Goal: Task Accomplishment & Management: Complete application form

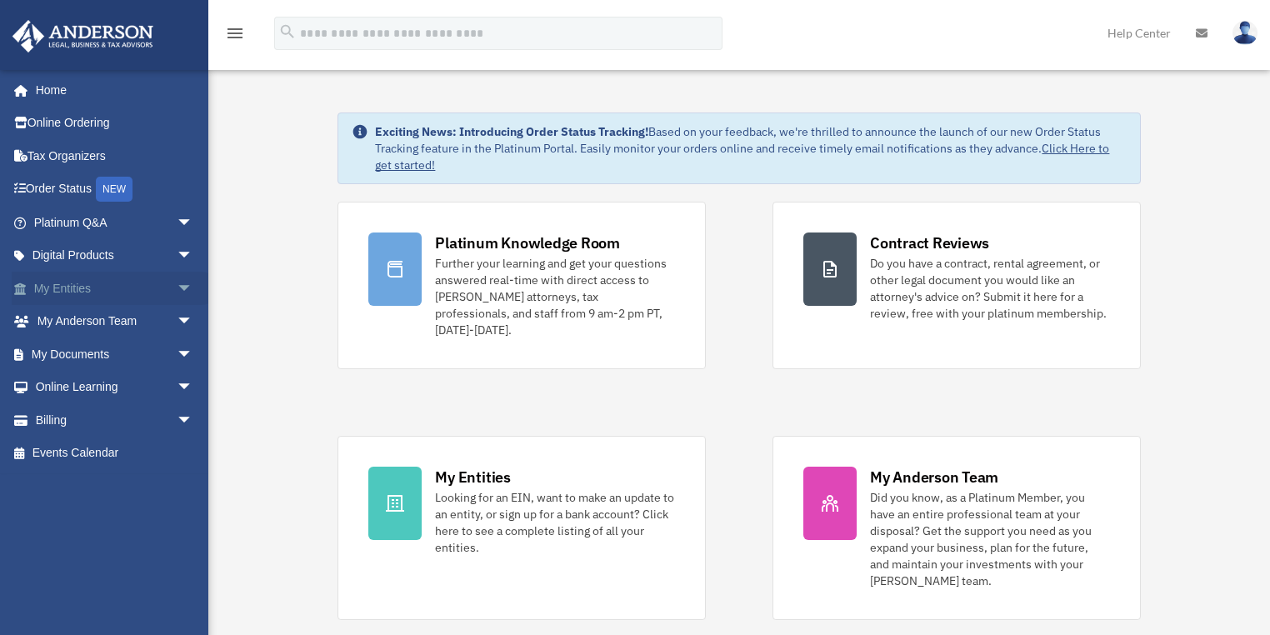
click at [107, 275] on link "My Entities arrow_drop_down" at bounding box center [115, 288] width 207 height 33
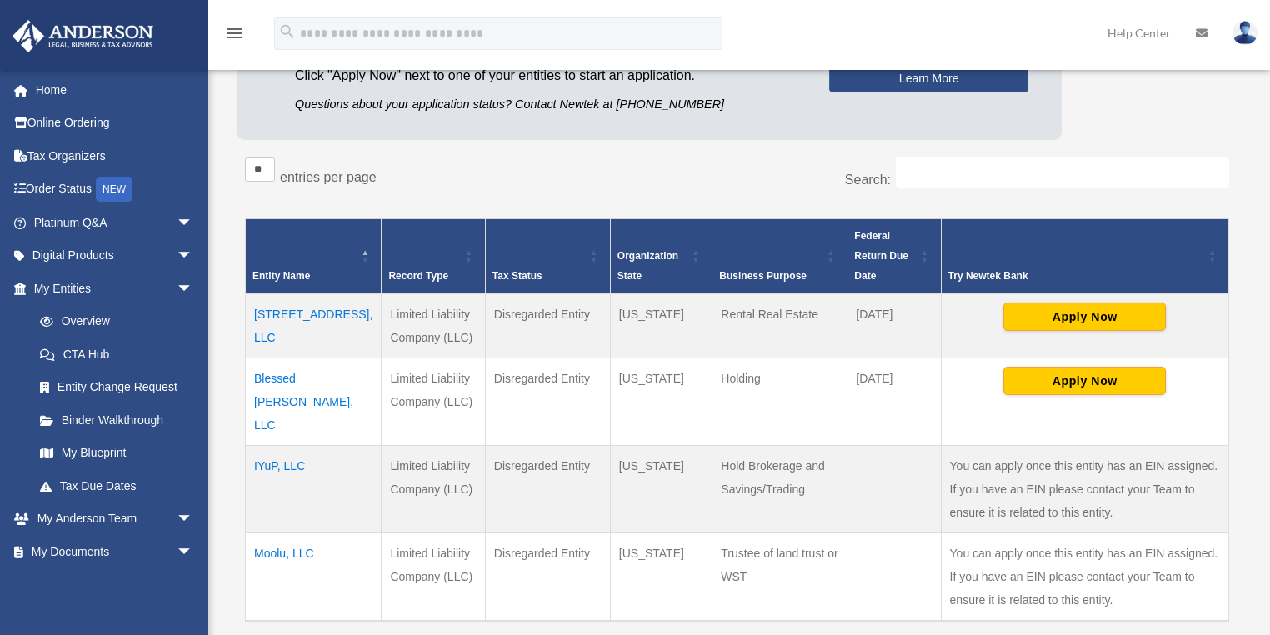
scroll to position [267, 0]
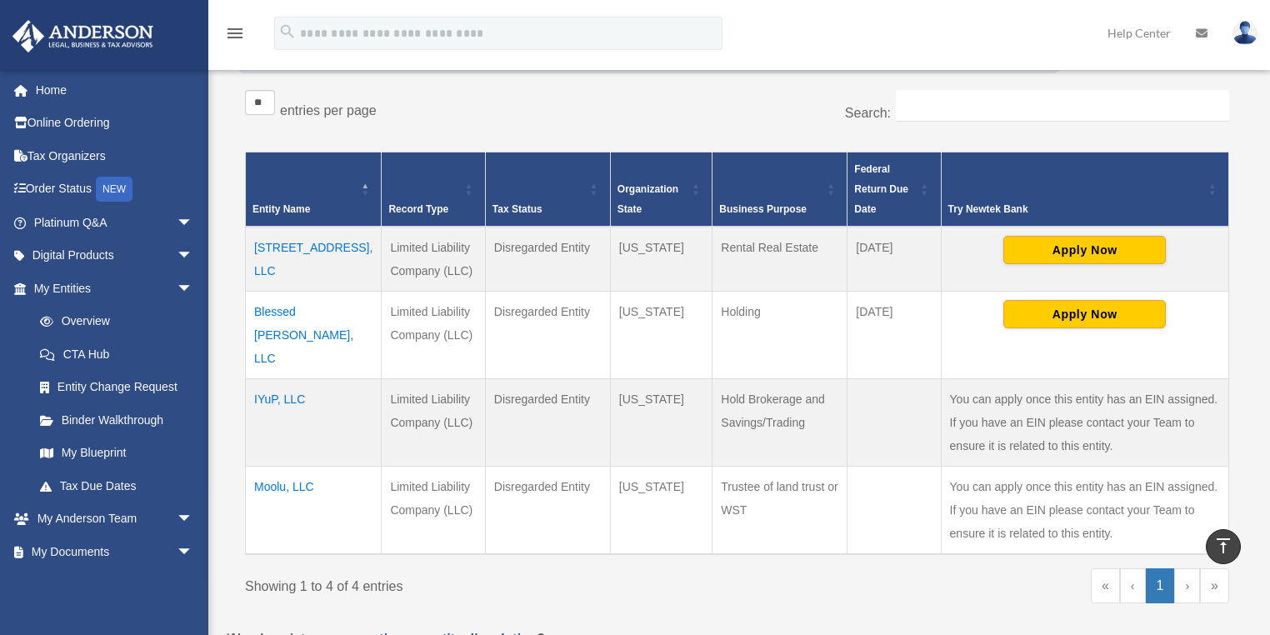
drag, startPoint x: 780, startPoint y: 408, endPoint x: 687, endPoint y: 373, distance: 99.7
click at [713, 378] on td "Hold Brokerage and Savings/Trading" at bounding box center [780, 422] width 135 height 88
click at [849, 568] on div "« ‹ 1 › »" at bounding box center [990, 593] width 480 height 51
click at [294, 378] on td "IYuP, LLC" at bounding box center [314, 422] width 136 height 88
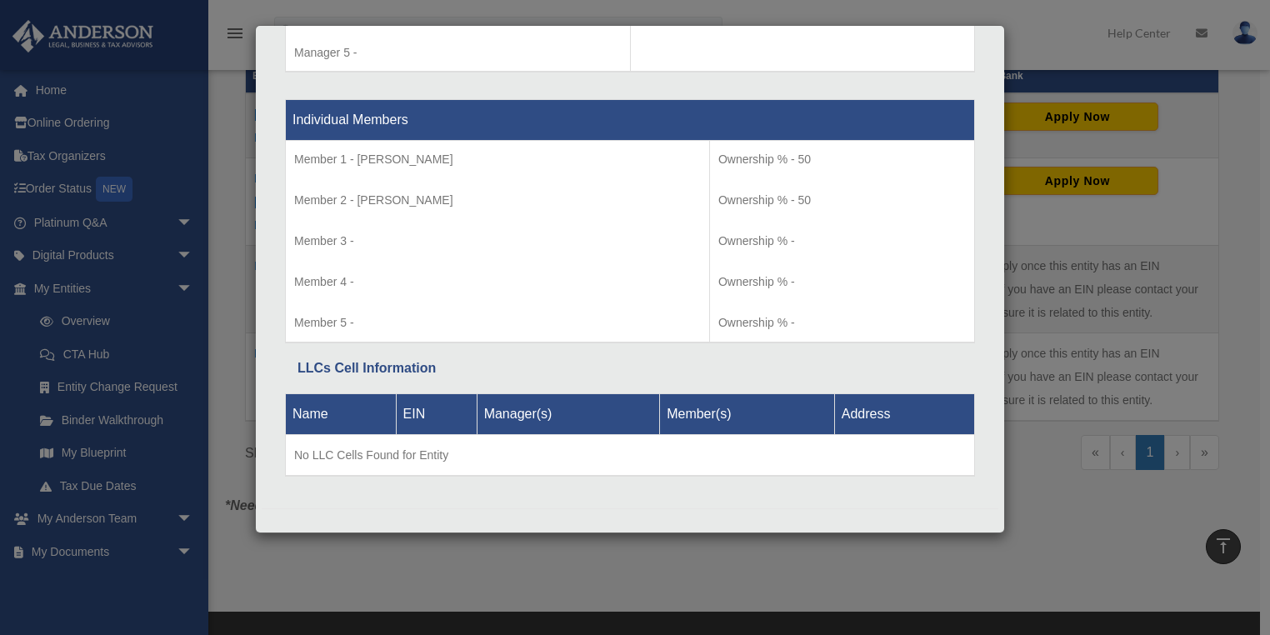
scroll to position [400, 0]
click at [1105, 279] on div "Details × Articles Sent Organizational Date" at bounding box center [635, 317] width 1270 height 635
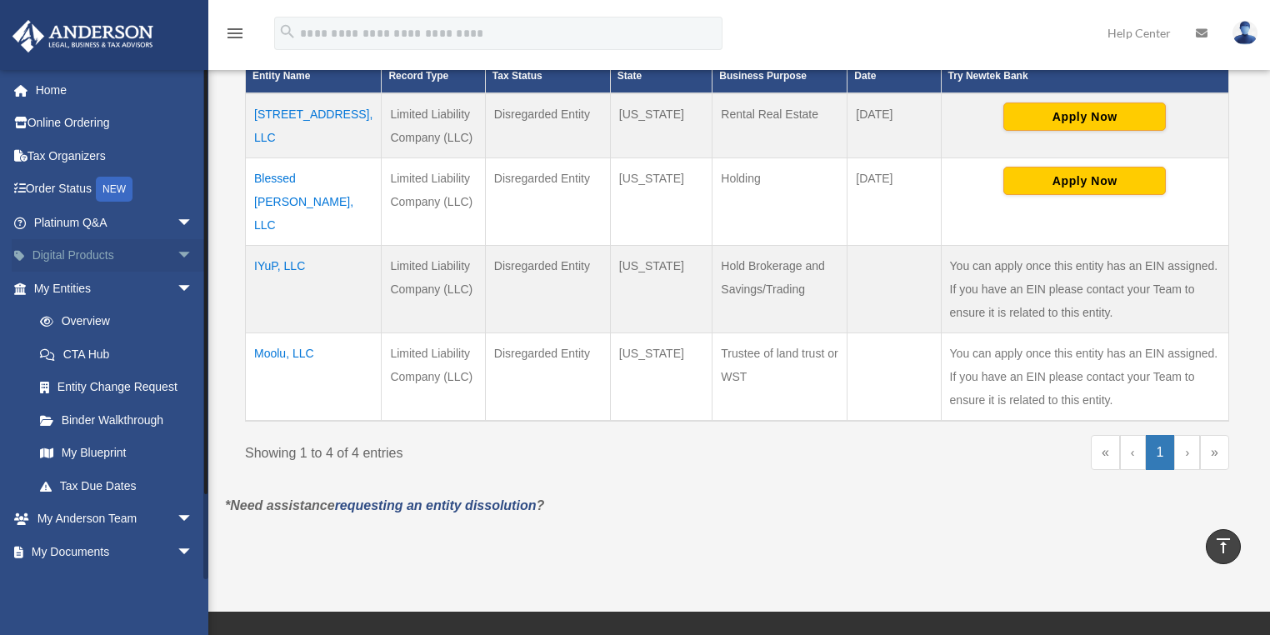
click at [106, 251] on link "Digital Products arrow_drop_down" at bounding box center [115, 255] width 207 height 33
click at [282, 245] on td "IYuP, LLC" at bounding box center [314, 289] width 136 height 88
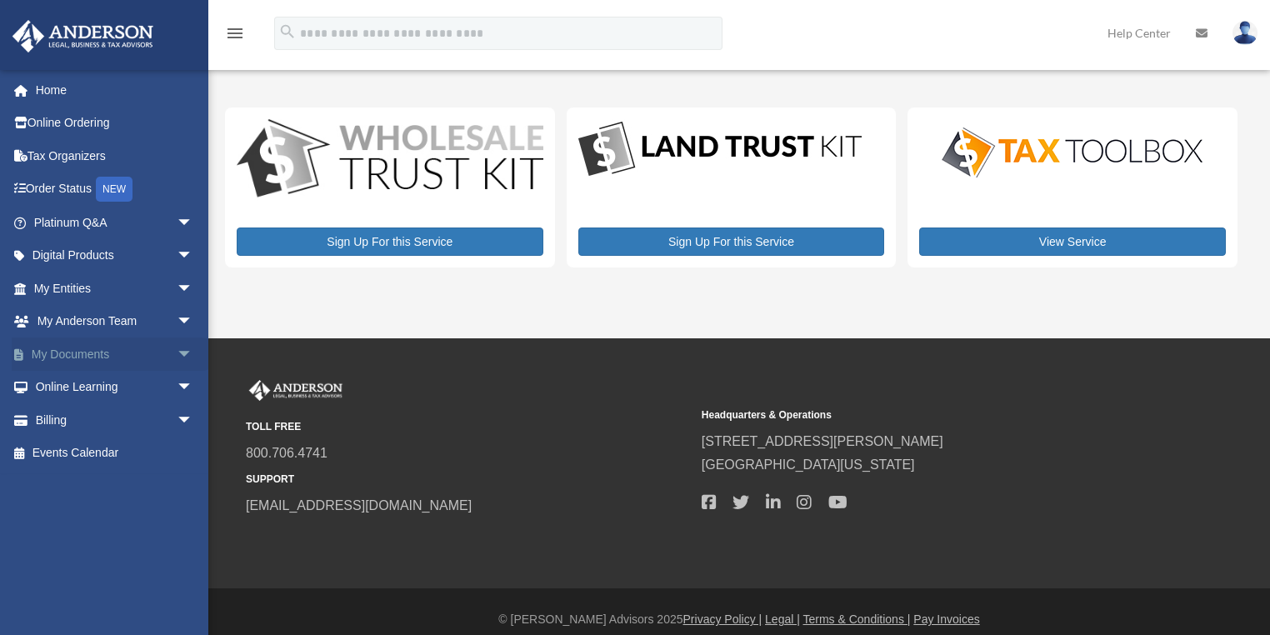
click at [119, 357] on link "My Documents arrow_drop_down" at bounding box center [115, 354] width 207 height 33
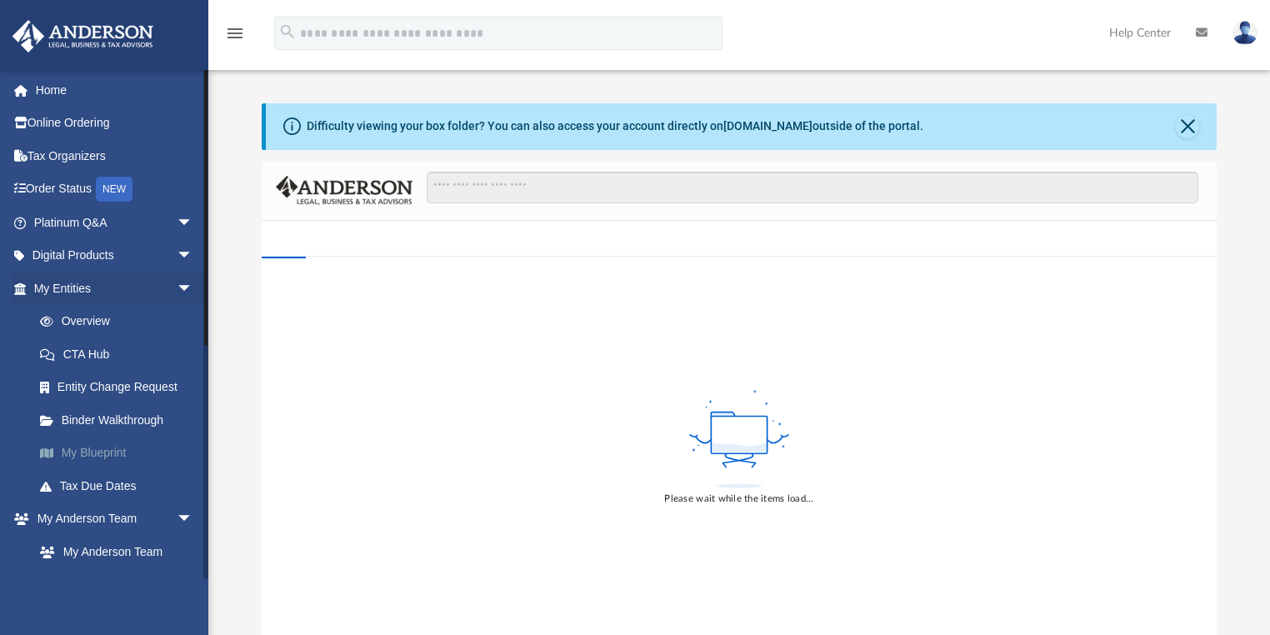
click at [104, 454] on link "My Blueprint" at bounding box center [120, 453] width 195 height 33
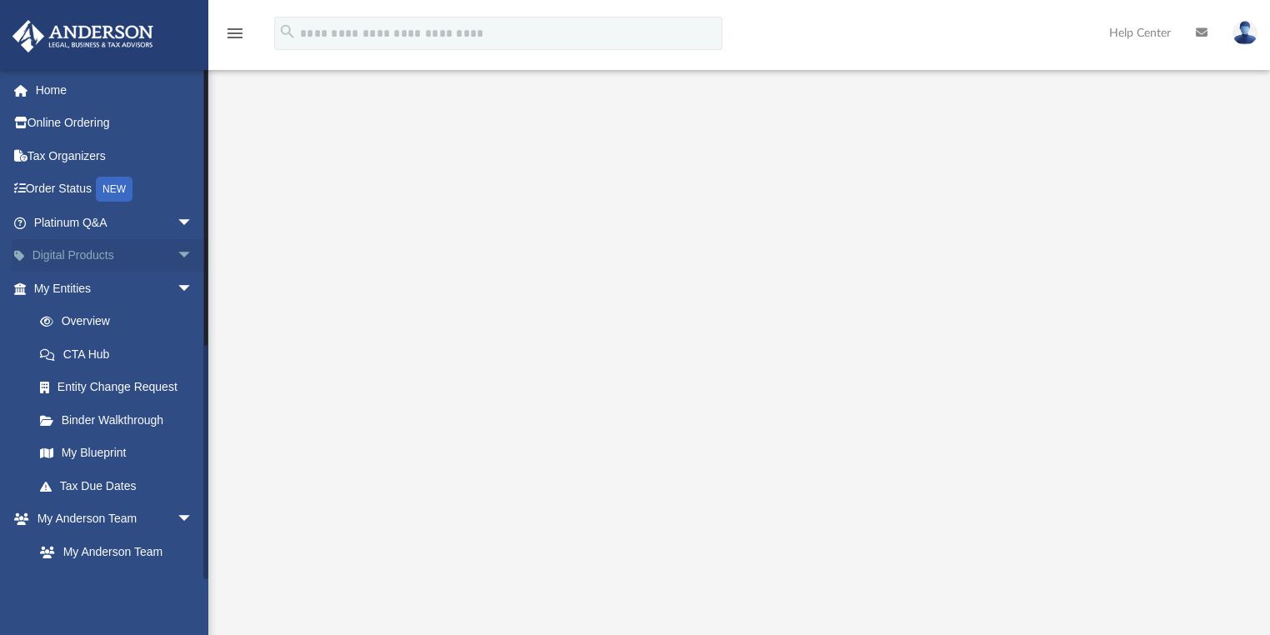
click at [177, 253] on span "arrow_drop_down" at bounding box center [193, 256] width 33 height 34
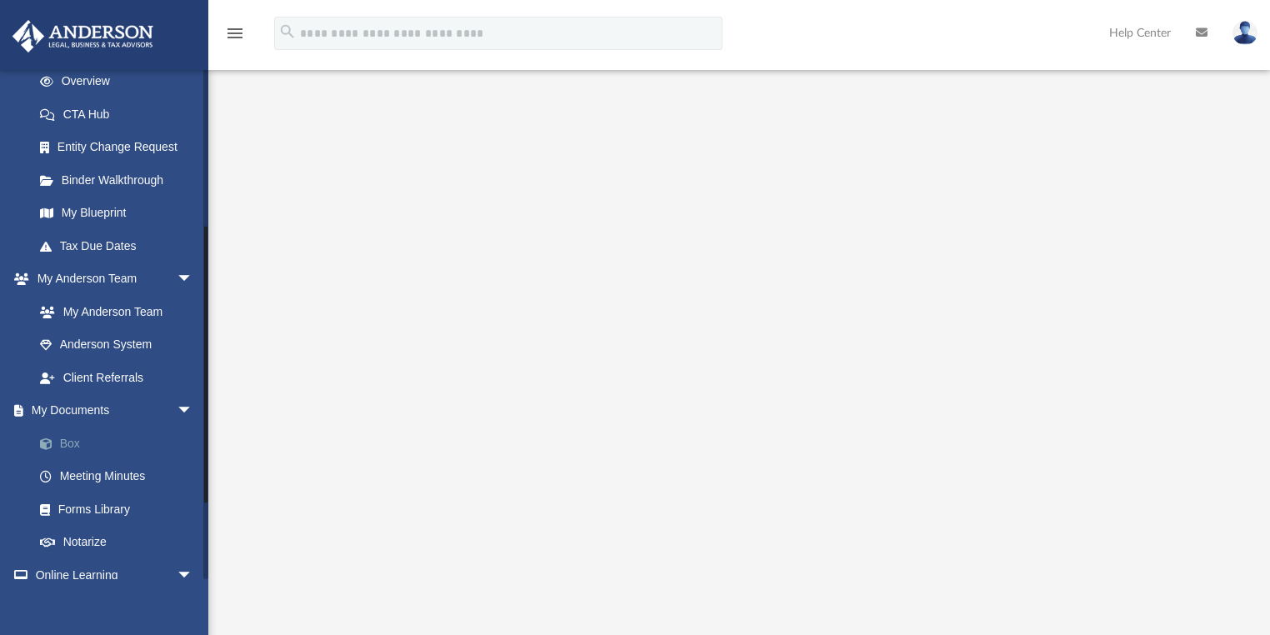
scroll to position [400, 0]
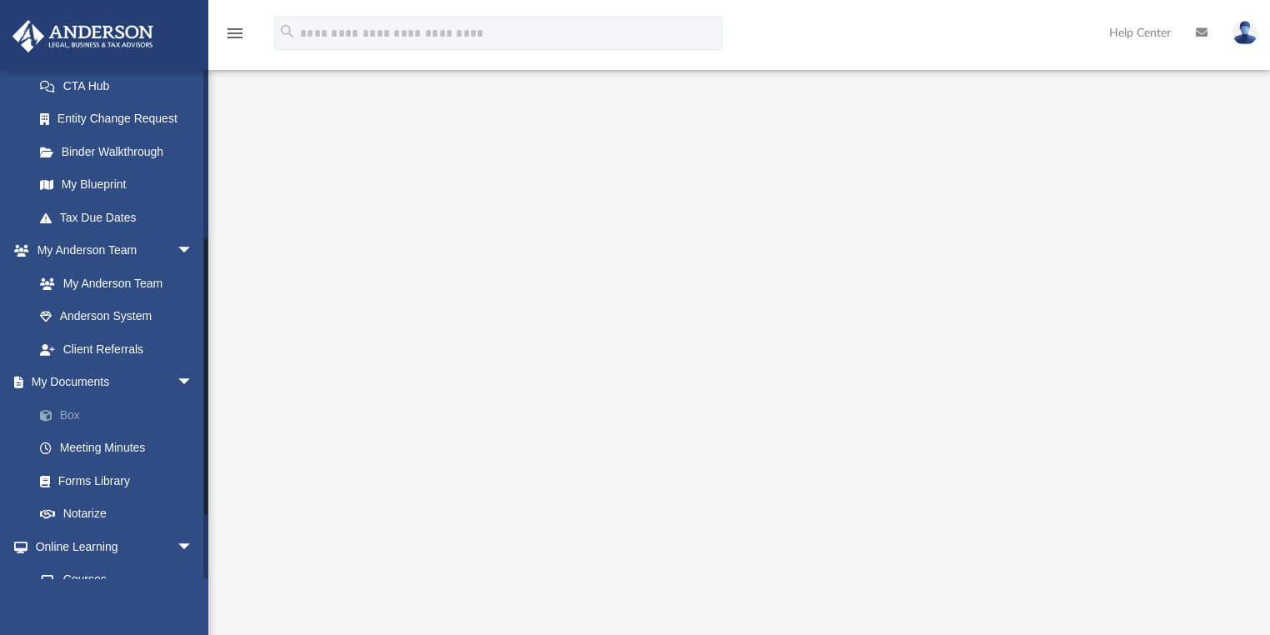
click at [69, 413] on link "Box" at bounding box center [120, 414] width 195 height 33
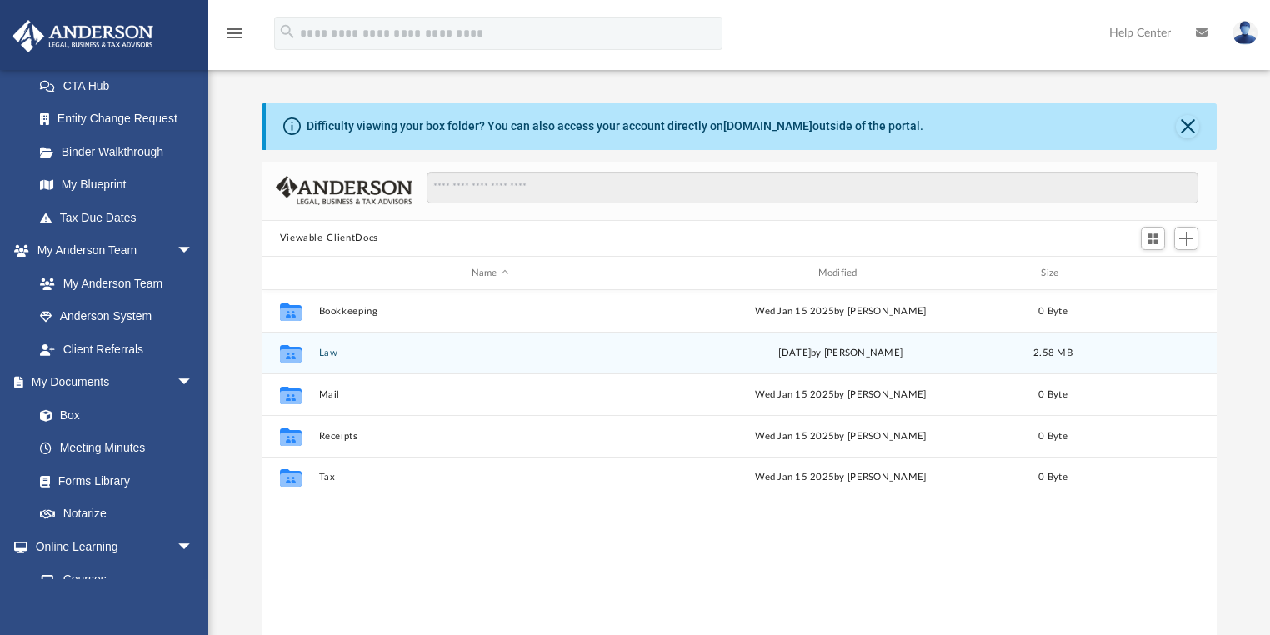
scroll to position [368, 946]
click at [327, 349] on button "Law" at bounding box center [489, 353] width 343 height 11
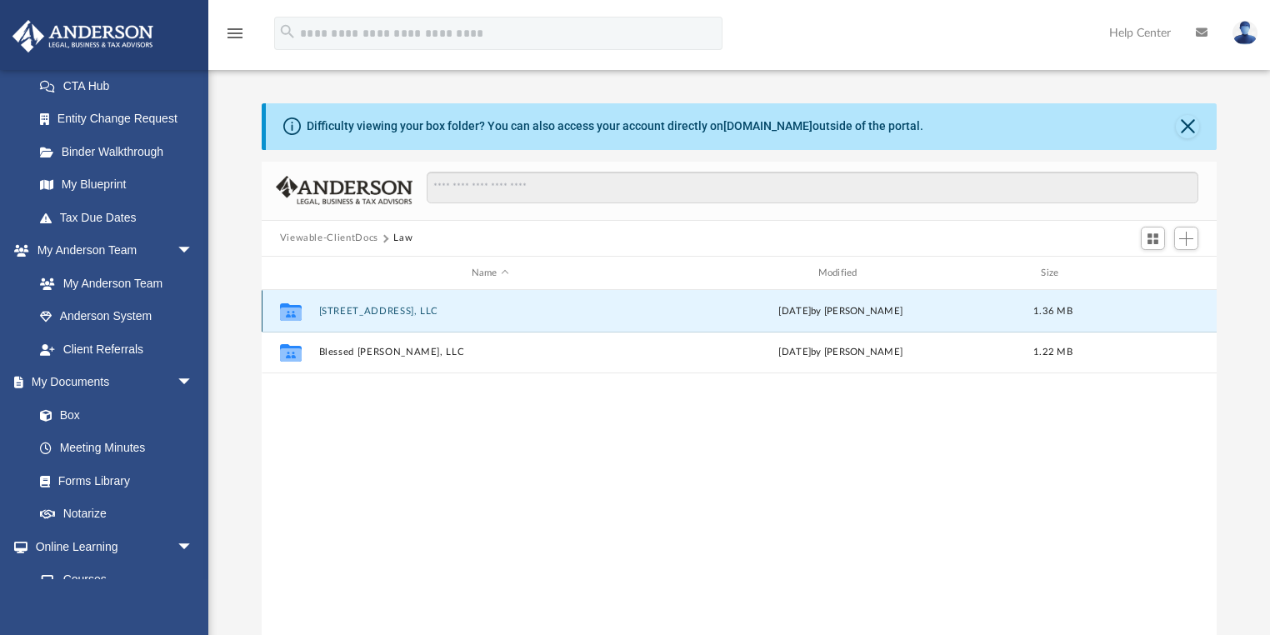
click at [372, 308] on button "6520 Debs Ave, LLC" at bounding box center [489, 311] width 343 height 11
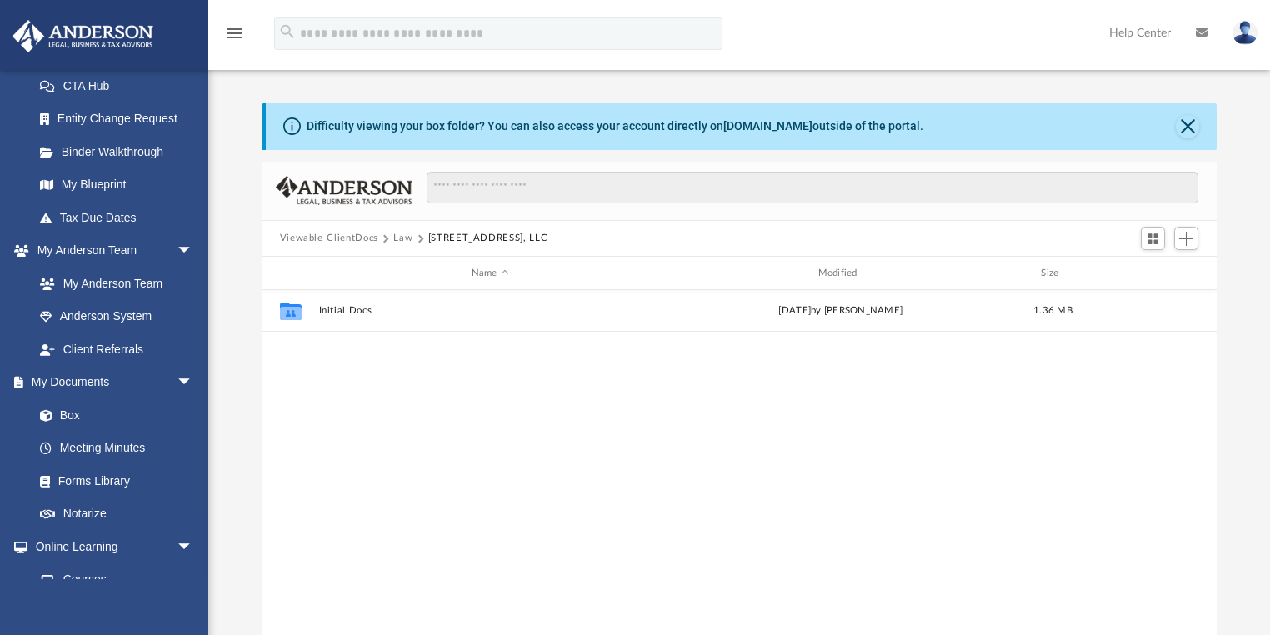
click at [403, 234] on button "Law" at bounding box center [402, 238] width 19 height 15
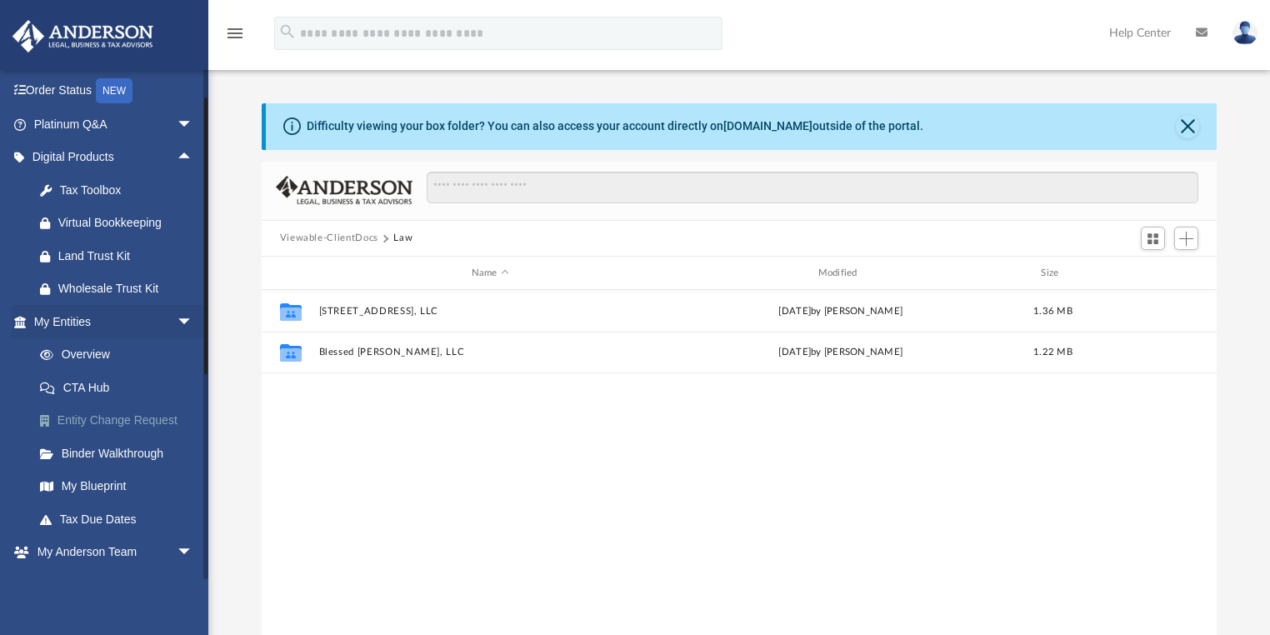
scroll to position [67, 0]
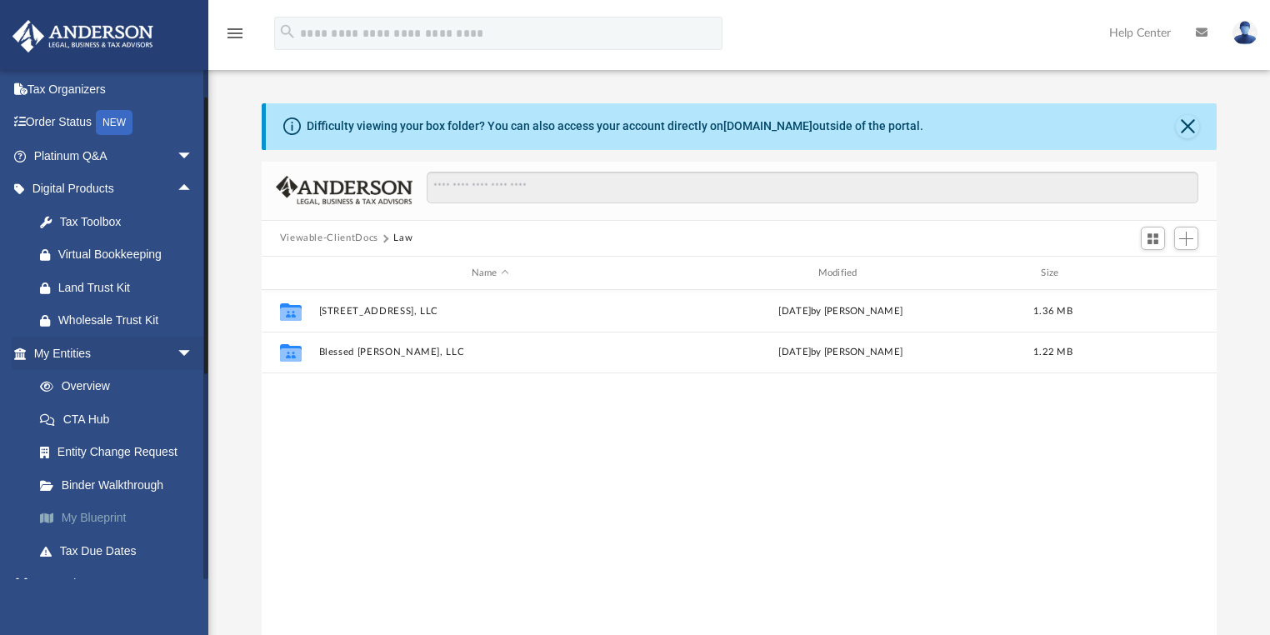
click at [107, 516] on link "My Blueprint" at bounding box center [120, 518] width 195 height 33
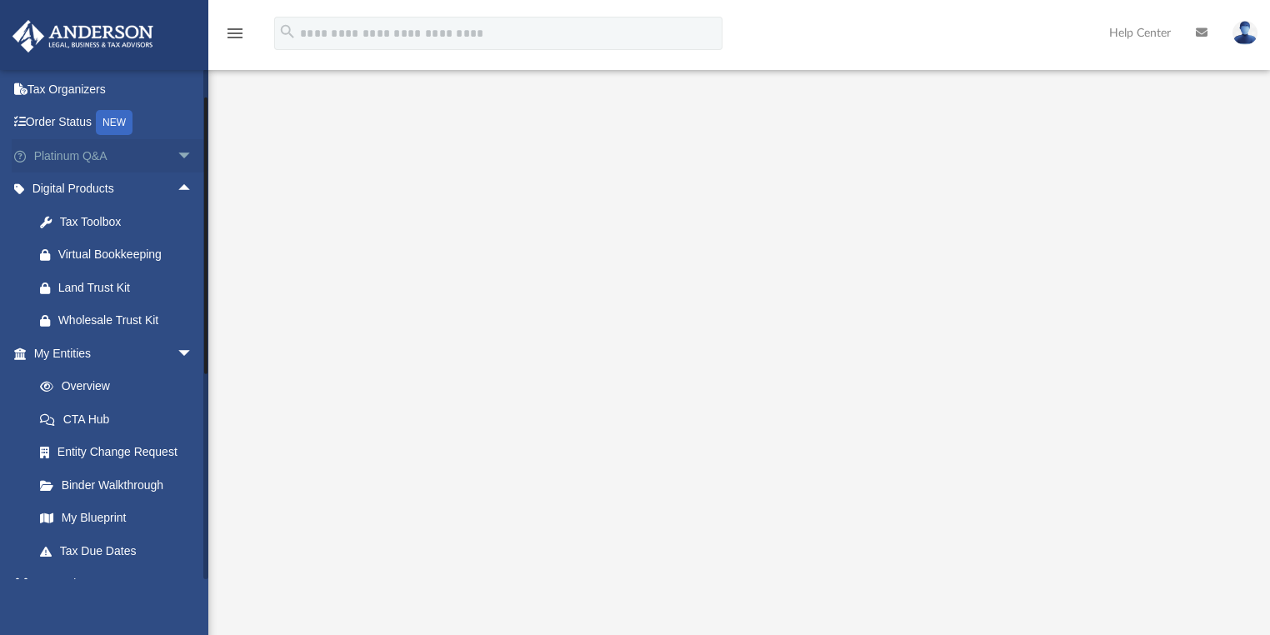
click at [86, 159] on link "Platinum Q&A arrow_drop_down" at bounding box center [115, 155] width 207 height 33
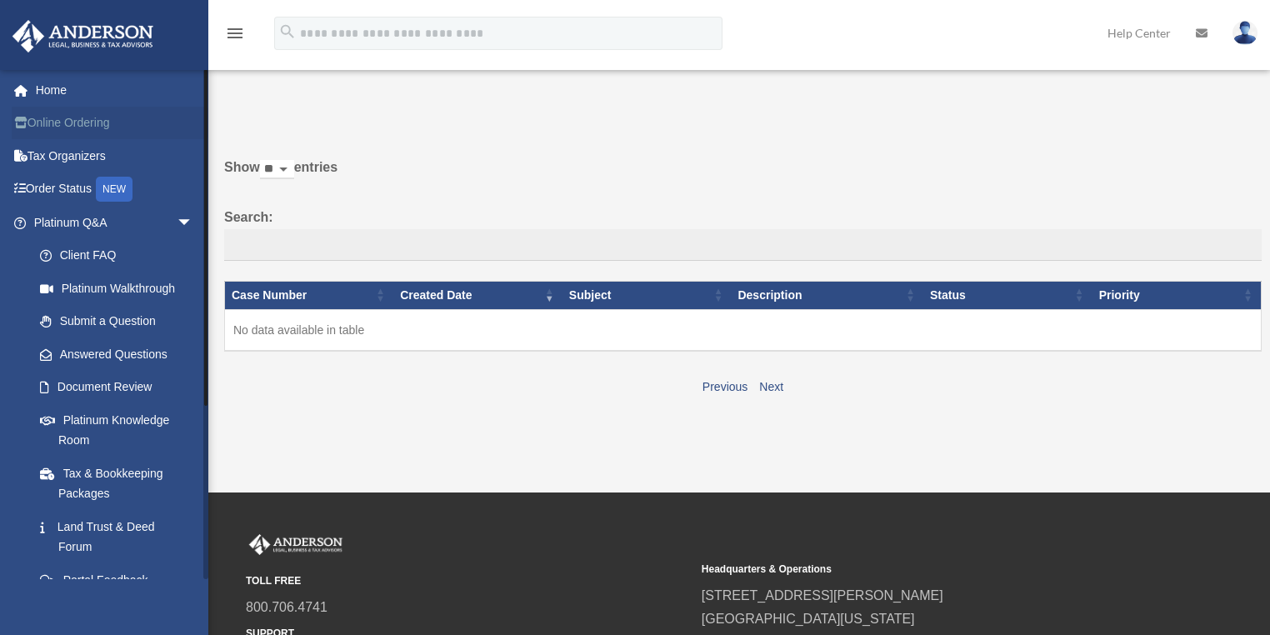
click at [87, 123] on link "Online Ordering" at bounding box center [115, 123] width 207 height 33
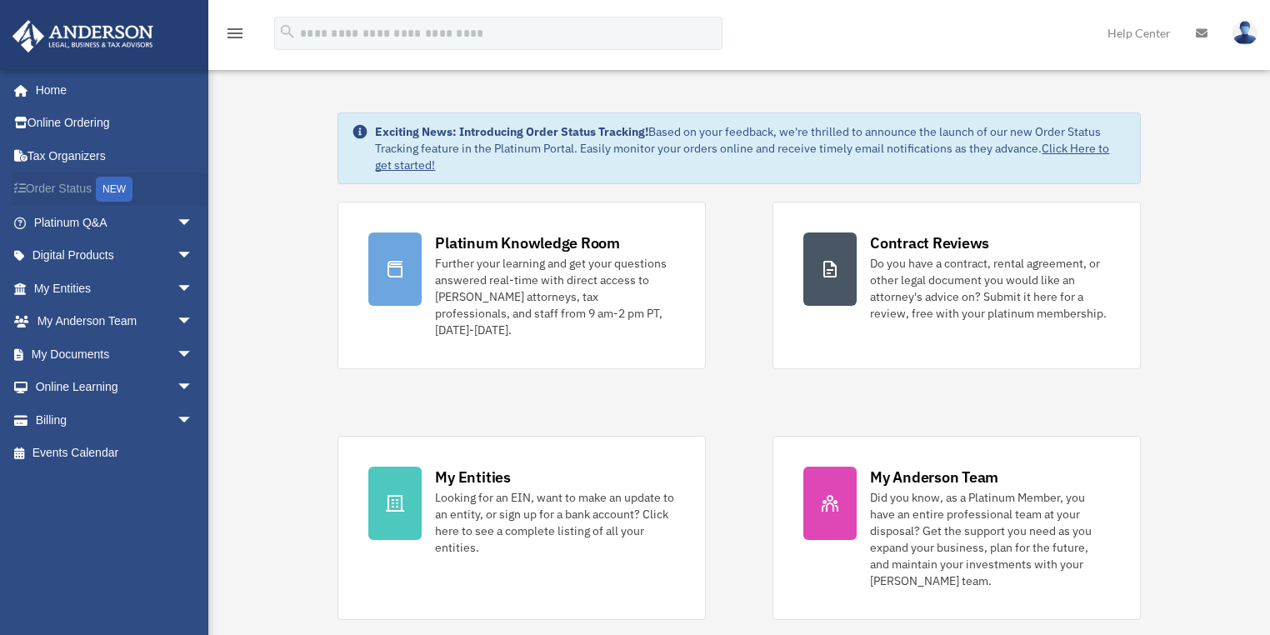
click at [70, 191] on link "Order Status NEW" at bounding box center [115, 190] width 207 height 34
click at [179, 278] on span "arrow_drop_down" at bounding box center [195, 289] width 33 height 34
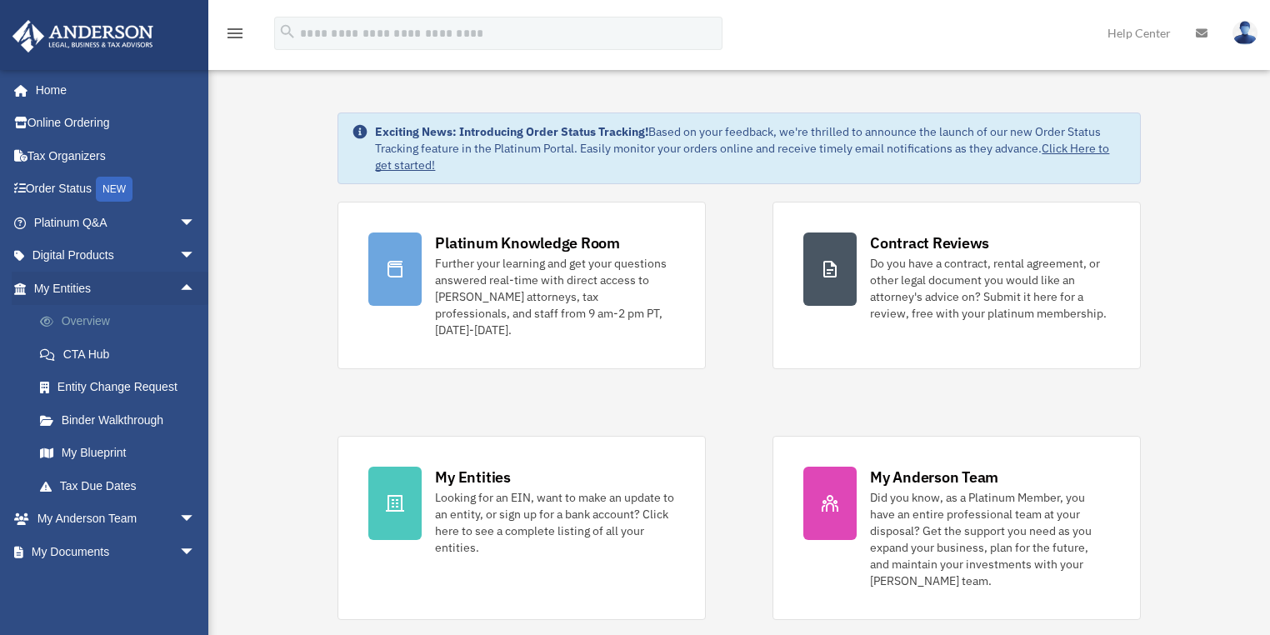
click at [88, 316] on link "Overview" at bounding box center [122, 321] width 198 height 33
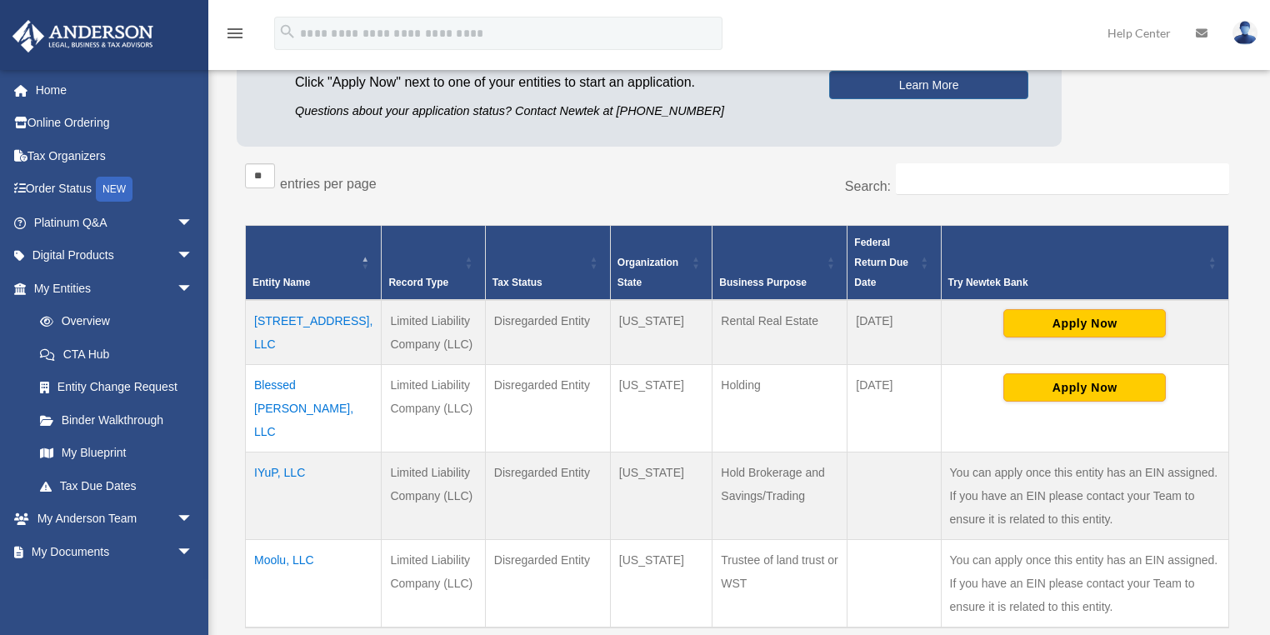
scroll to position [267, 0]
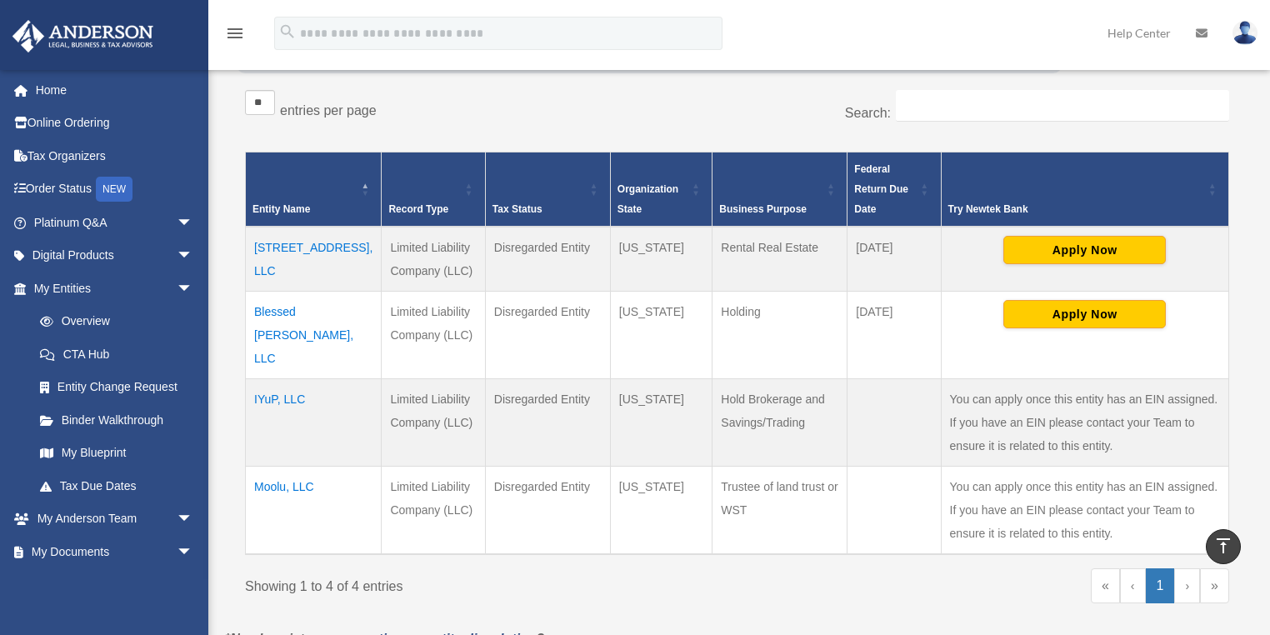
drag, startPoint x: 793, startPoint y: 248, endPoint x: 704, endPoint y: 247, distance: 88.3
click at [713, 247] on td "Rental Real Estate" at bounding box center [780, 259] width 135 height 65
click at [768, 339] on td "Holding" at bounding box center [780, 335] width 135 height 88
click at [288, 268] on td "[STREET_ADDRESS], LLC" at bounding box center [314, 259] width 136 height 65
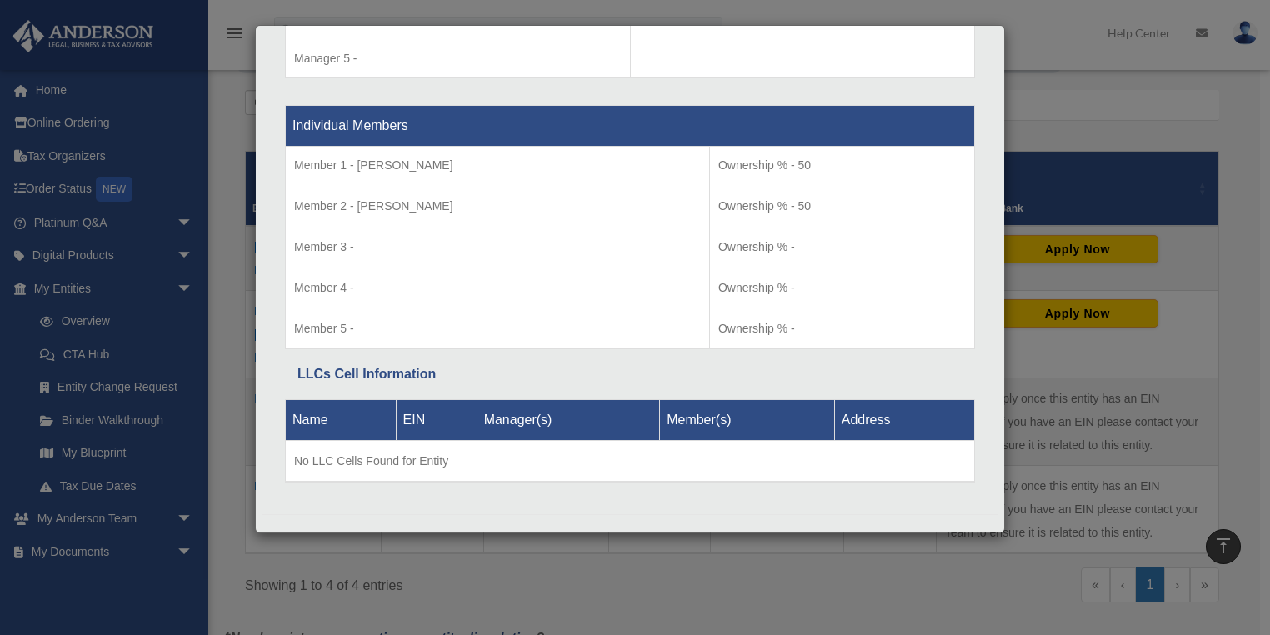
scroll to position [1683, 0]
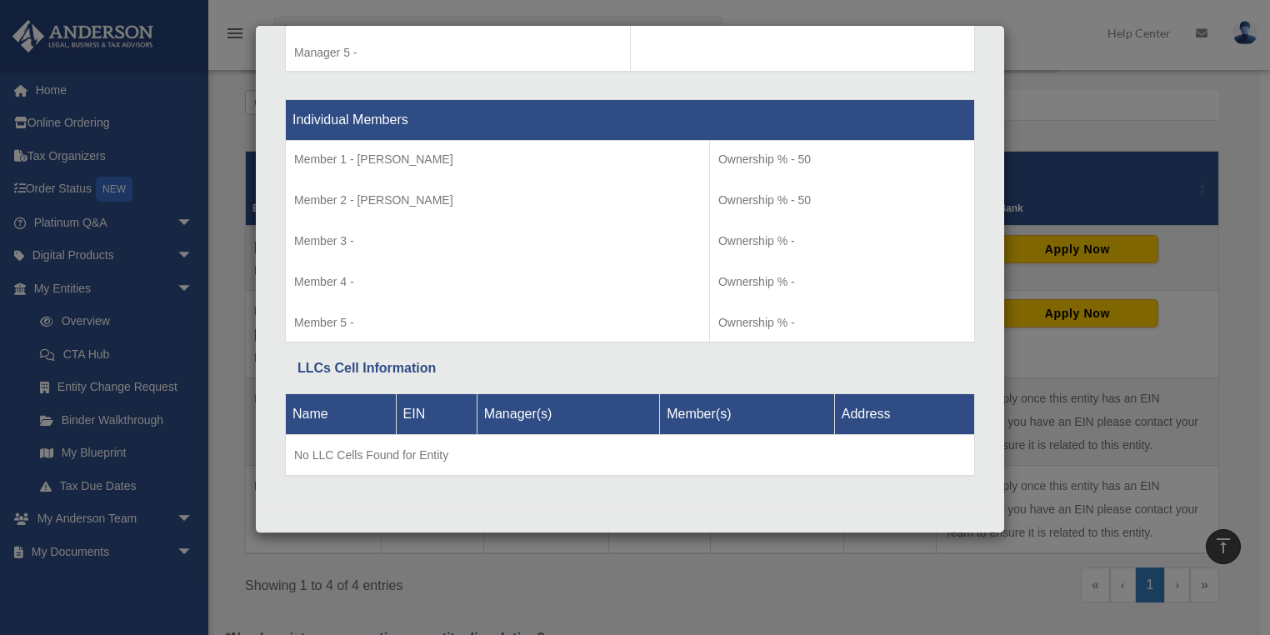
click at [1220, 200] on div "Details × Articles Sent Organizational Date" at bounding box center [635, 317] width 1270 height 635
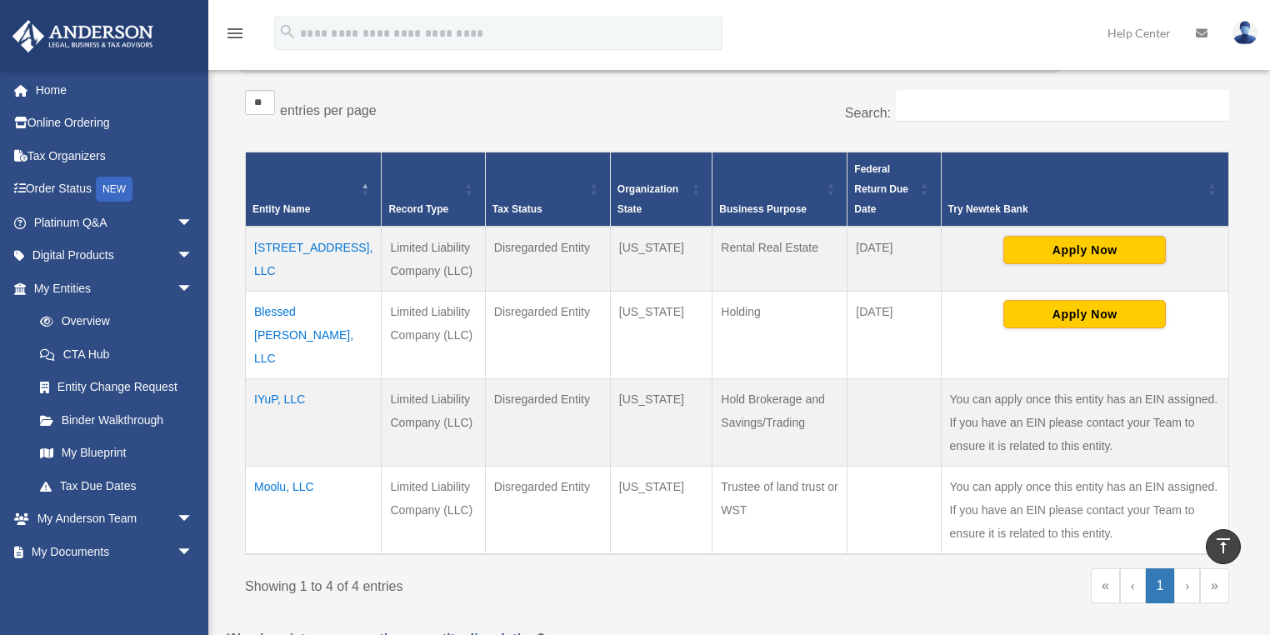
drag, startPoint x: 808, startPoint y: 253, endPoint x: 680, endPoint y: 243, distance: 127.9
click at [713, 243] on td "Rental Real Estate" at bounding box center [780, 259] width 135 height 65
copy td "Rental Real Estate"
click at [103, 520] on link "My Anderson Team arrow_drop_down" at bounding box center [115, 519] width 207 height 33
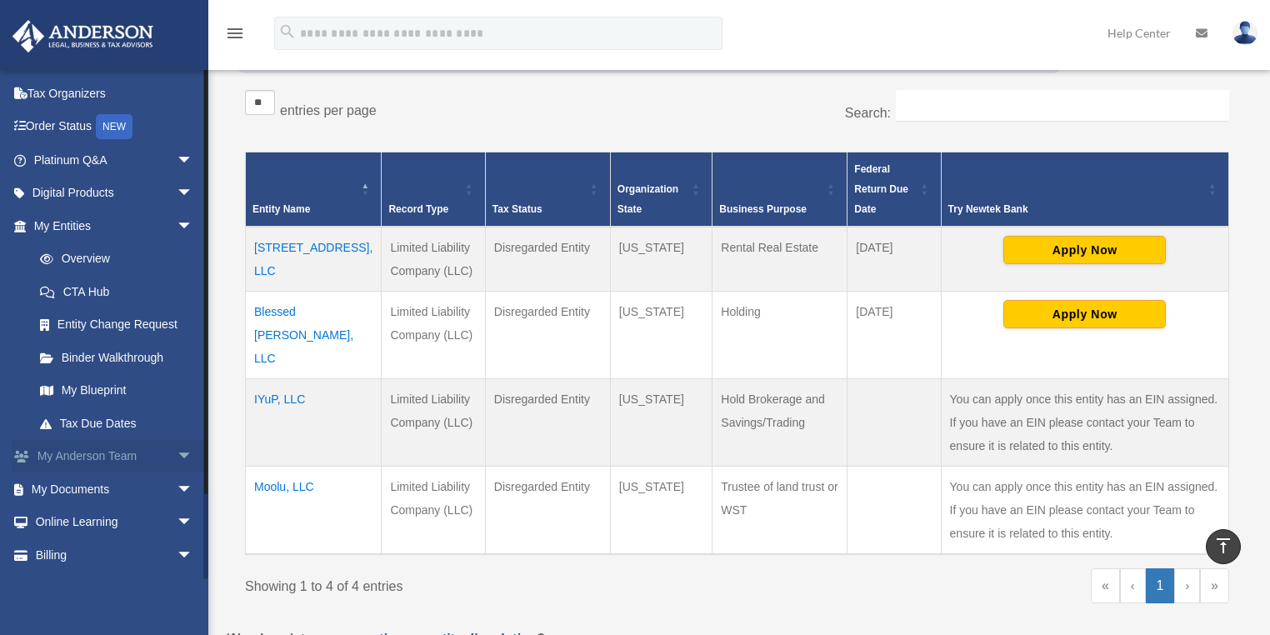
scroll to position [91, 0]
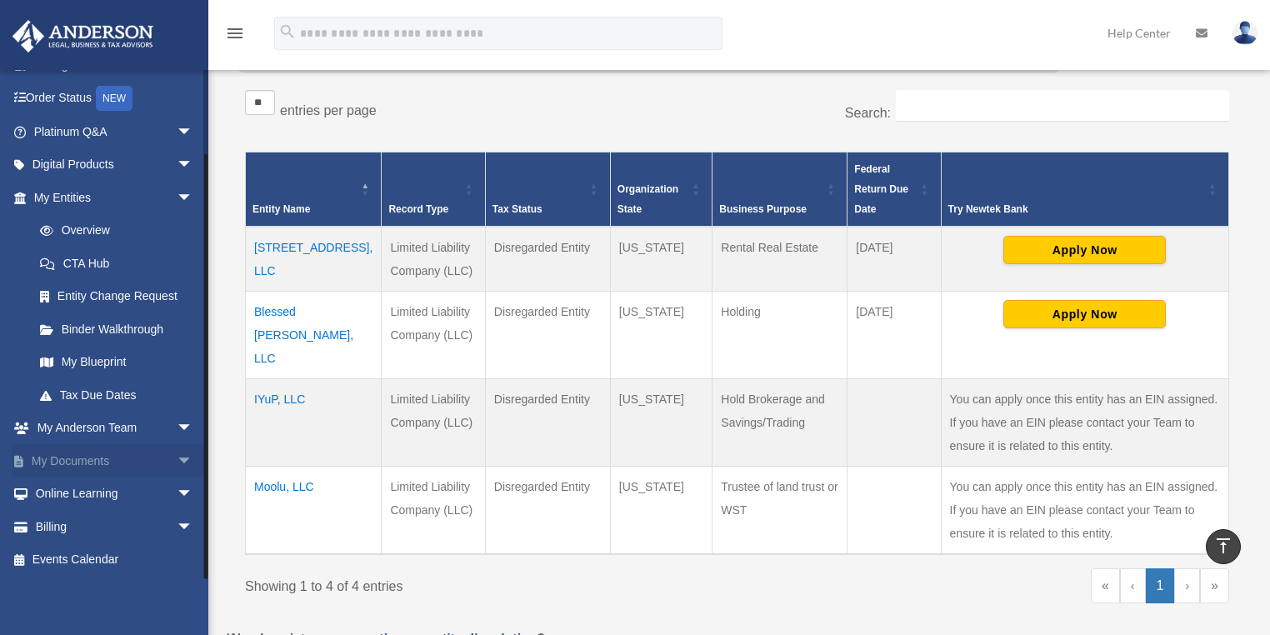
click at [177, 463] on span "arrow_drop_down" at bounding box center [193, 461] width 33 height 34
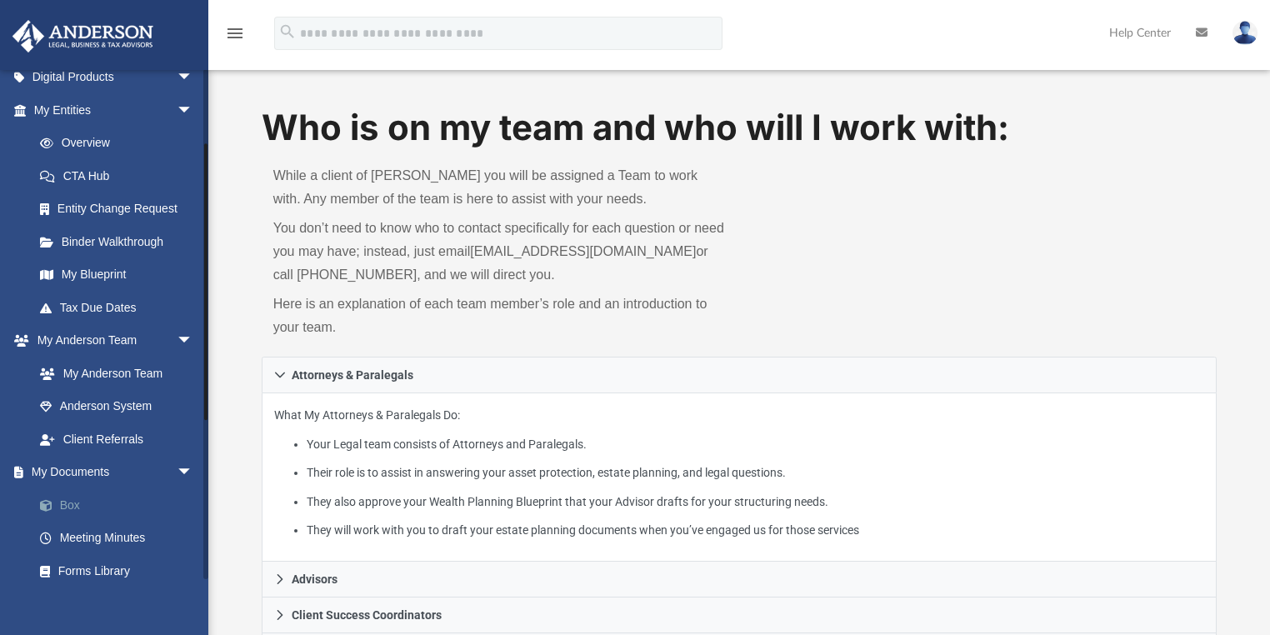
scroll to position [200, 0]
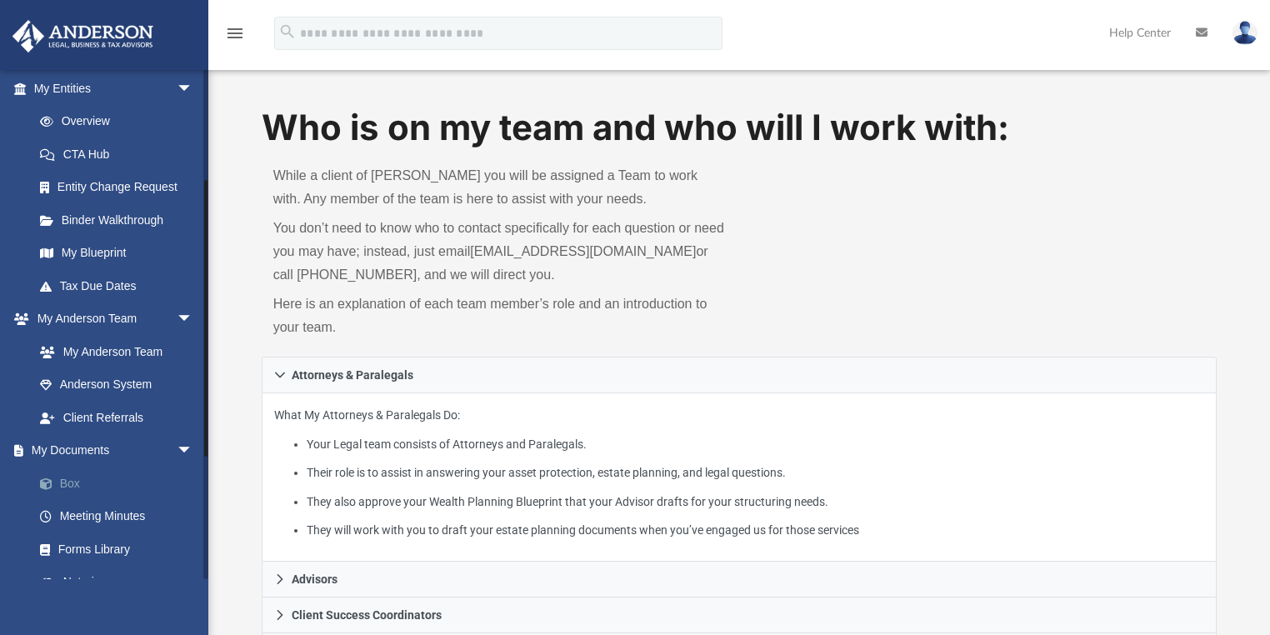
click at [70, 483] on link "Box" at bounding box center [120, 483] width 195 height 33
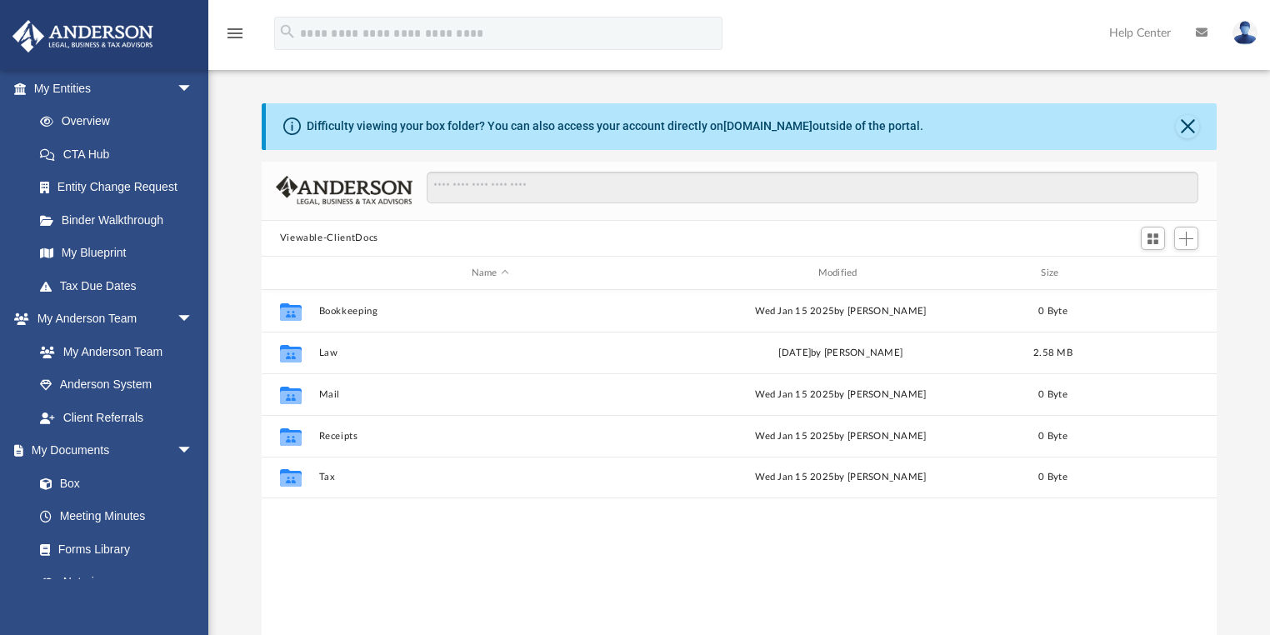
scroll to position [368, 946]
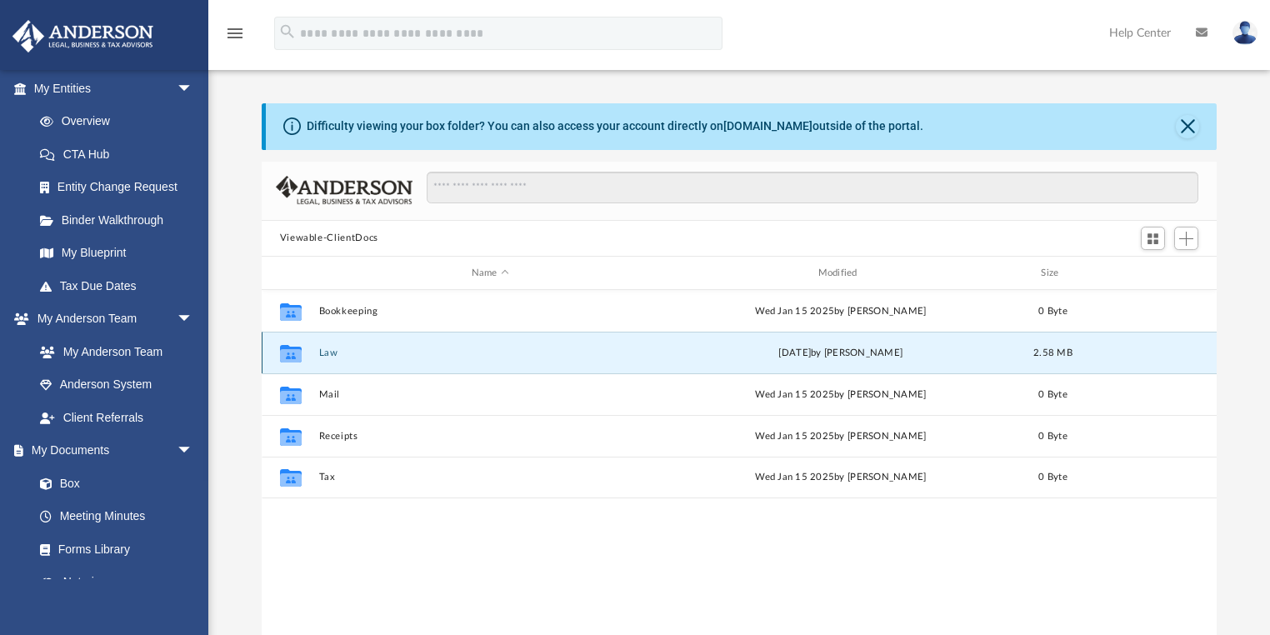
click at [327, 356] on button "Law" at bounding box center [489, 353] width 343 height 11
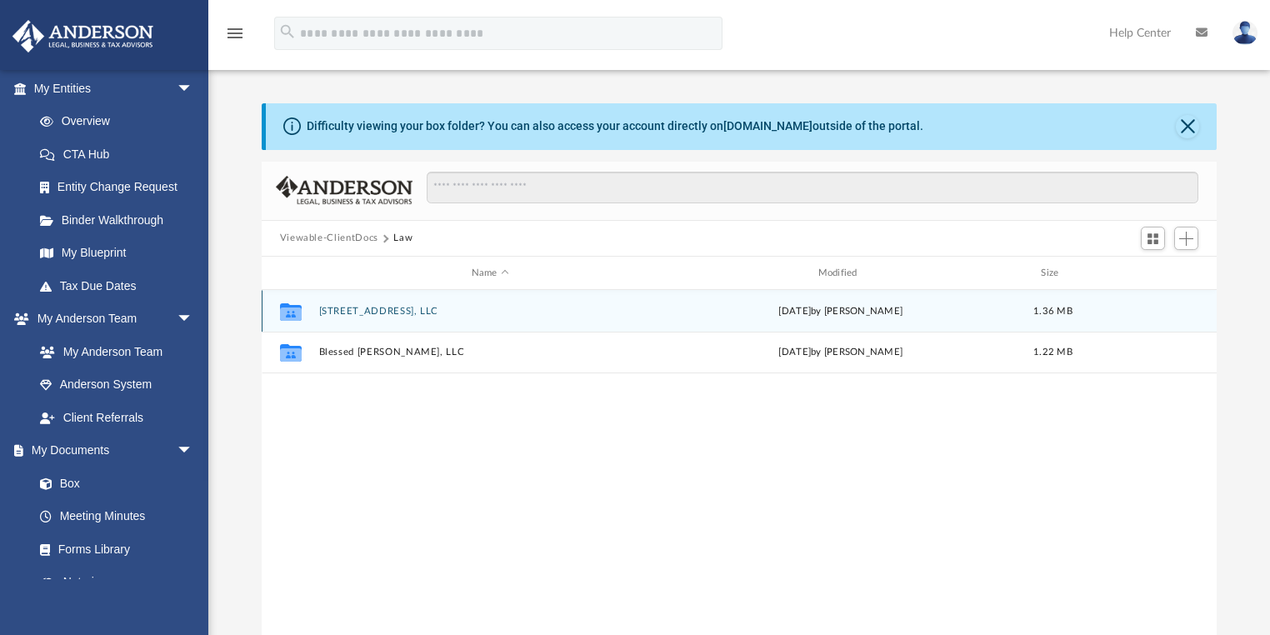
click at [369, 308] on button "6520 Debs Ave, LLC" at bounding box center [489, 311] width 343 height 11
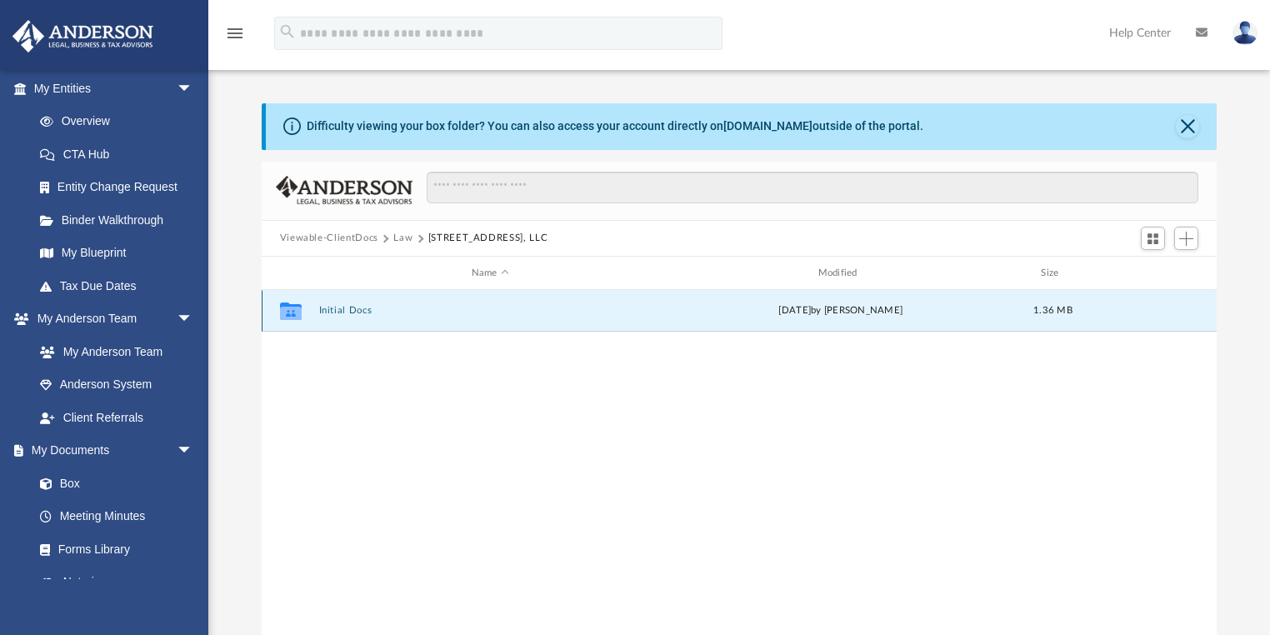
click at [350, 310] on button "Initial Docs" at bounding box center [489, 311] width 343 height 11
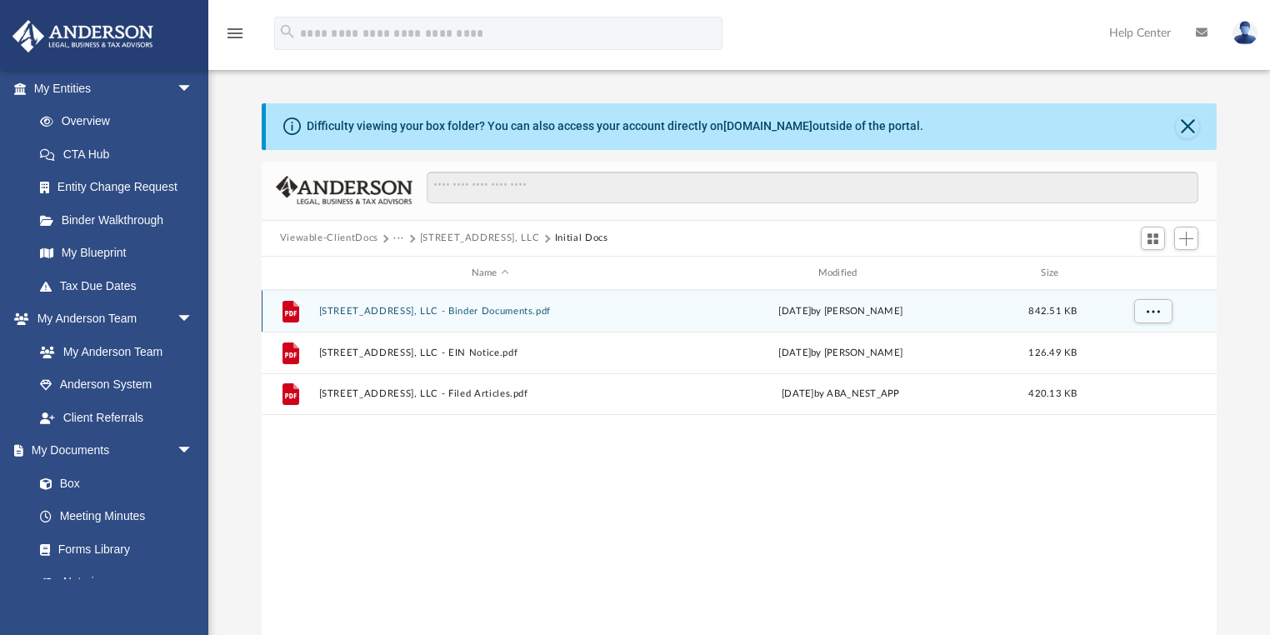
click at [467, 307] on button "6520 Debs Ave, LLC - Binder Documents.pdf" at bounding box center [489, 311] width 343 height 11
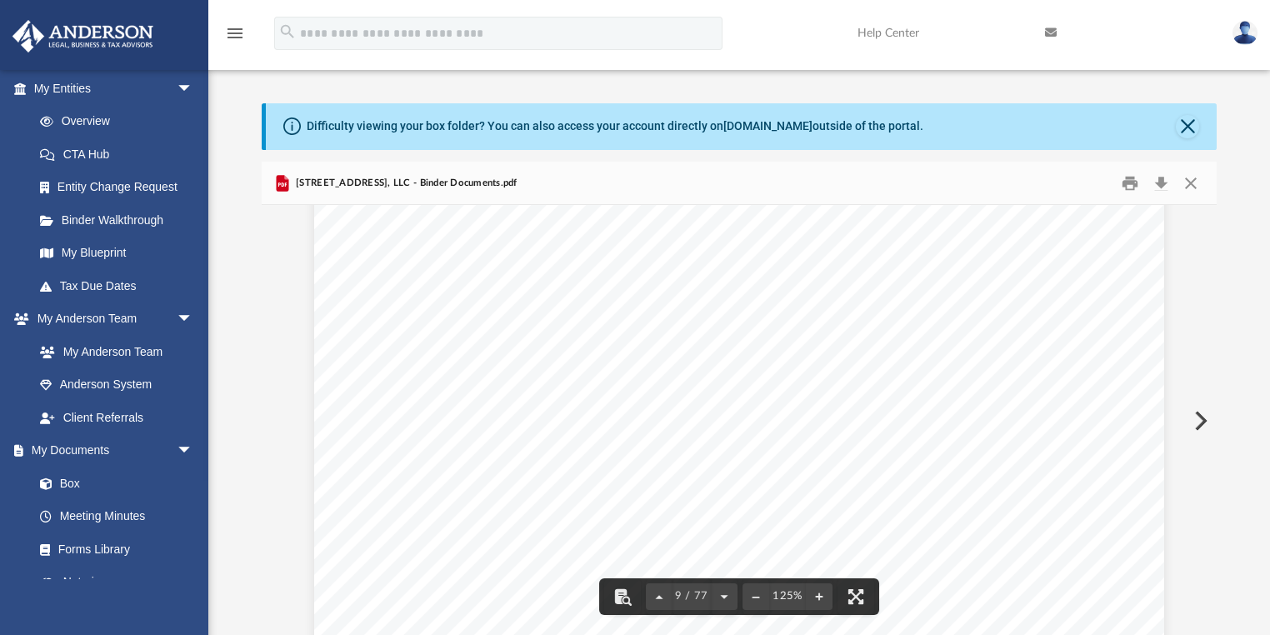
scroll to position [9201, 0]
click at [699, 293] on span "Company Formation" at bounding box center [658, 296] width 138 height 17
click at [1192, 189] on button "Close" at bounding box center [1191, 183] width 30 height 26
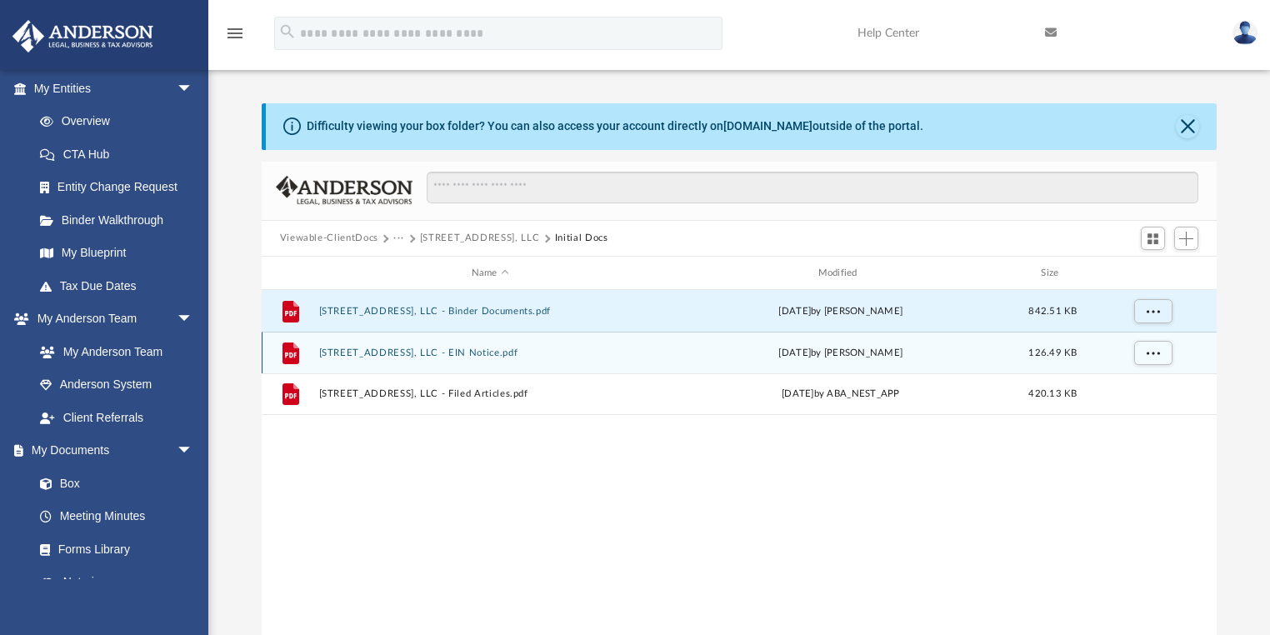
click at [465, 349] on button "6520 Debs Ave, LLC - EIN Notice.pdf" at bounding box center [489, 353] width 343 height 11
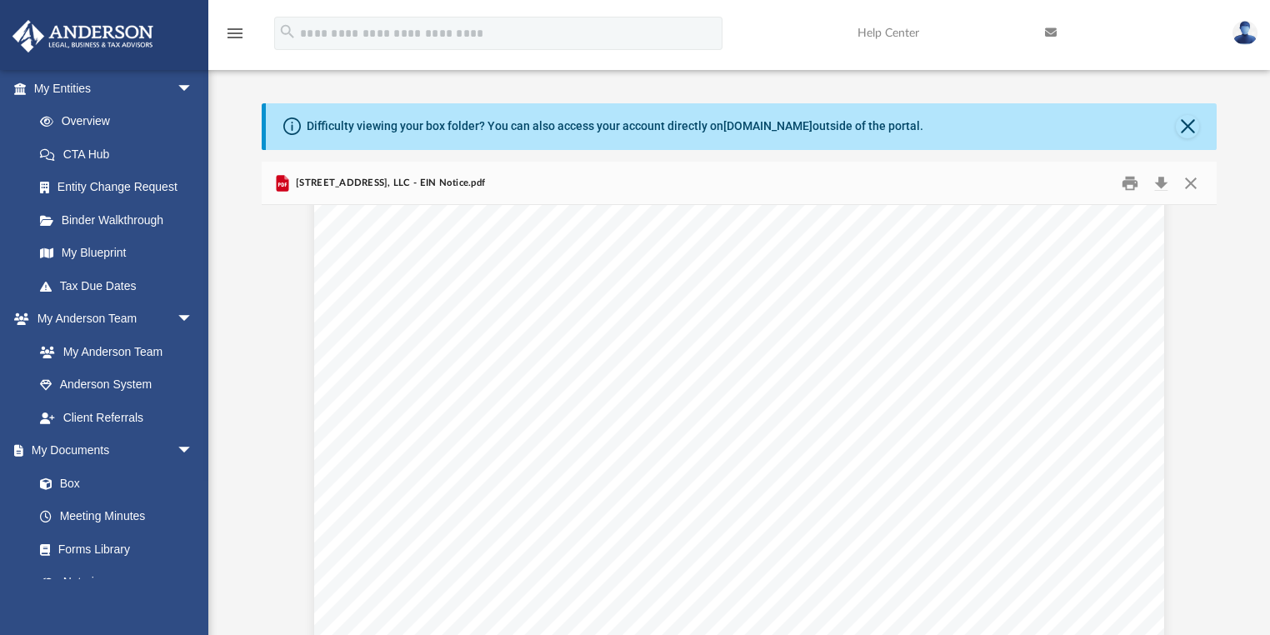
scroll to position [5196, 0]
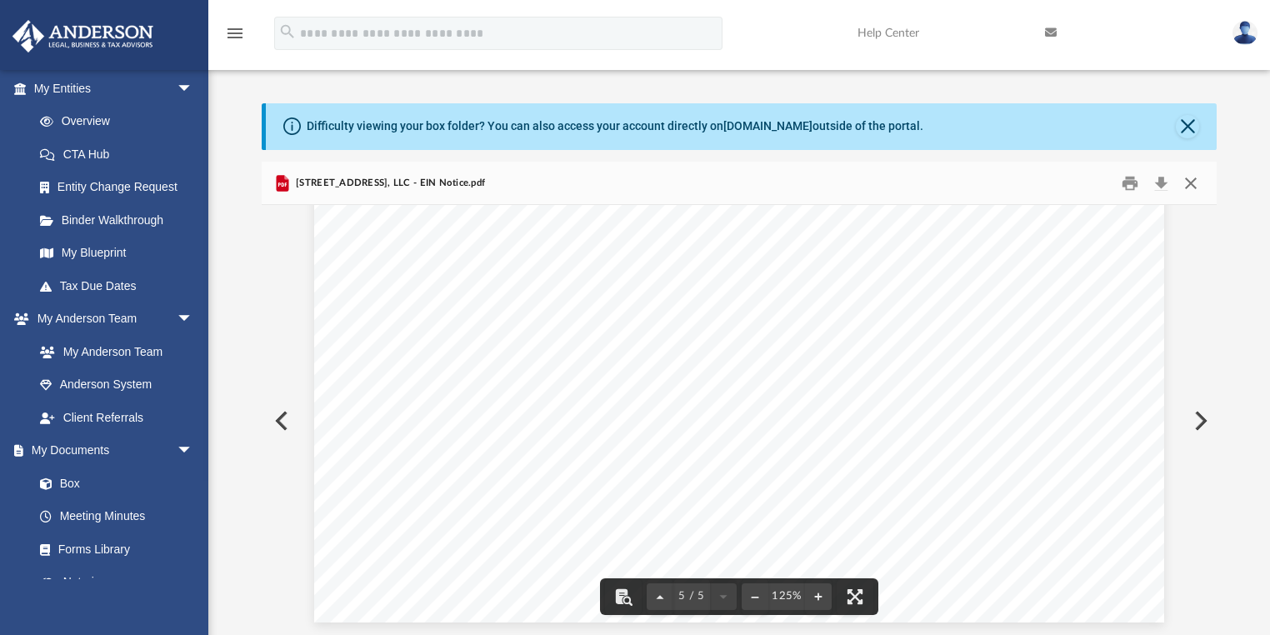
click at [1186, 179] on button "Close" at bounding box center [1191, 183] width 30 height 26
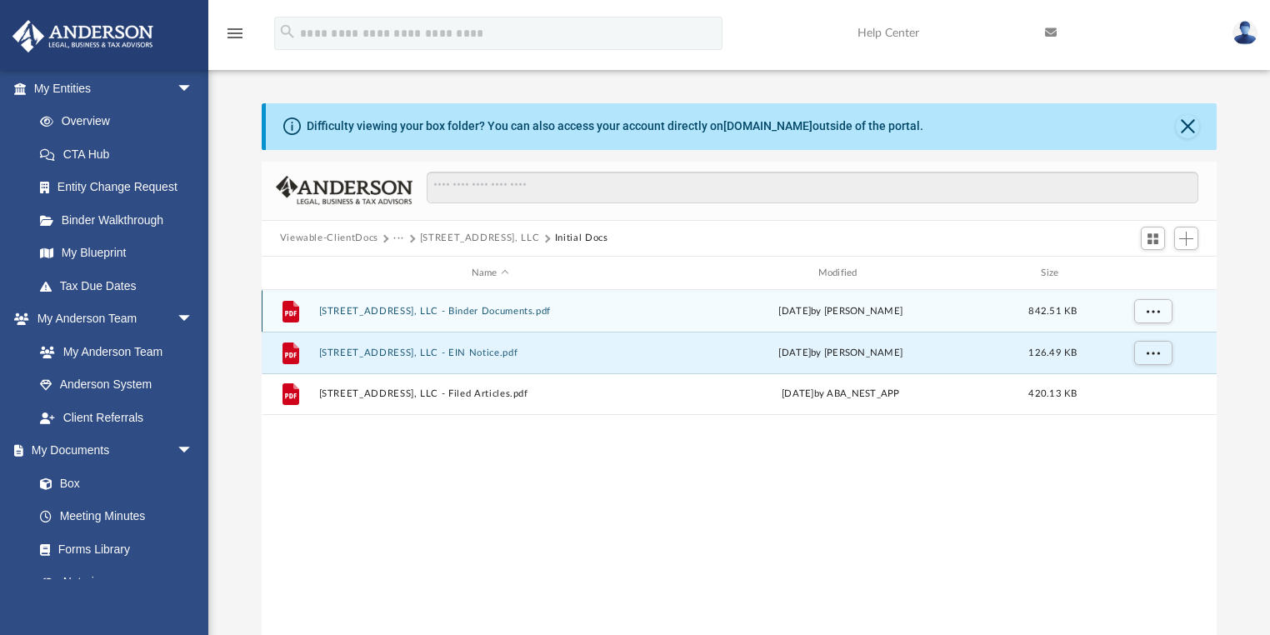
click at [487, 306] on button "6520 Debs Ave, LLC - Binder Documents.pdf" at bounding box center [489, 311] width 343 height 11
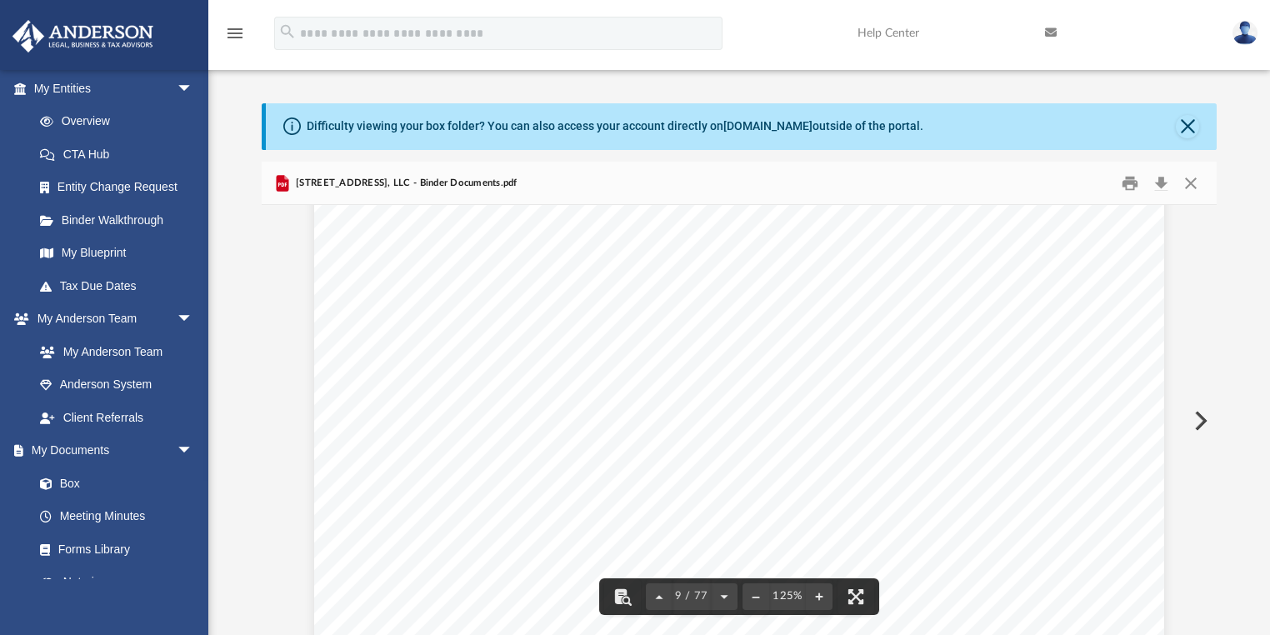
scroll to position [9201, 0]
click at [1198, 188] on button "Close" at bounding box center [1191, 183] width 30 height 26
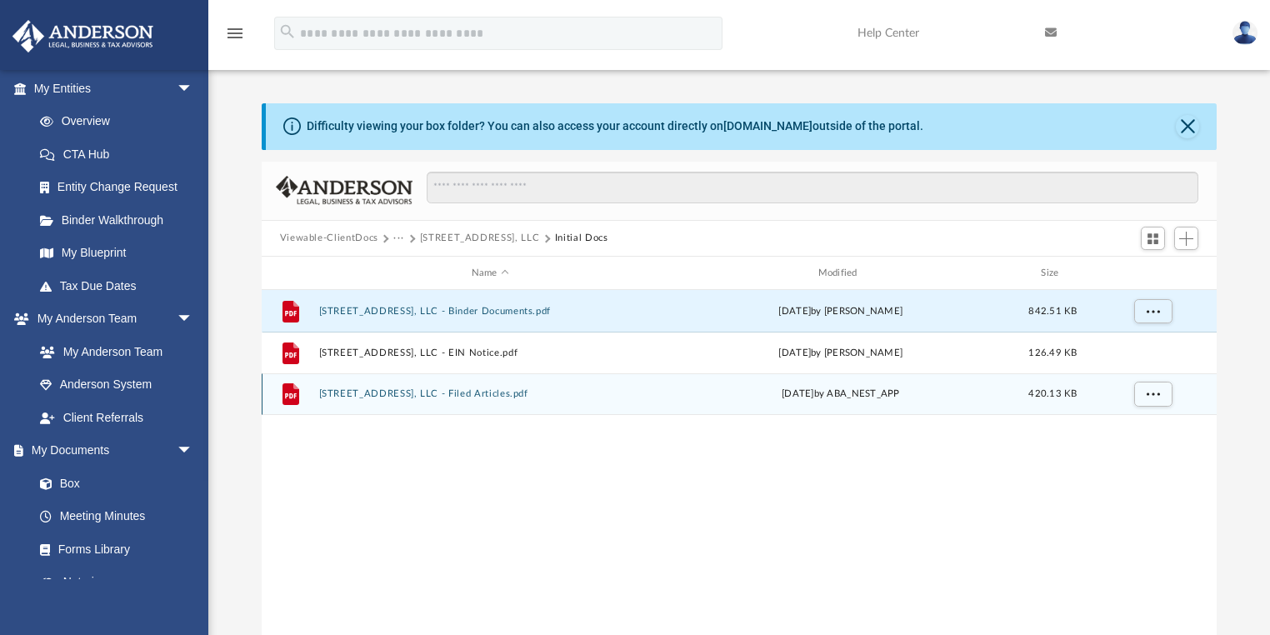
click at [448, 396] on button "6520 Debs Ave, LLC - Filed Articles.pdf" at bounding box center [489, 394] width 343 height 11
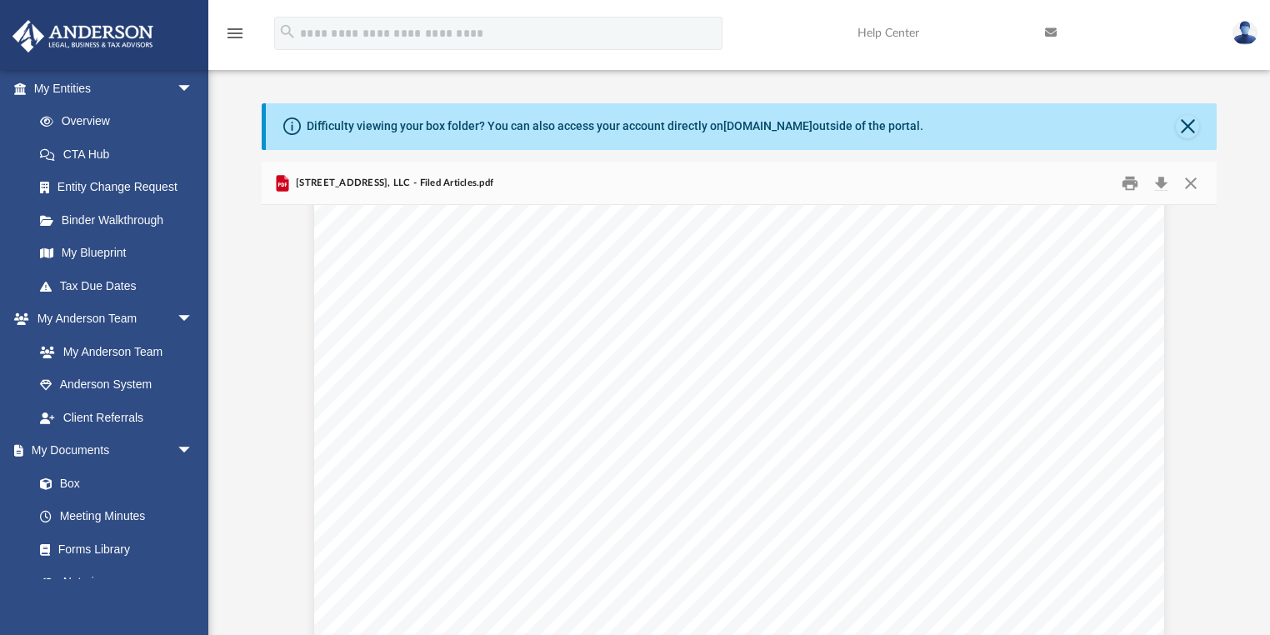
scroll to position [3600, 0]
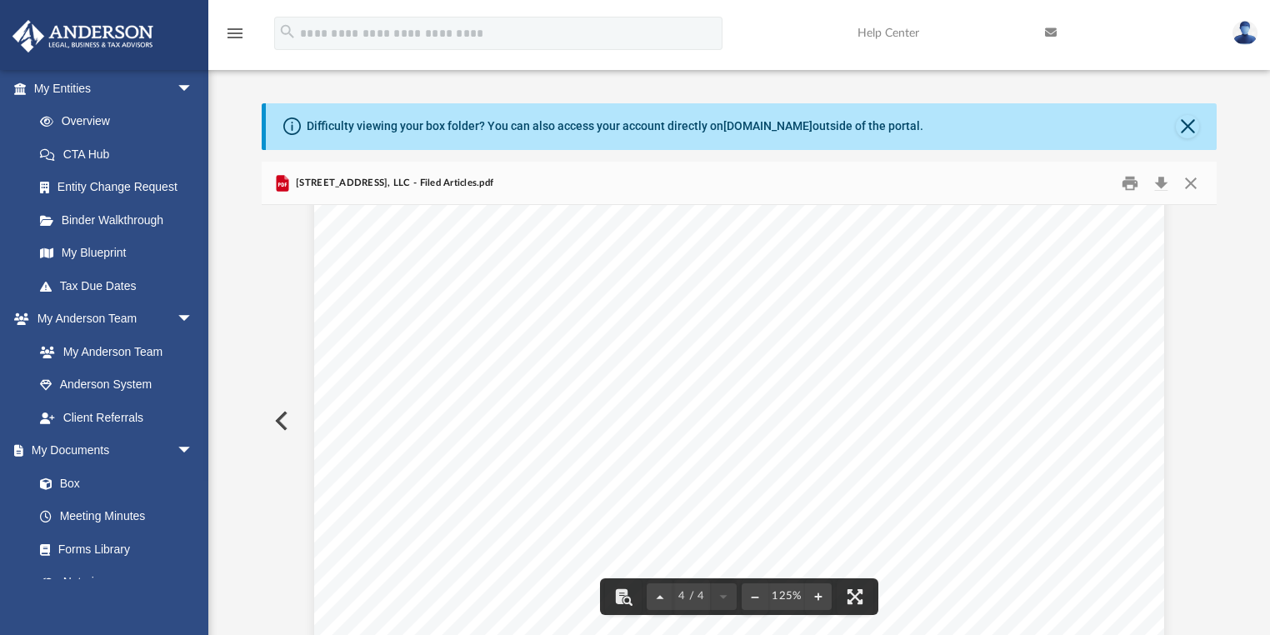
click at [780, 313] on span "[STREET_ADDRESS], LLC" at bounding box center [765, 312] width 213 height 17
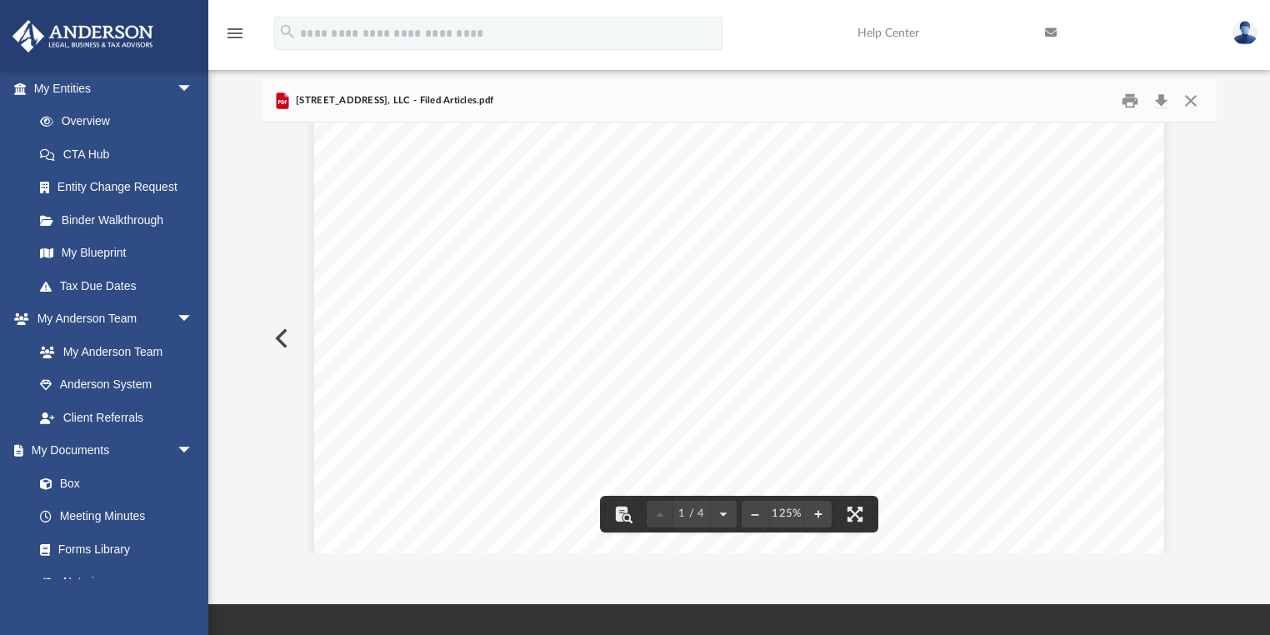
scroll to position [670, 0]
click at [288, 340] on button "Preview" at bounding box center [280, 338] width 37 height 47
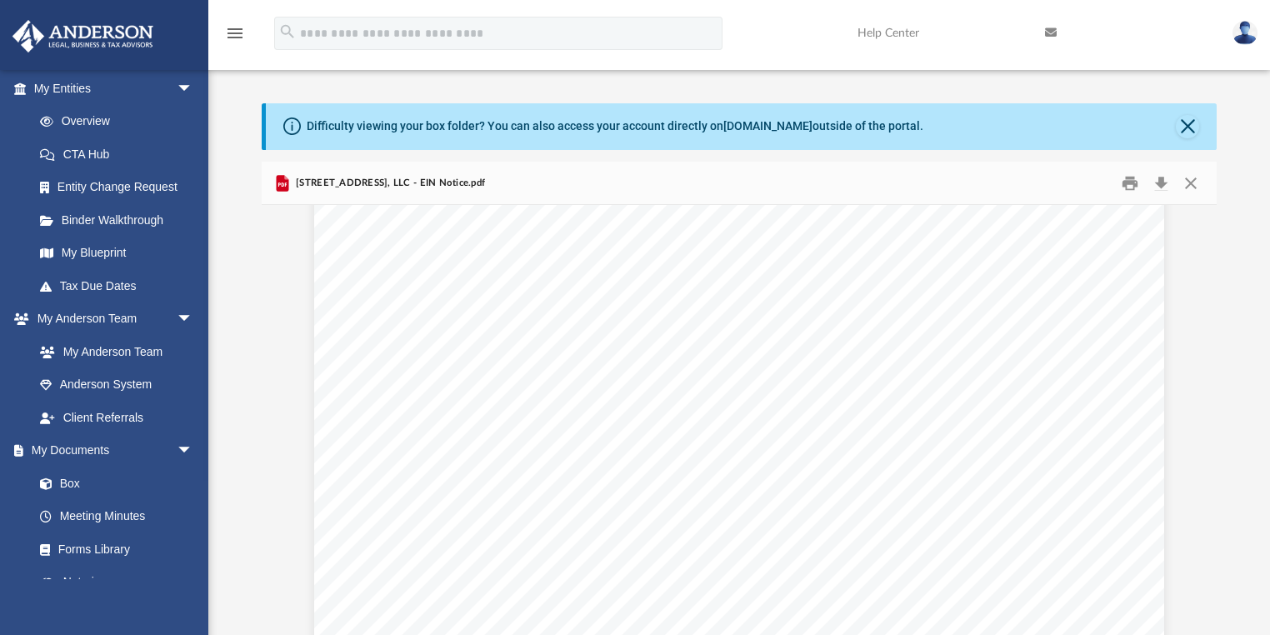
scroll to position [0, 0]
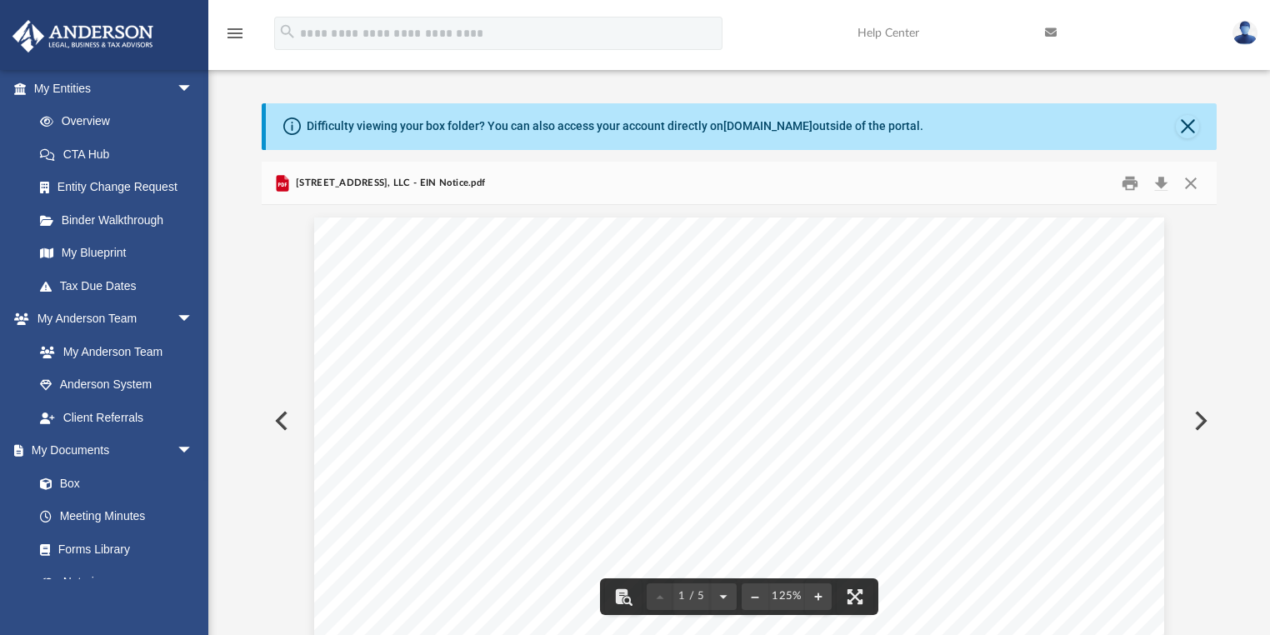
click at [277, 413] on button "Preview" at bounding box center [280, 421] width 37 height 47
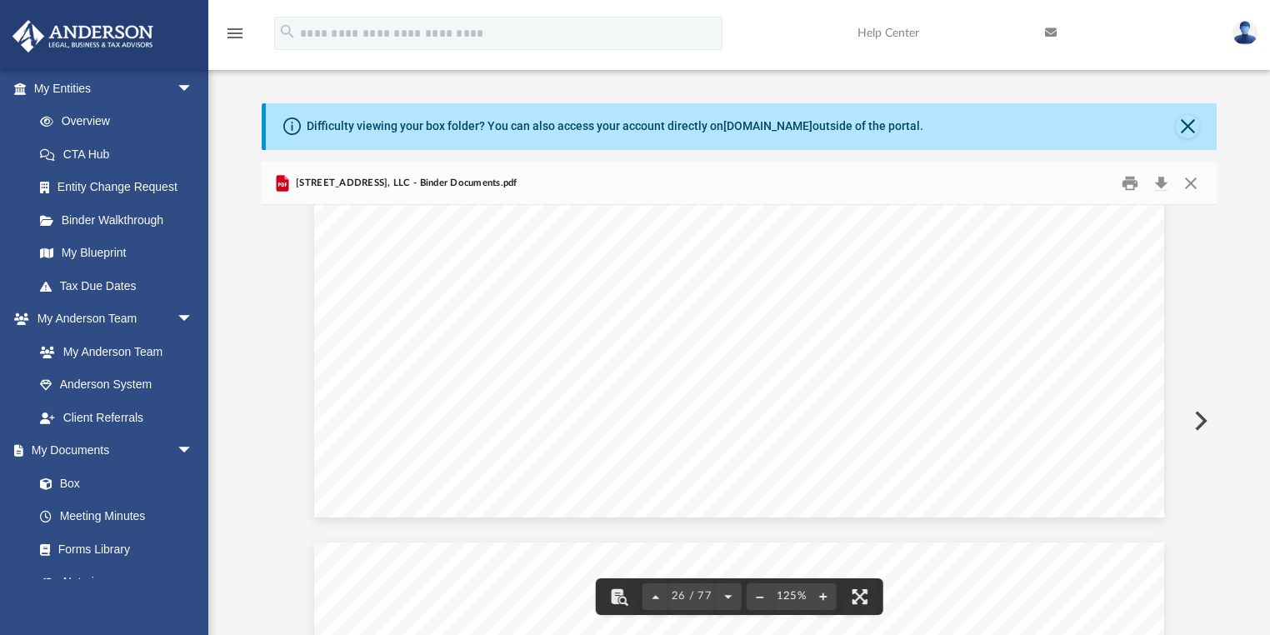
scroll to position [28204, 0]
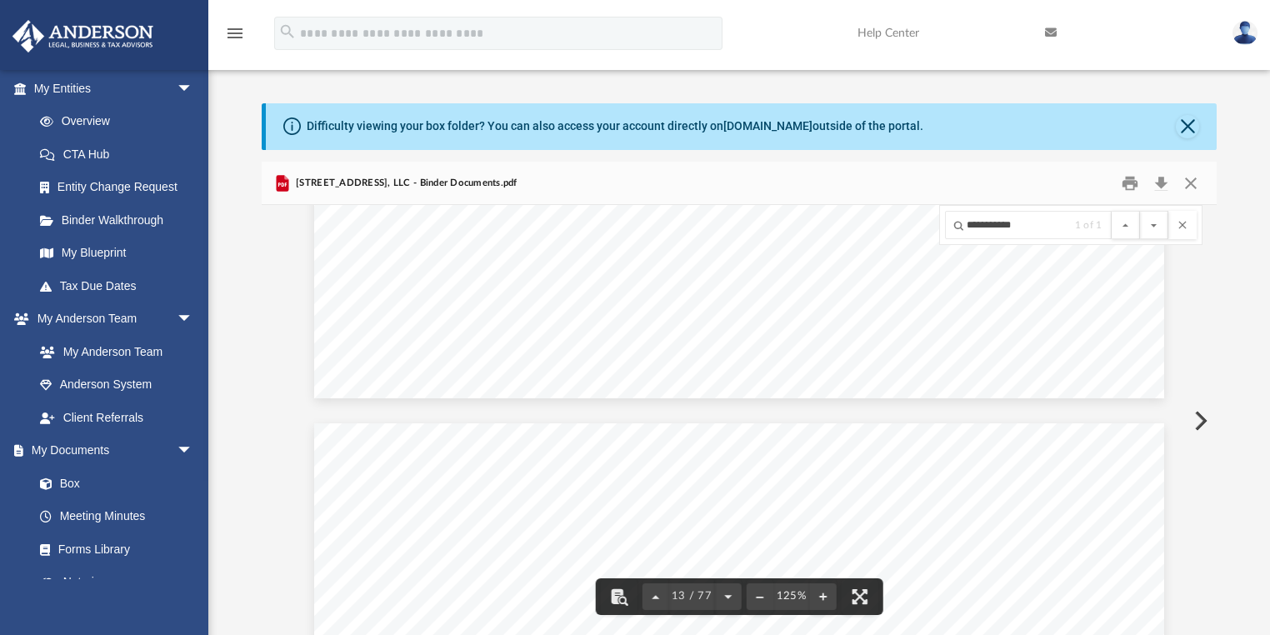
scroll to position [13978, 0]
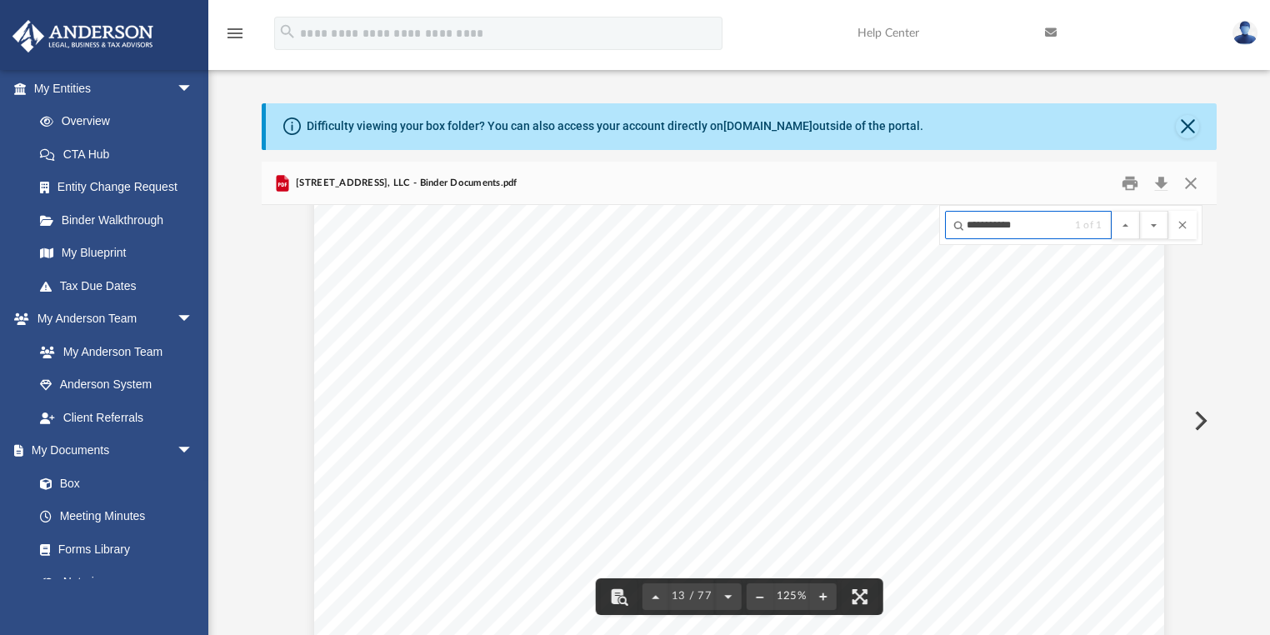
drag, startPoint x: 980, startPoint y: 227, endPoint x: 1055, endPoint y: 227, distance: 75.0
click at [1055, 227] on input "**********" at bounding box center [1028, 225] width 167 height 28
click at [1128, 226] on button "File preview" at bounding box center [1126, 225] width 28 height 28
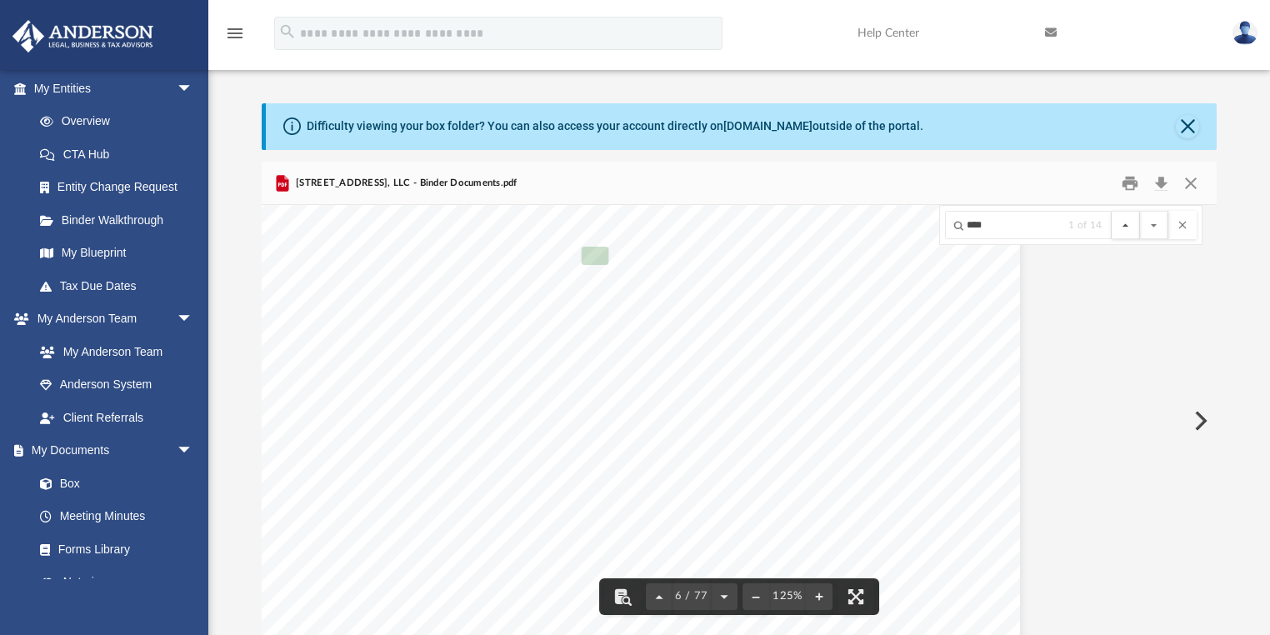
click at [1128, 226] on button "File preview" at bounding box center [1126, 225] width 28 height 28
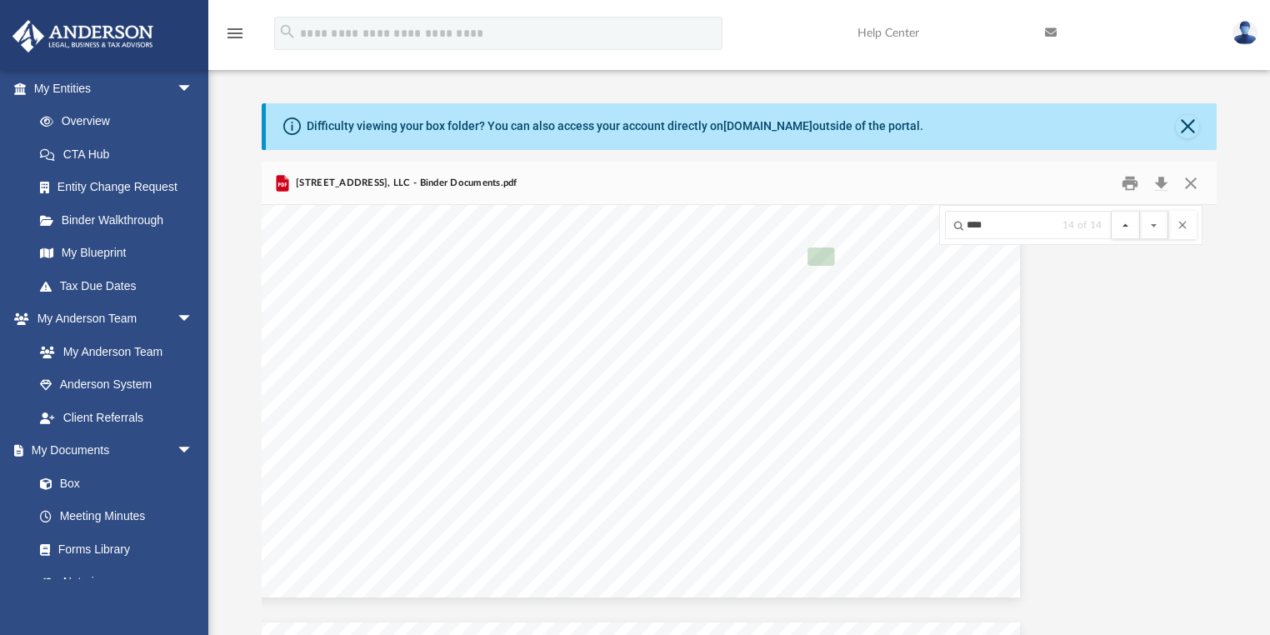
click at [1128, 226] on button "File preview" at bounding box center [1126, 225] width 28 height 28
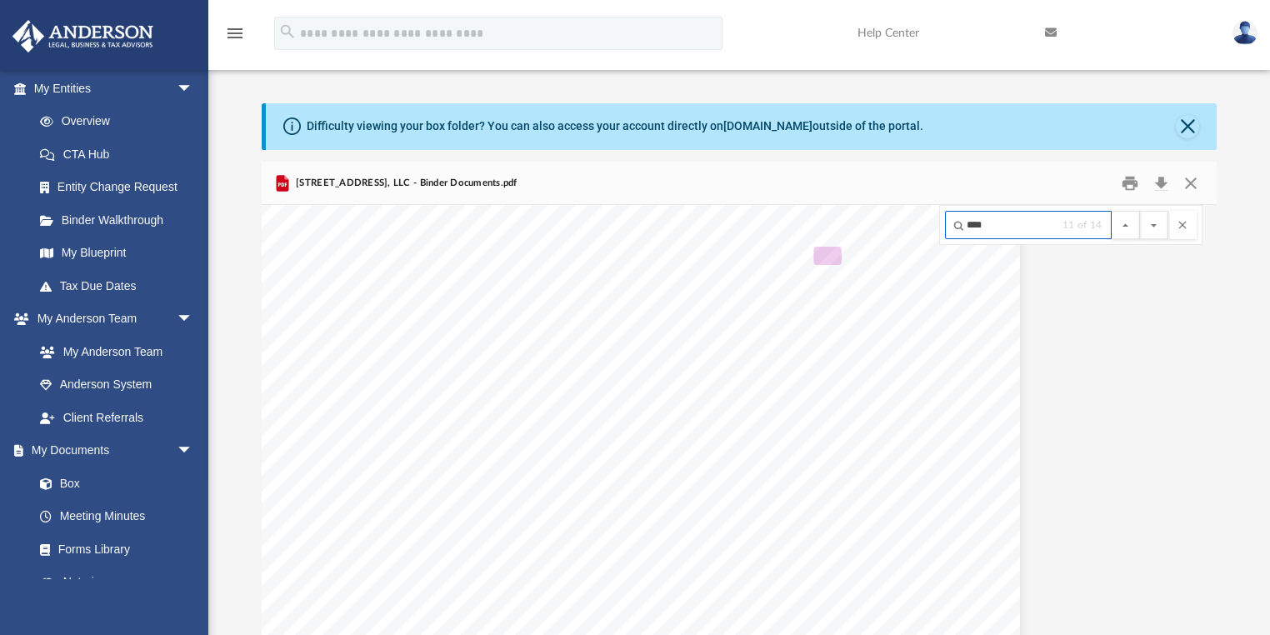
scroll to position [41295, 133]
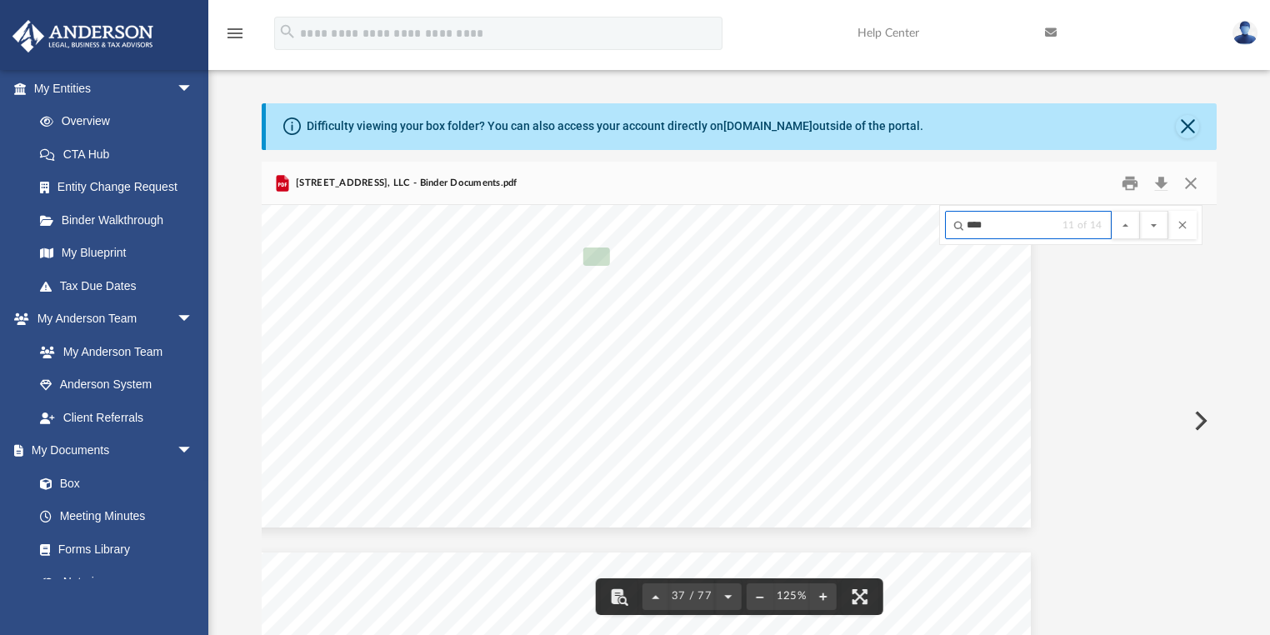
click at [1044, 231] on input "****" at bounding box center [1028, 225] width 167 height 28
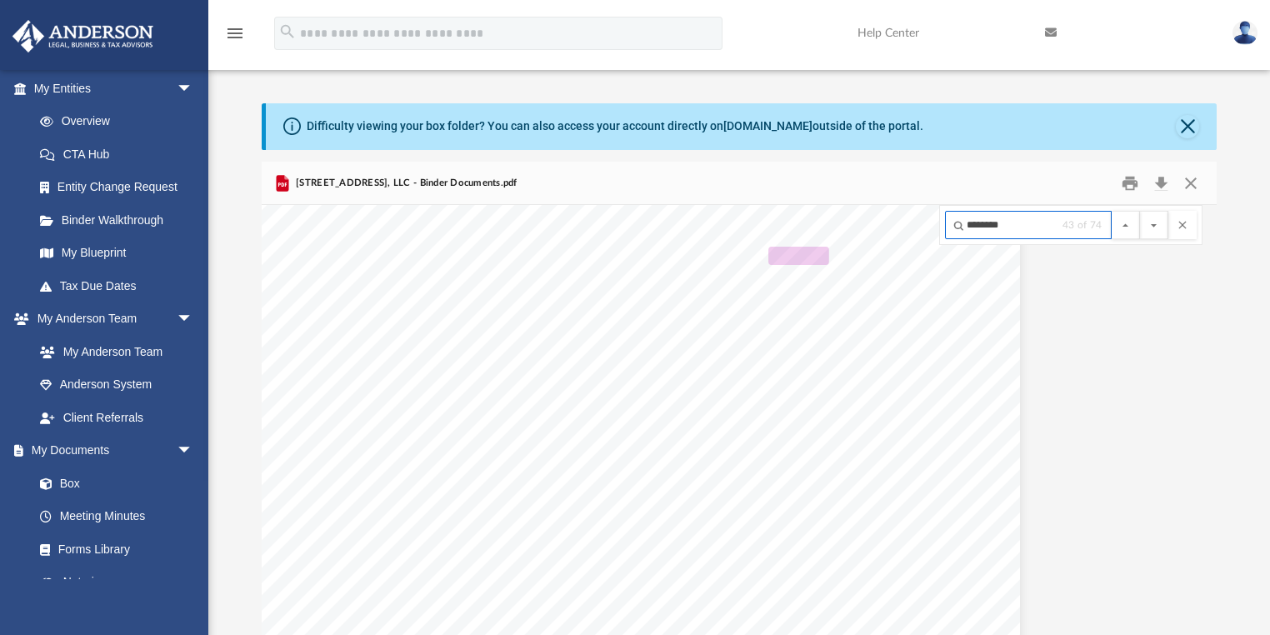
scroll to position [43215, 132]
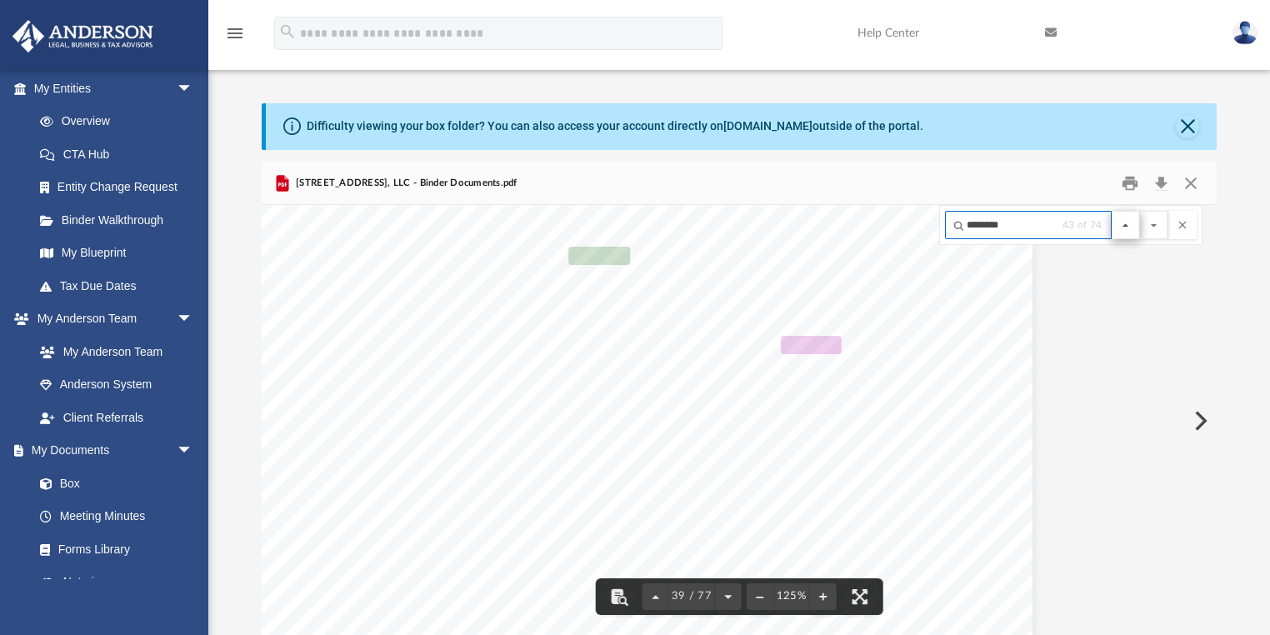
type input "********"
click at [1130, 230] on button "File preview" at bounding box center [1126, 225] width 28 height 28
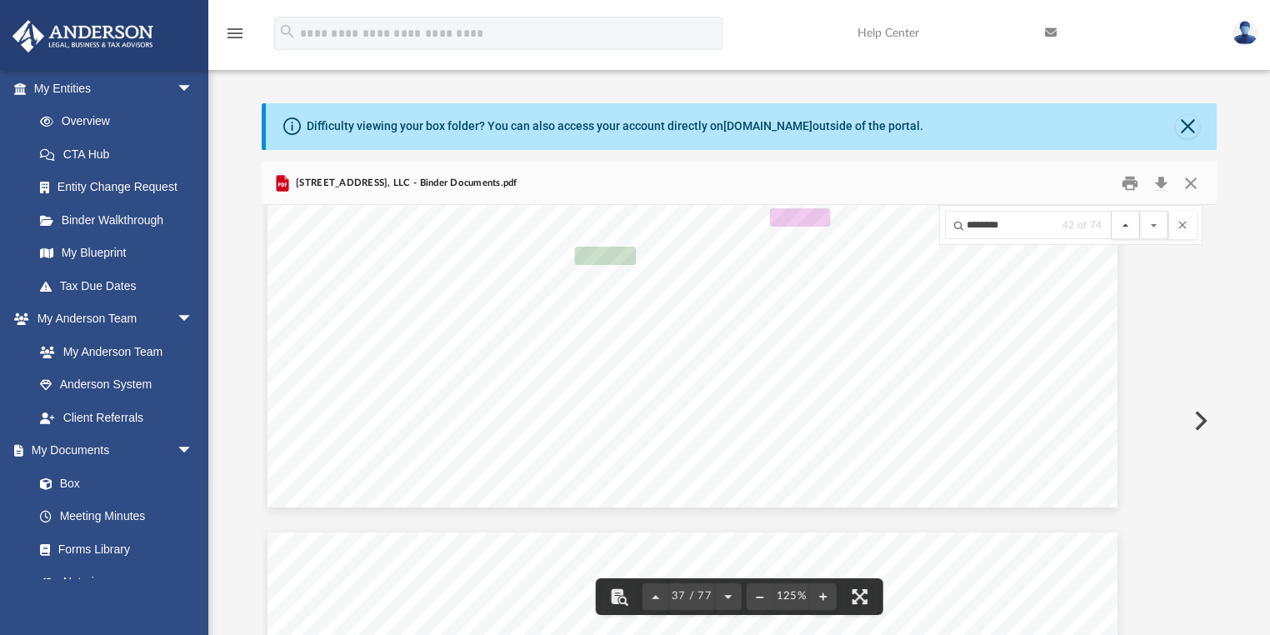
click at [1130, 230] on button "File preview" at bounding box center [1126, 225] width 28 height 28
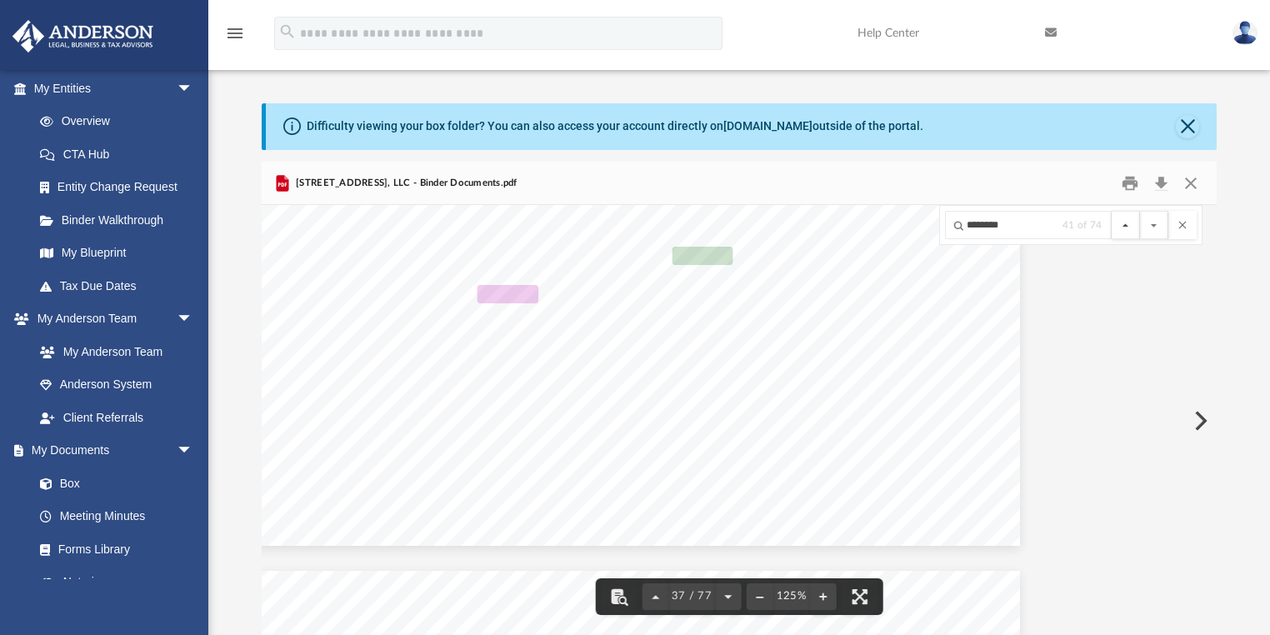
click at [1130, 230] on button "File preview" at bounding box center [1126, 225] width 28 height 28
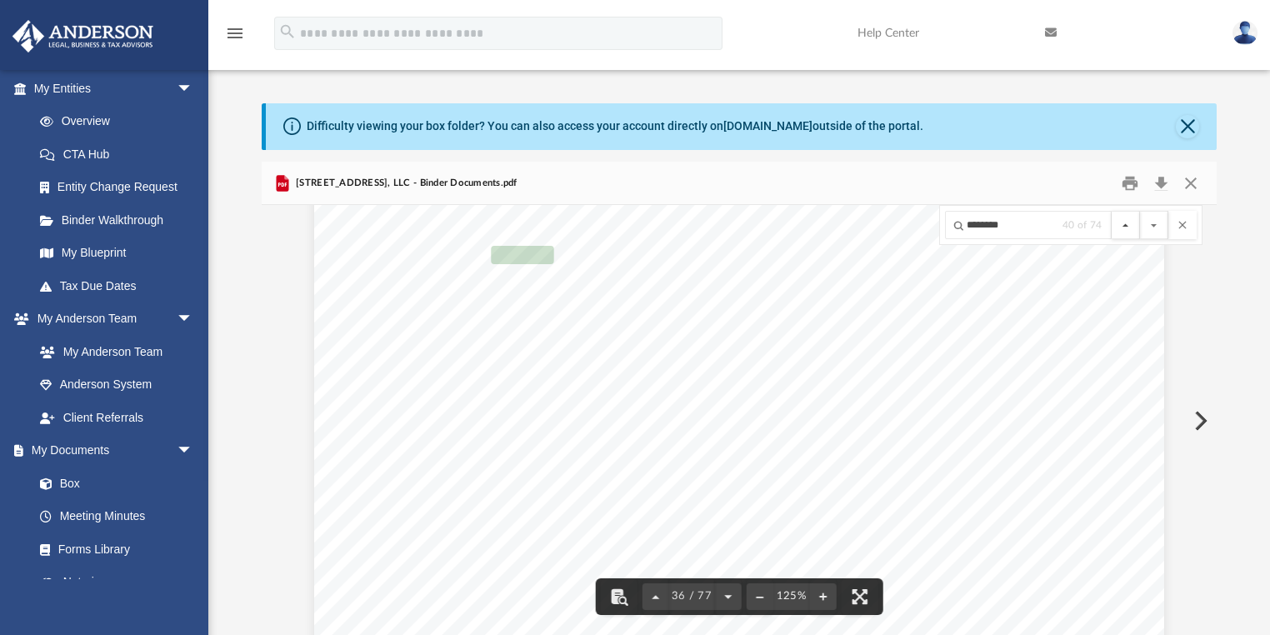
click at [1130, 230] on button "File preview" at bounding box center [1126, 225] width 28 height 28
click at [1130, 229] on button "File preview" at bounding box center [1126, 225] width 28 height 28
click at [1129, 229] on button "File preview" at bounding box center [1126, 225] width 28 height 28
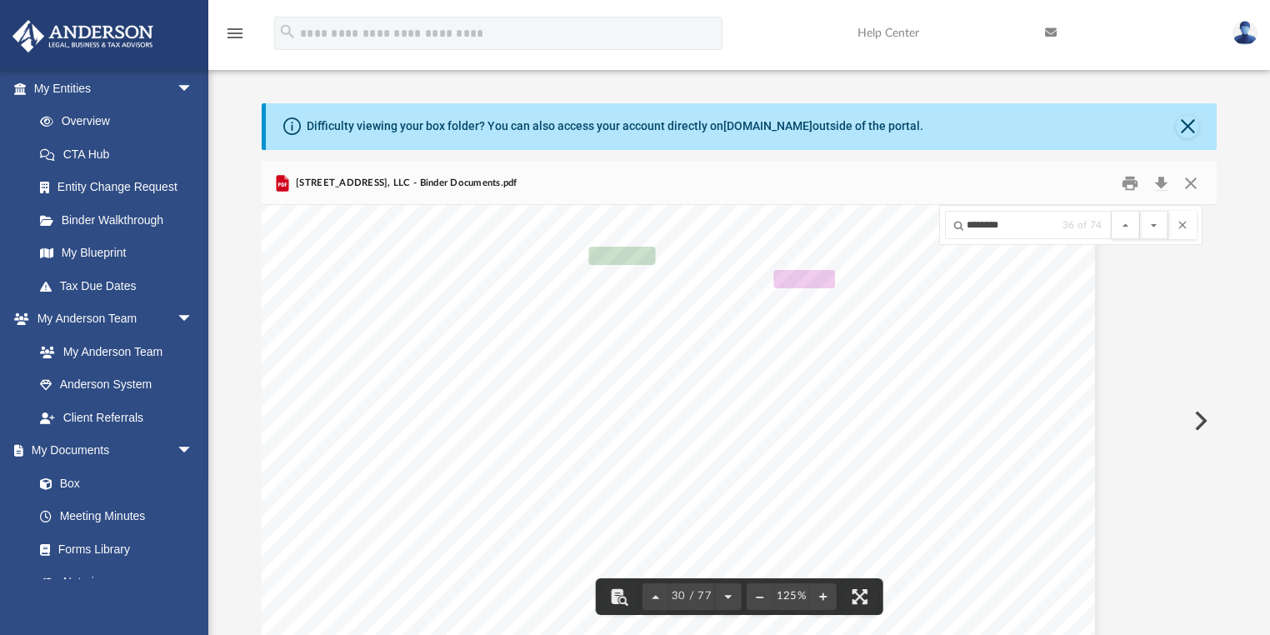
click at [1129, 229] on button "File preview" at bounding box center [1126, 225] width 28 height 28
click at [1128, 229] on button "File preview" at bounding box center [1126, 225] width 28 height 28
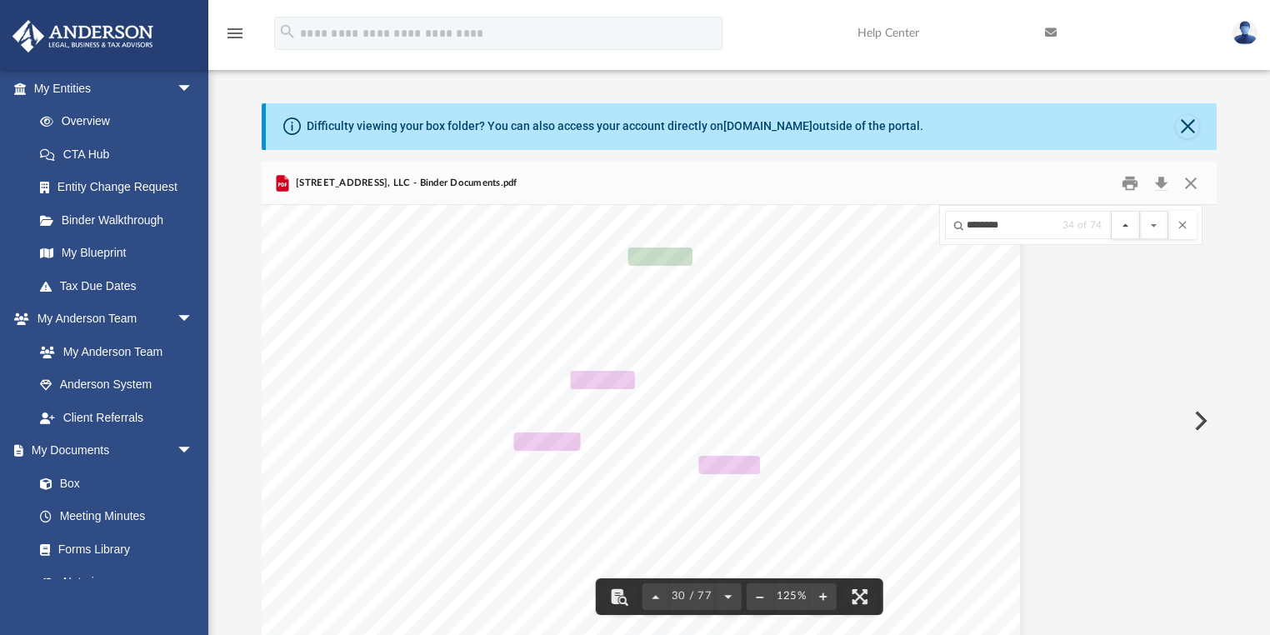
click at [1128, 229] on button "File preview" at bounding box center [1126, 225] width 28 height 28
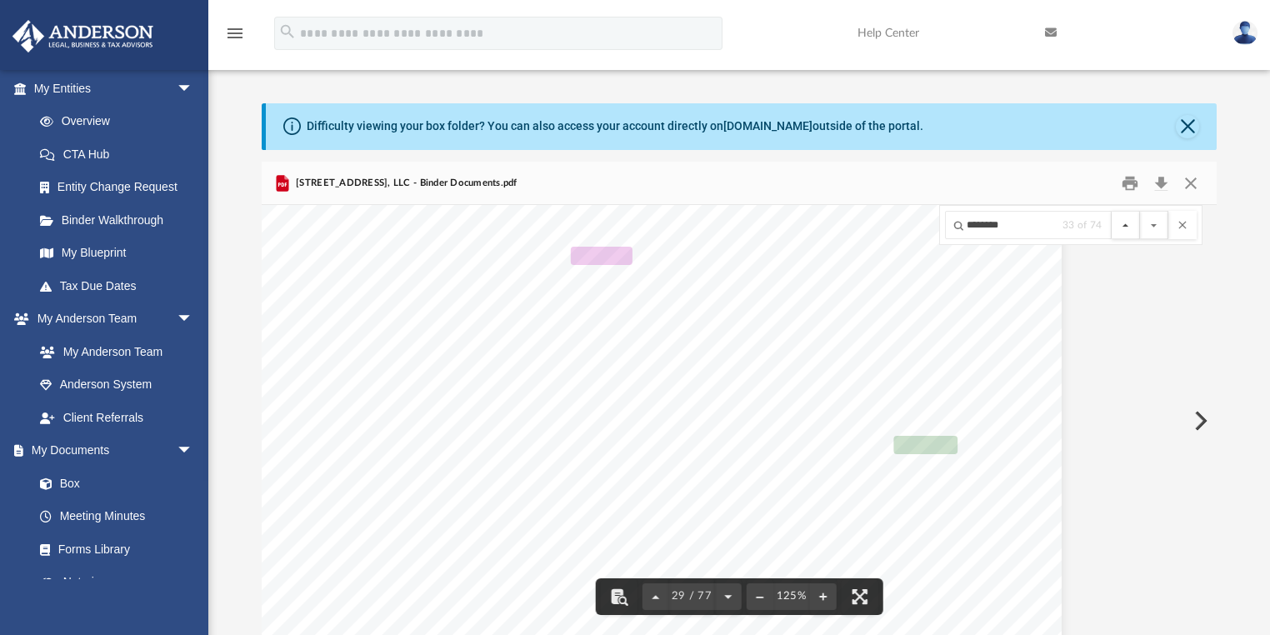
click at [1128, 229] on button "File preview" at bounding box center [1126, 225] width 28 height 28
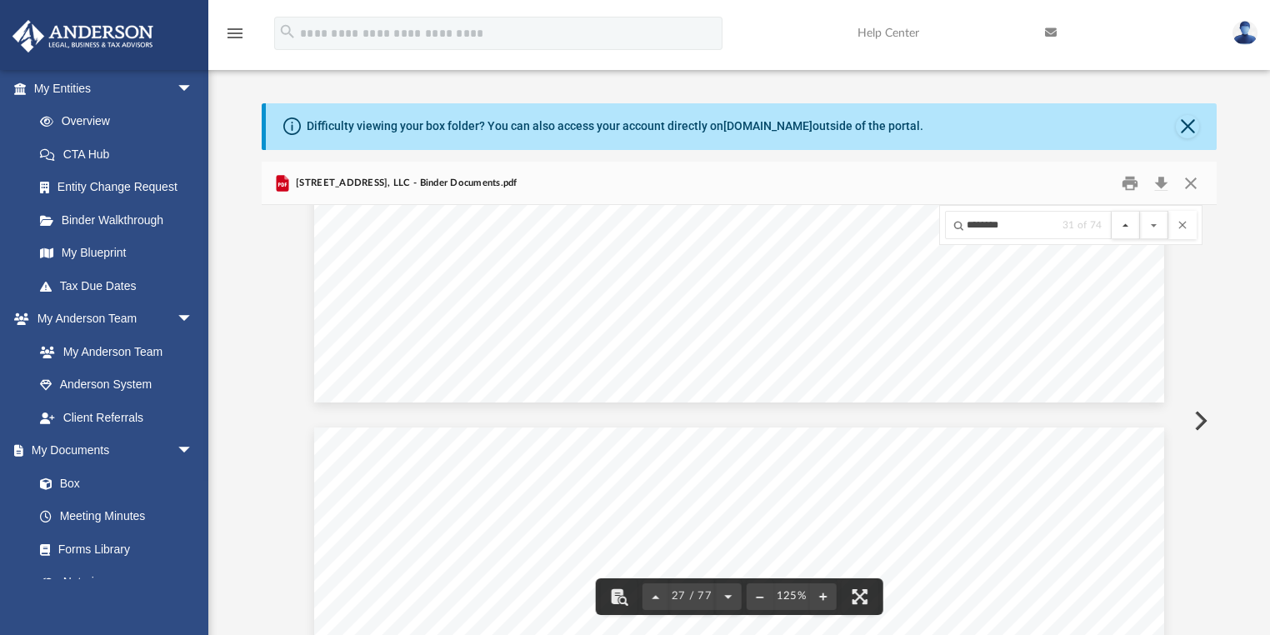
click at [1128, 229] on button "File preview" at bounding box center [1126, 225] width 28 height 28
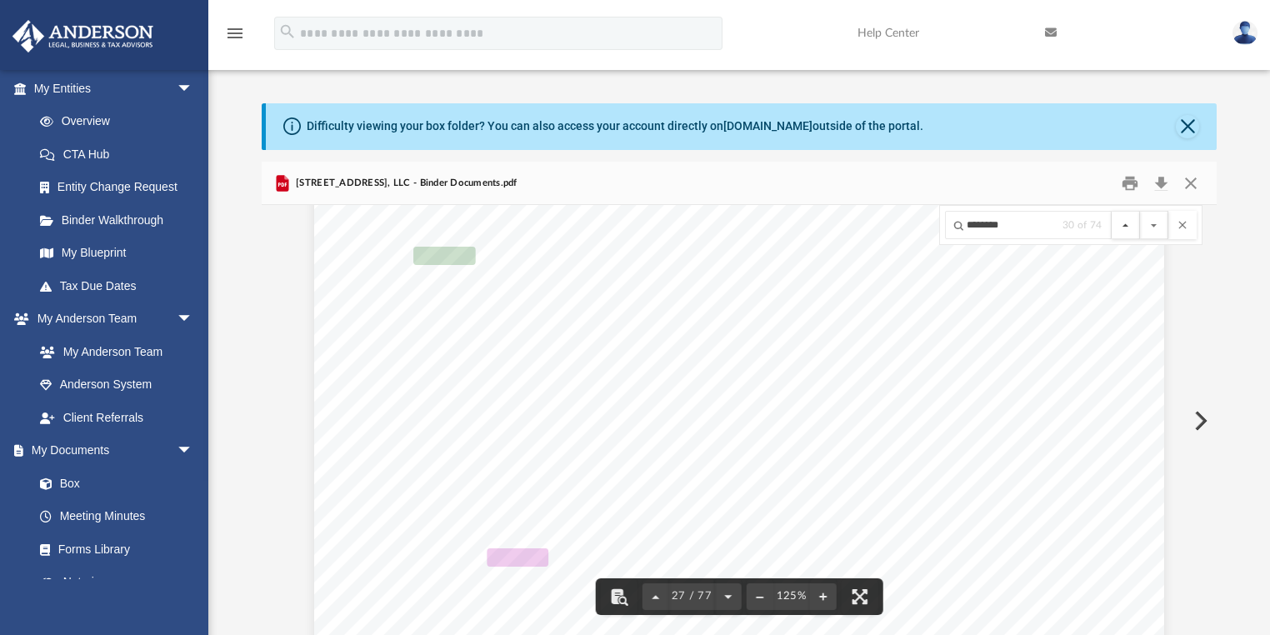
click at [1128, 229] on button "File preview" at bounding box center [1126, 225] width 28 height 28
drag, startPoint x: 649, startPoint y: 462, endPoint x: 784, endPoint y: 460, distance: 135.0
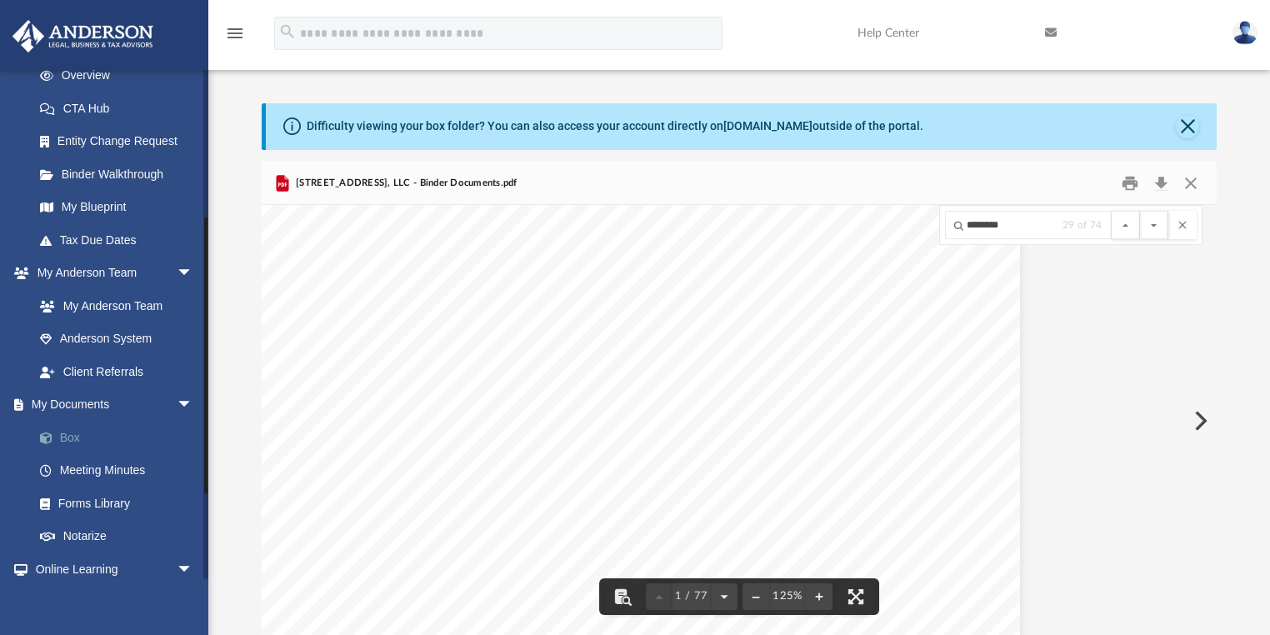
scroll to position [267, 0]
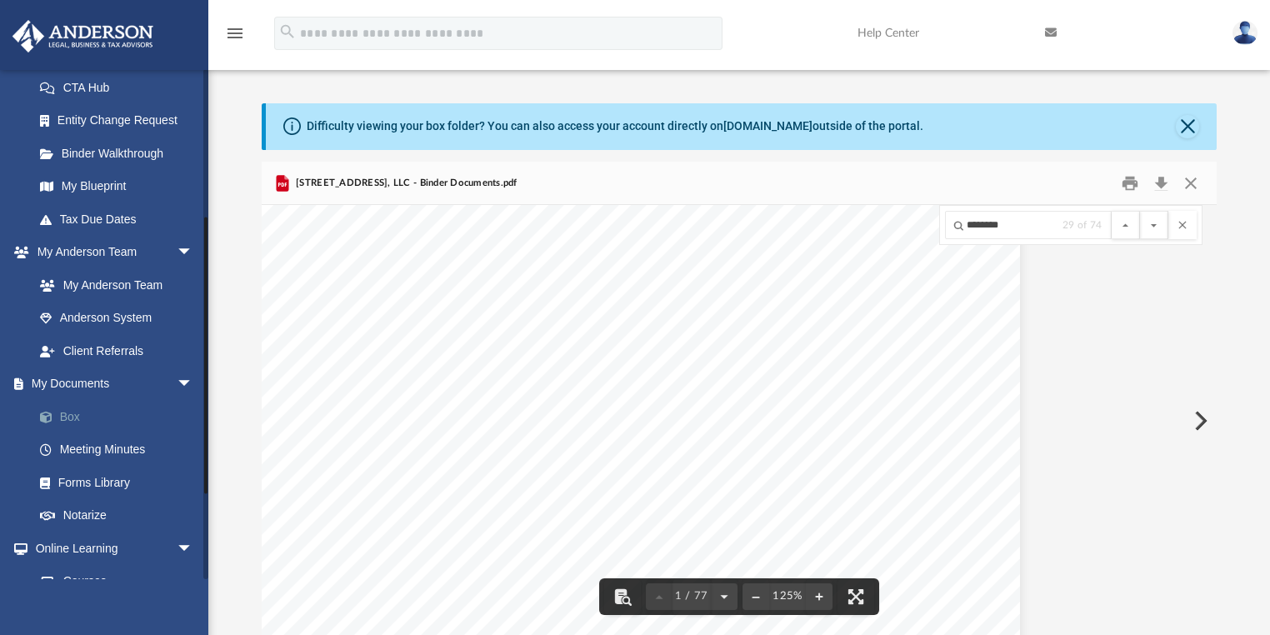
click at [65, 417] on link "Box" at bounding box center [120, 416] width 195 height 33
click at [74, 424] on link "Box" at bounding box center [120, 416] width 195 height 33
click at [63, 407] on link "Box" at bounding box center [120, 416] width 195 height 33
click at [1193, 182] on button "Close" at bounding box center [1191, 183] width 30 height 26
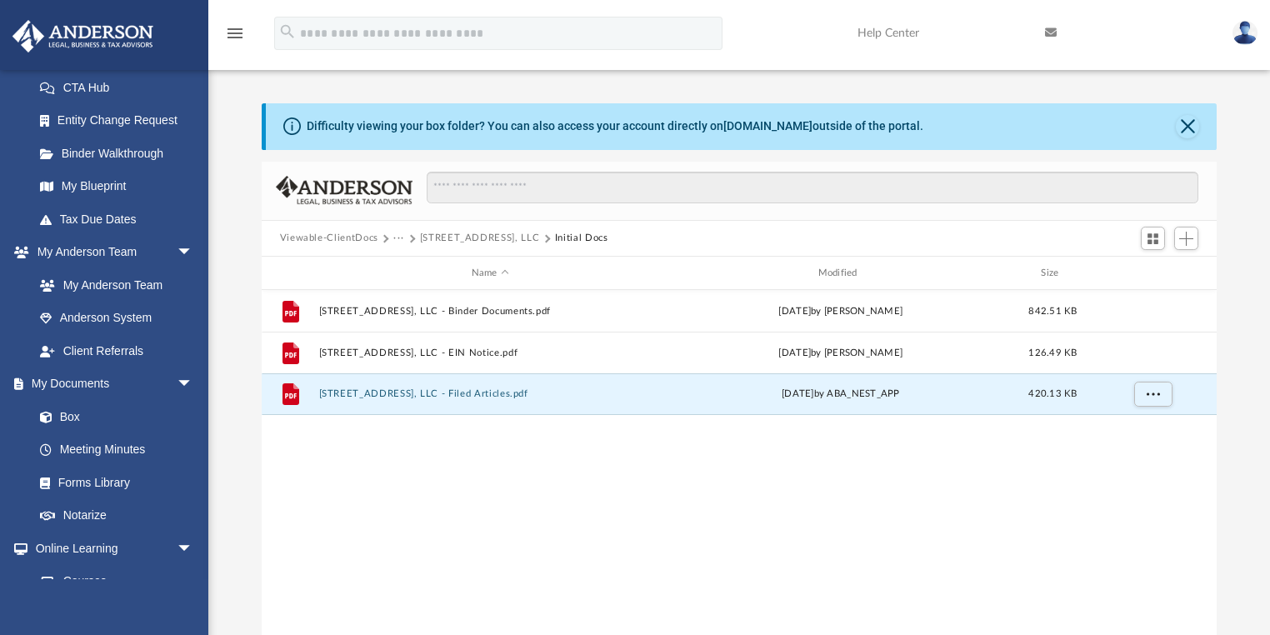
click at [443, 239] on button "[STREET_ADDRESS], LLC" at bounding box center [480, 238] width 120 height 15
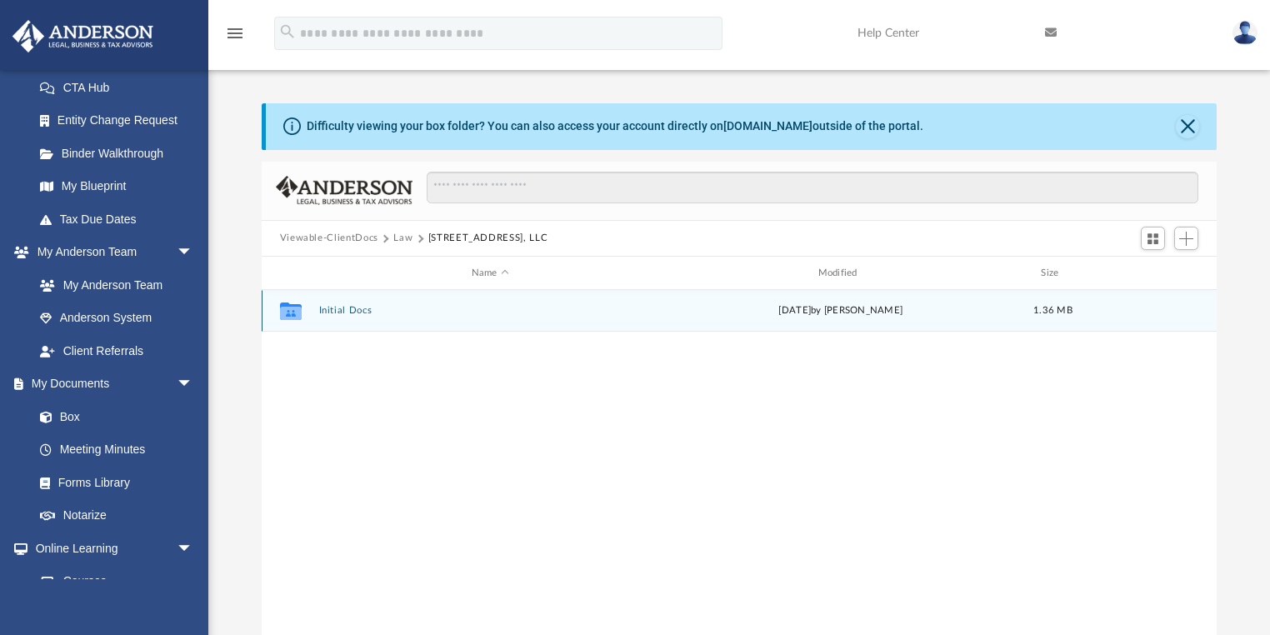
click at [336, 299] on div "Collaborated Folder Initial Docs Tue Sep 2 2025 by Morgan Winkler 1.36 MB" at bounding box center [740, 311] width 956 height 42
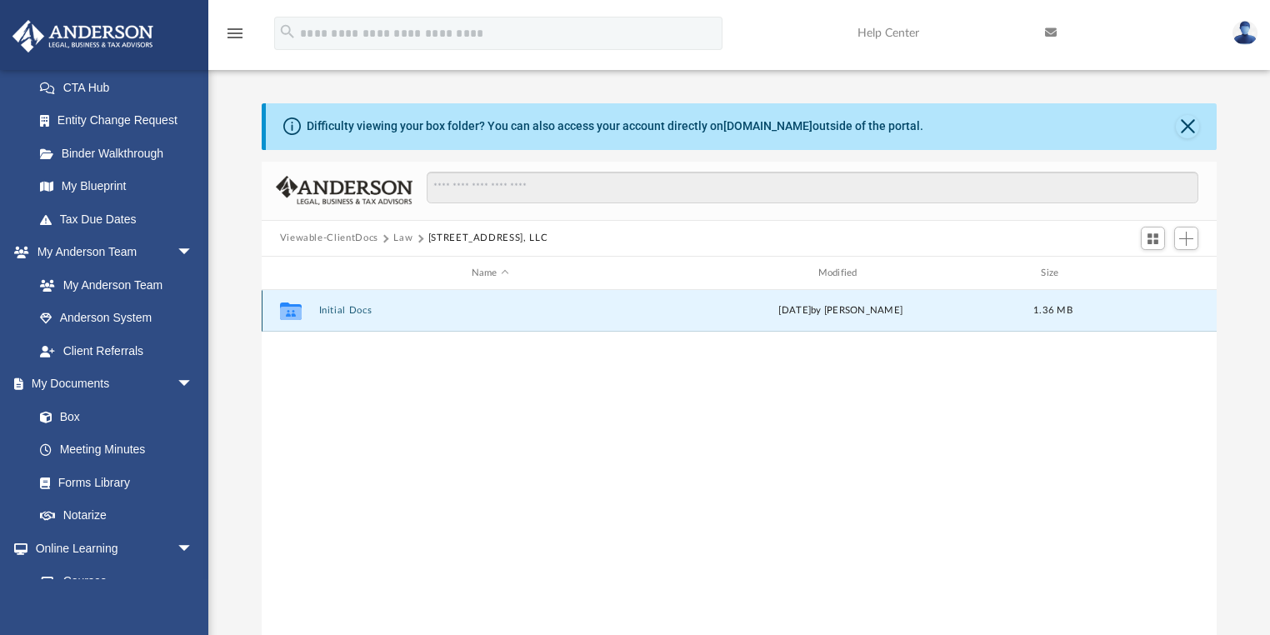
click at [347, 313] on button "Initial Docs" at bounding box center [489, 311] width 343 height 11
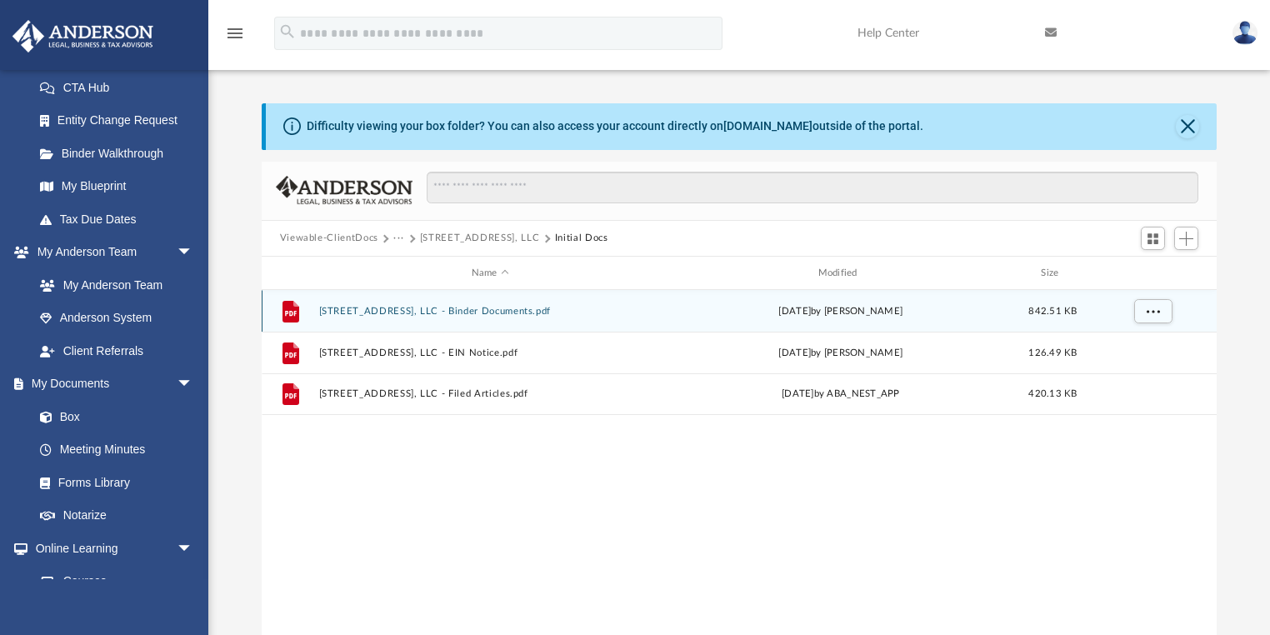
click at [465, 306] on button "6520 Debs Ave, LLC - Binder Documents.pdf" at bounding box center [489, 311] width 343 height 11
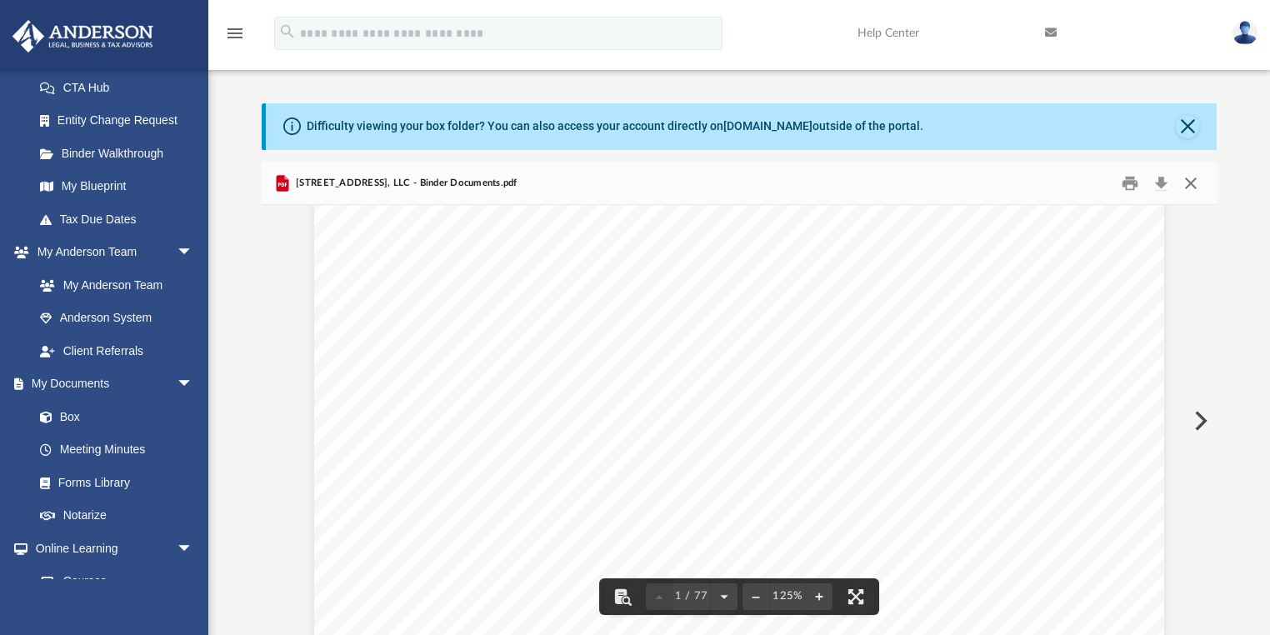
drag, startPoint x: 1197, startPoint y: 182, endPoint x: 940, endPoint y: 228, distance: 260.9
click at [1197, 182] on button "Close" at bounding box center [1191, 183] width 30 height 26
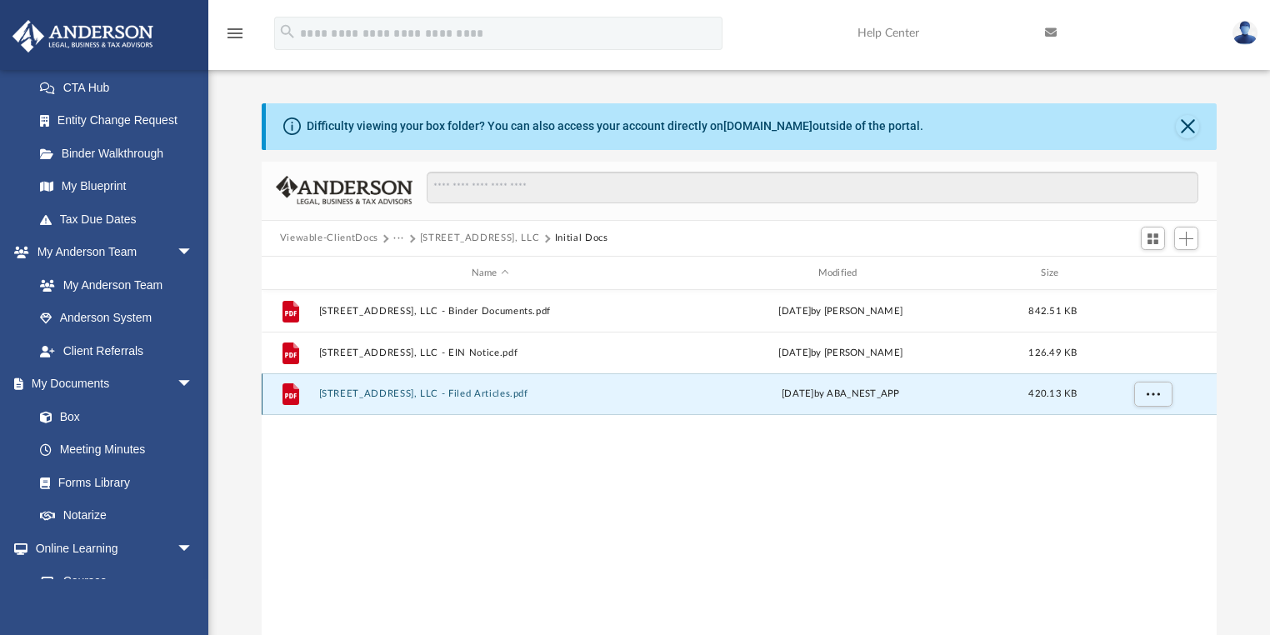
click at [468, 391] on button "6520 Debs Ave, LLC - Filed Articles.pdf" at bounding box center [489, 394] width 343 height 11
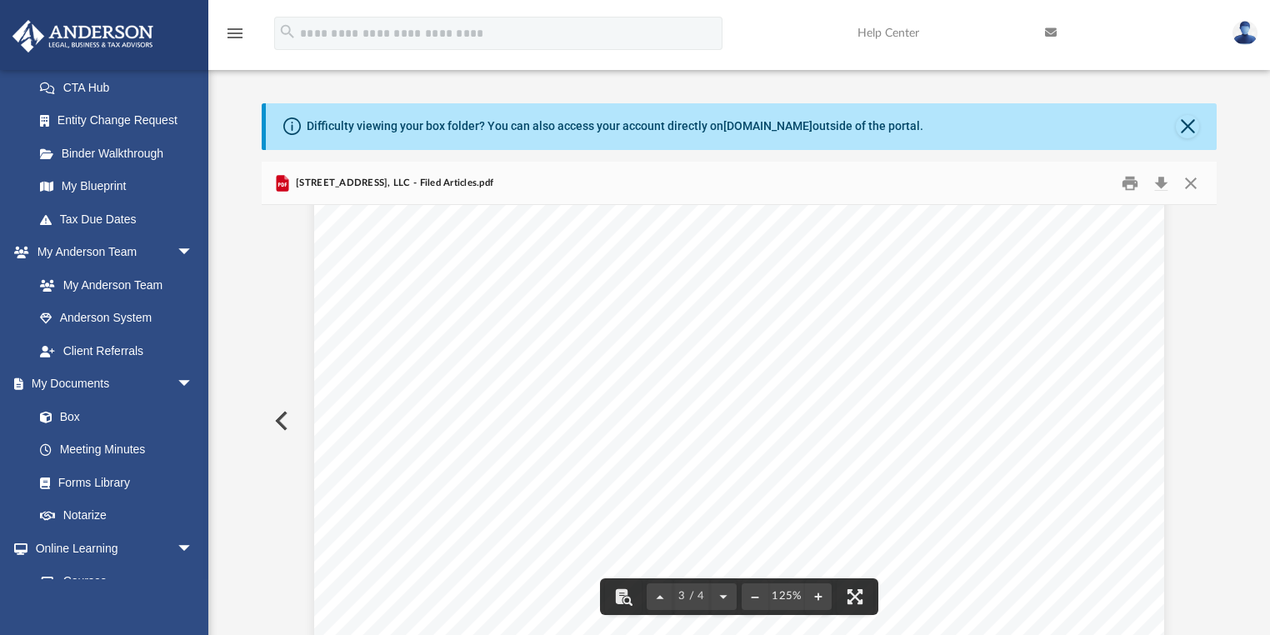
scroll to position [2600, 0]
click at [1182, 180] on button "Close" at bounding box center [1191, 183] width 30 height 26
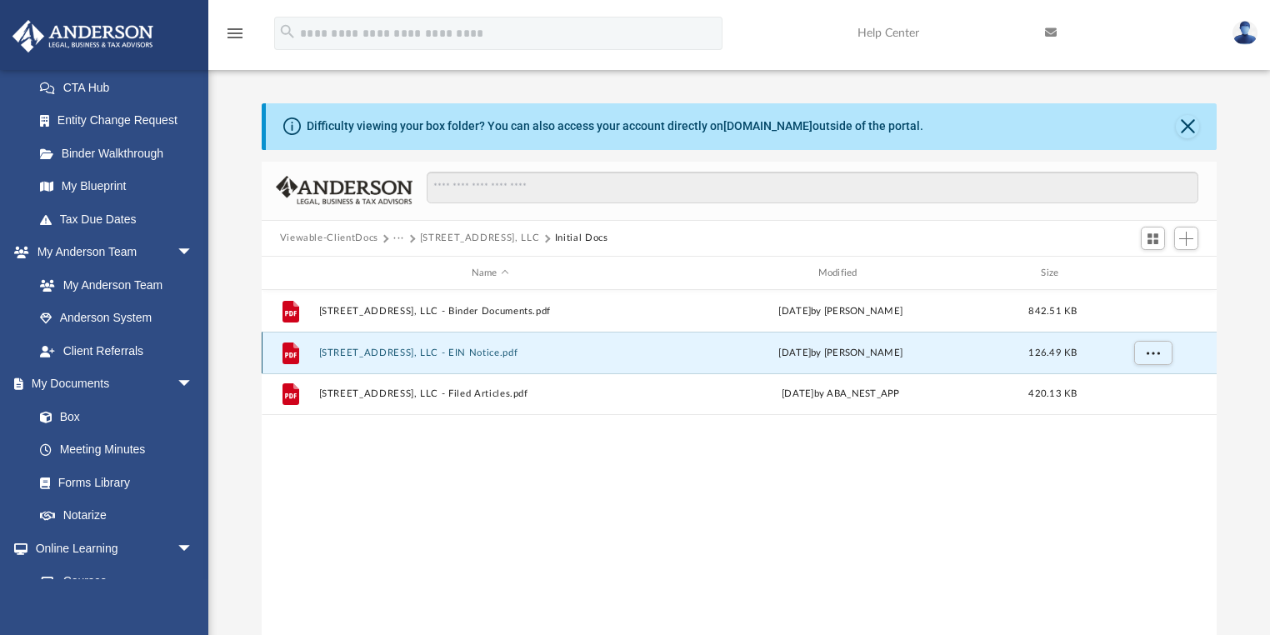
click at [481, 356] on button "6520 Debs Ave, LLC - EIN Notice.pdf" at bounding box center [489, 353] width 343 height 11
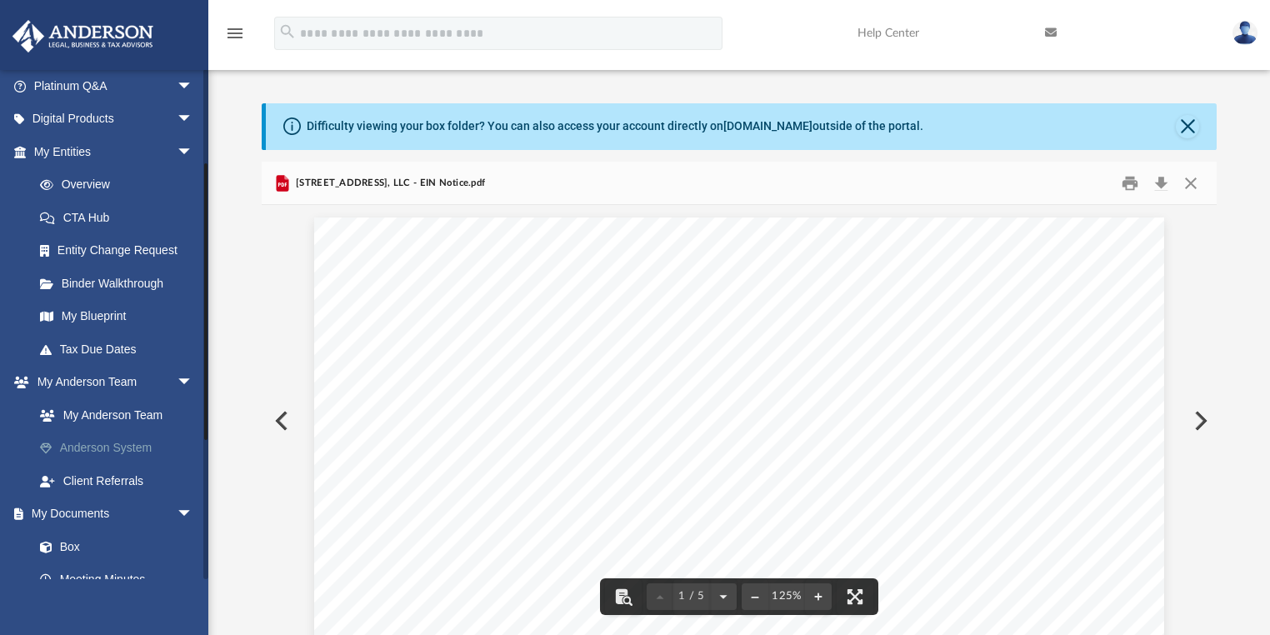
scroll to position [133, 0]
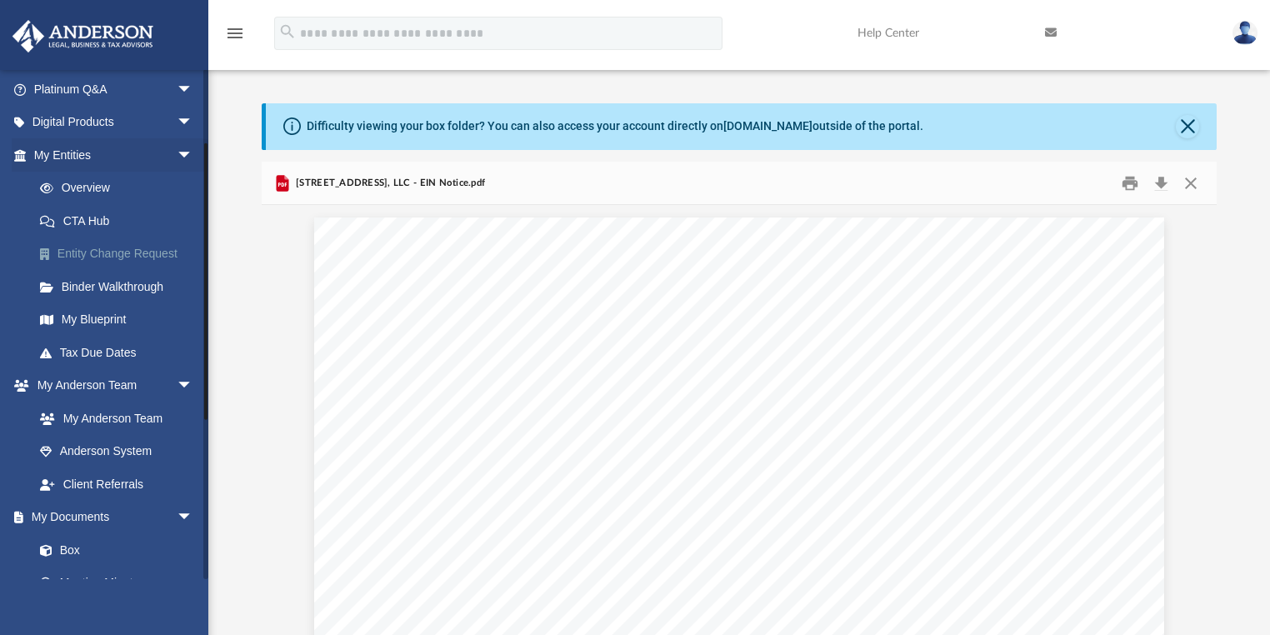
click at [97, 253] on link "Entity Change Request" at bounding box center [120, 254] width 195 height 33
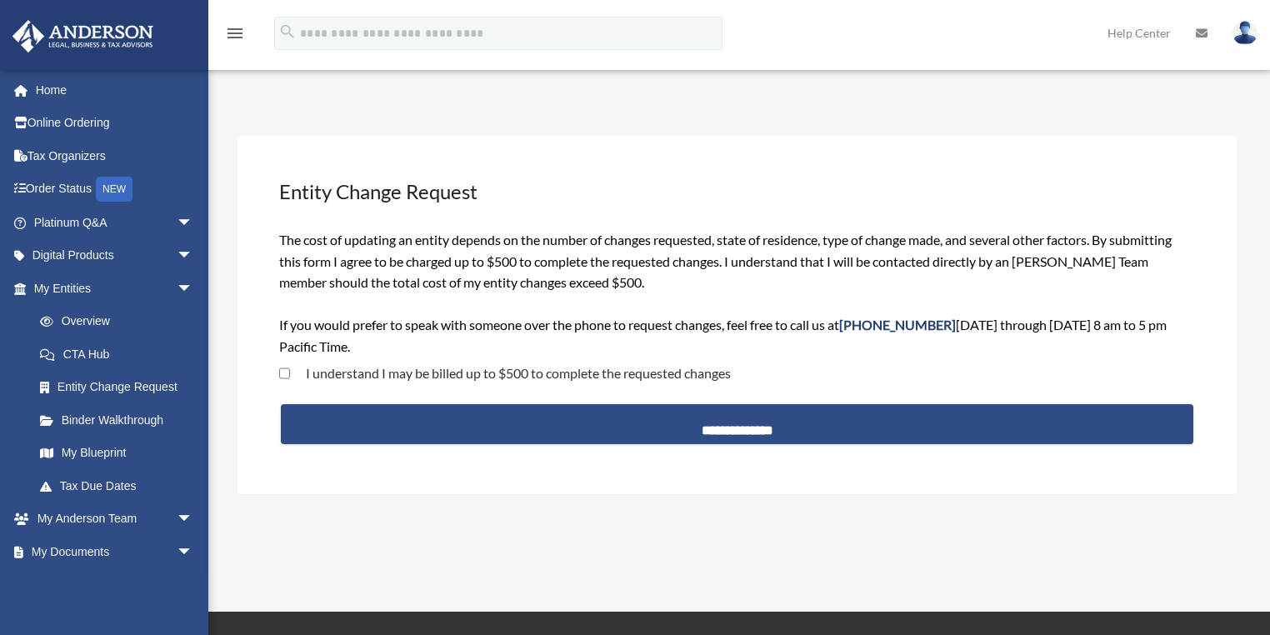
click at [363, 368] on label "I understand I may be billed up to $500 to complete the requested changes" at bounding box center [510, 373] width 441 height 13
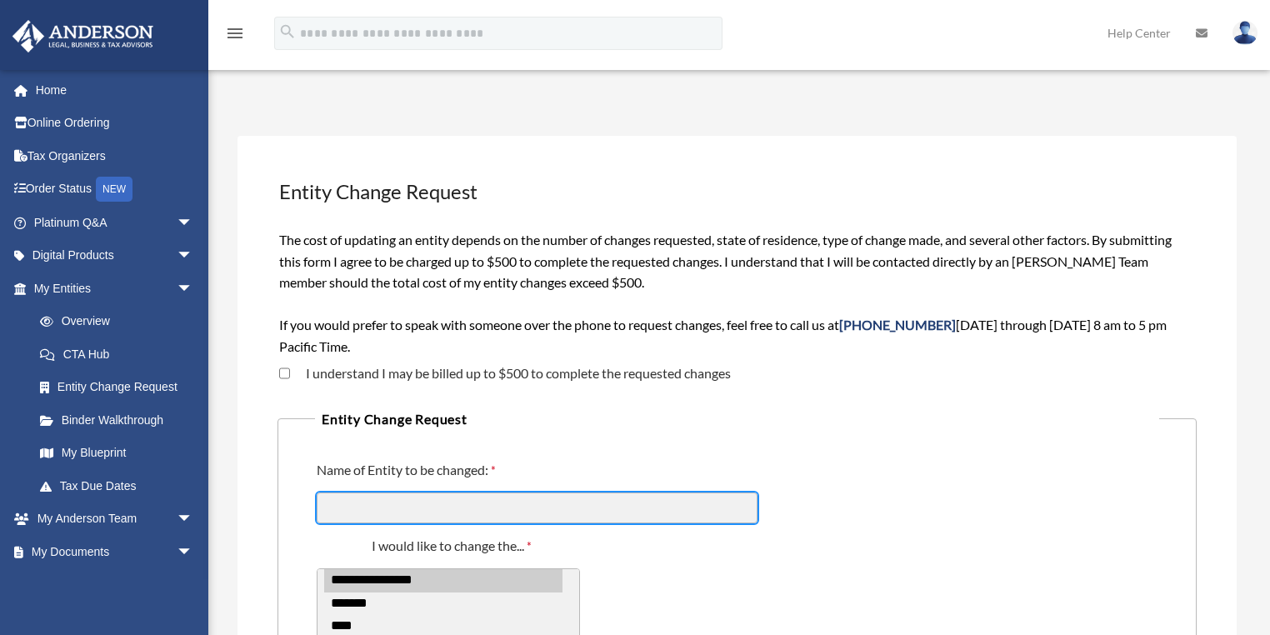
click at [554, 506] on input "Name of Entity to be changed:" at bounding box center [537, 509] width 441 height 32
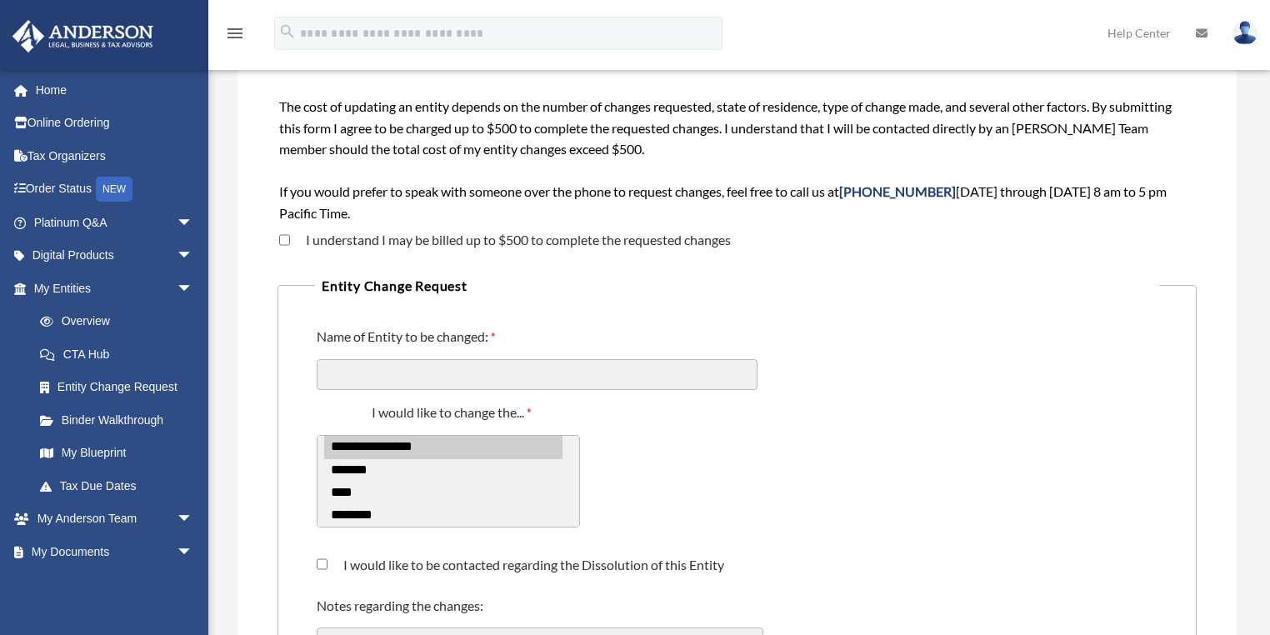
select select "*****"
click at [486, 483] on option "****" at bounding box center [443, 493] width 238 height 23
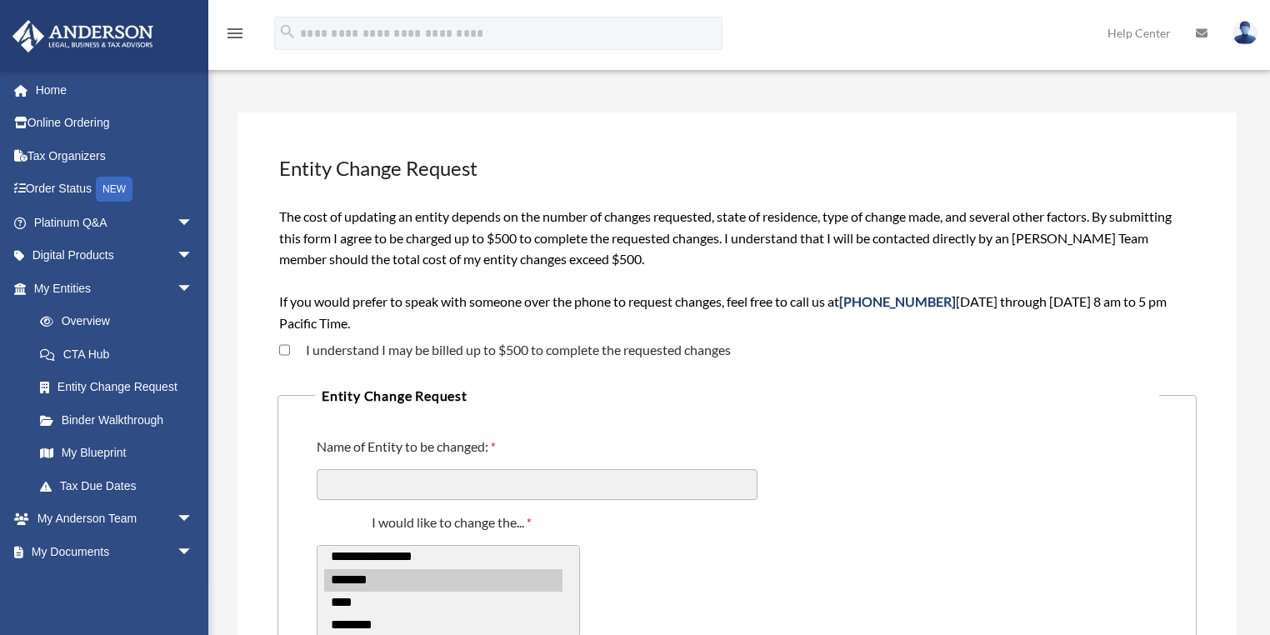
scroll to position [0, 0]
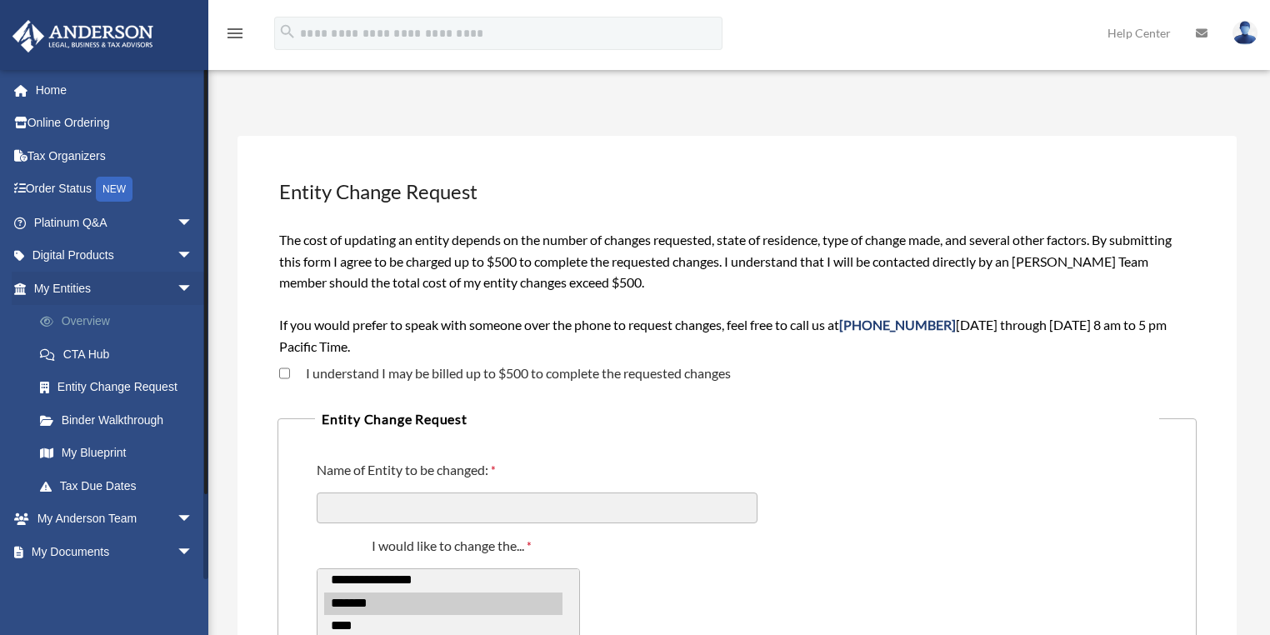
click at [63, 317] on link "Overview" at bounding box center [120, 321] width 195 height 33
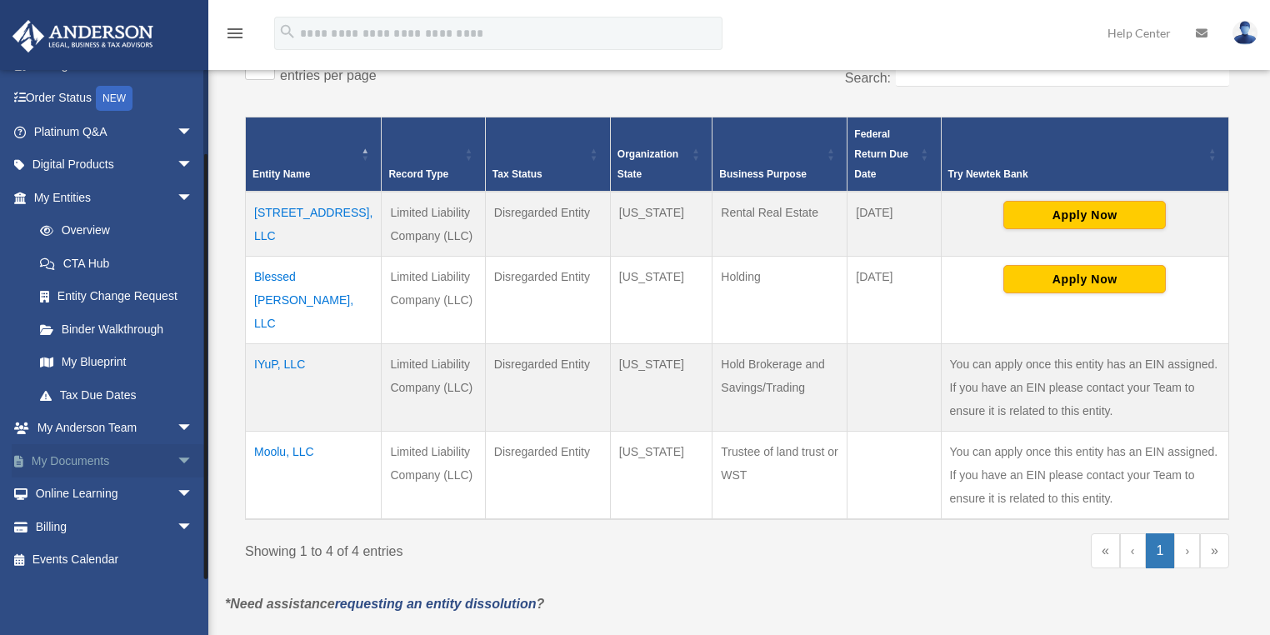
scroll to position [400, 0]
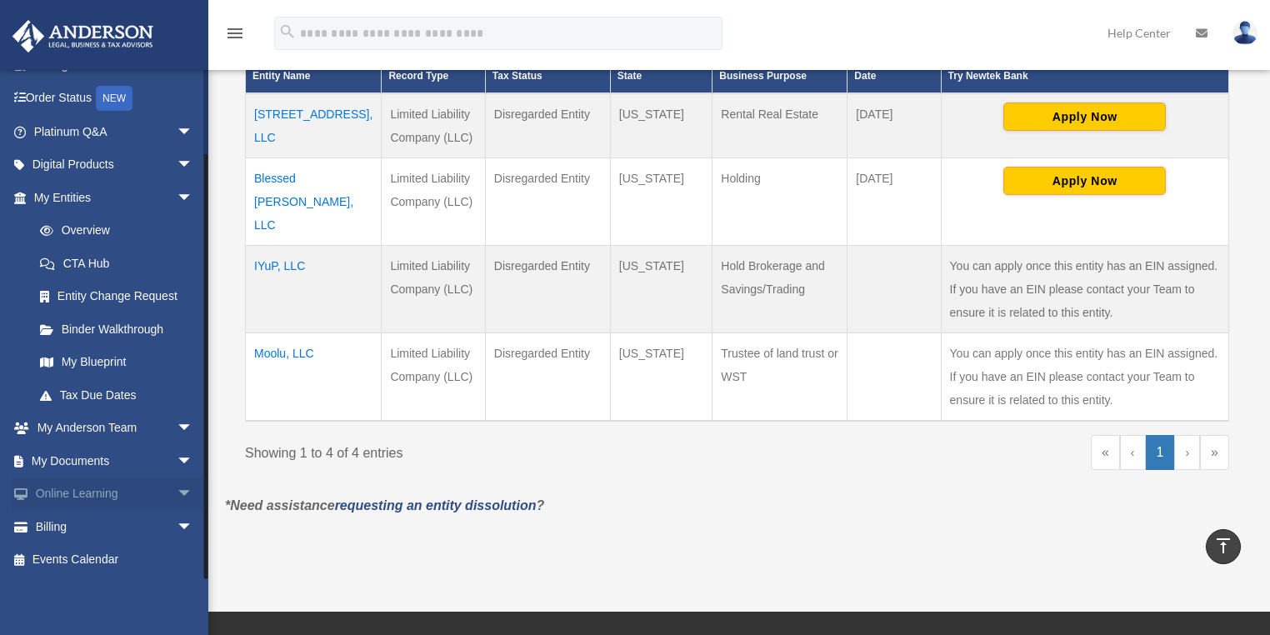
click at [177, 493] on span "arrow_drop_down" at bounding box center [193, 495] width 33 height 34
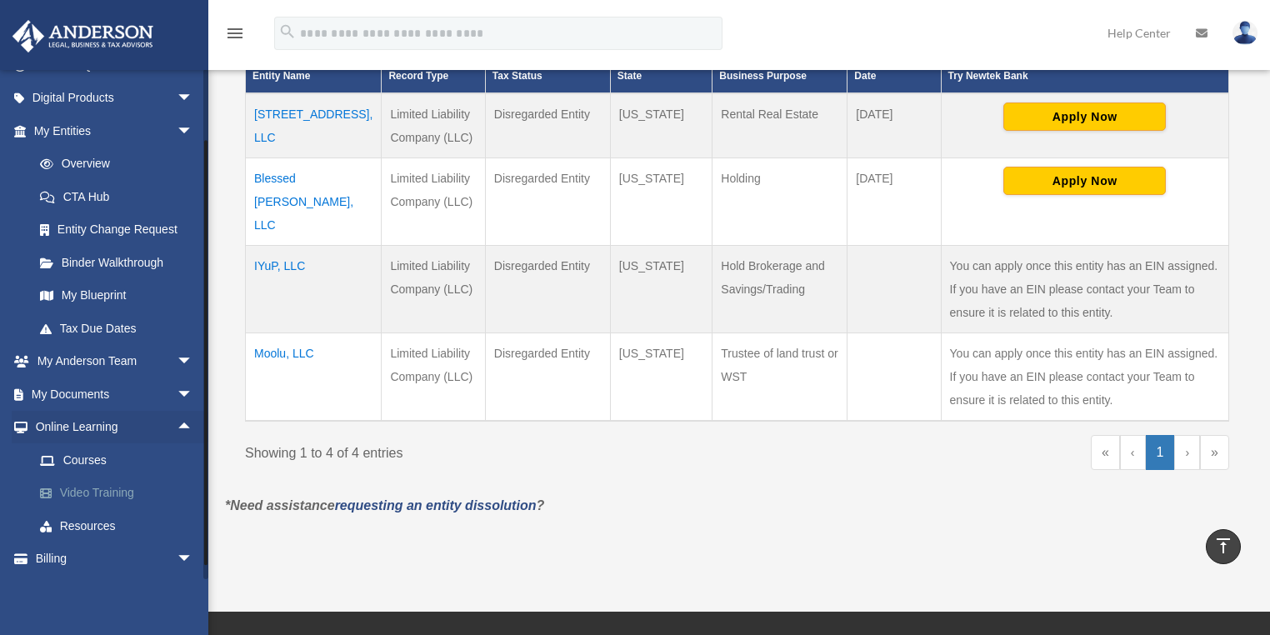
scroll to position [190, 0]
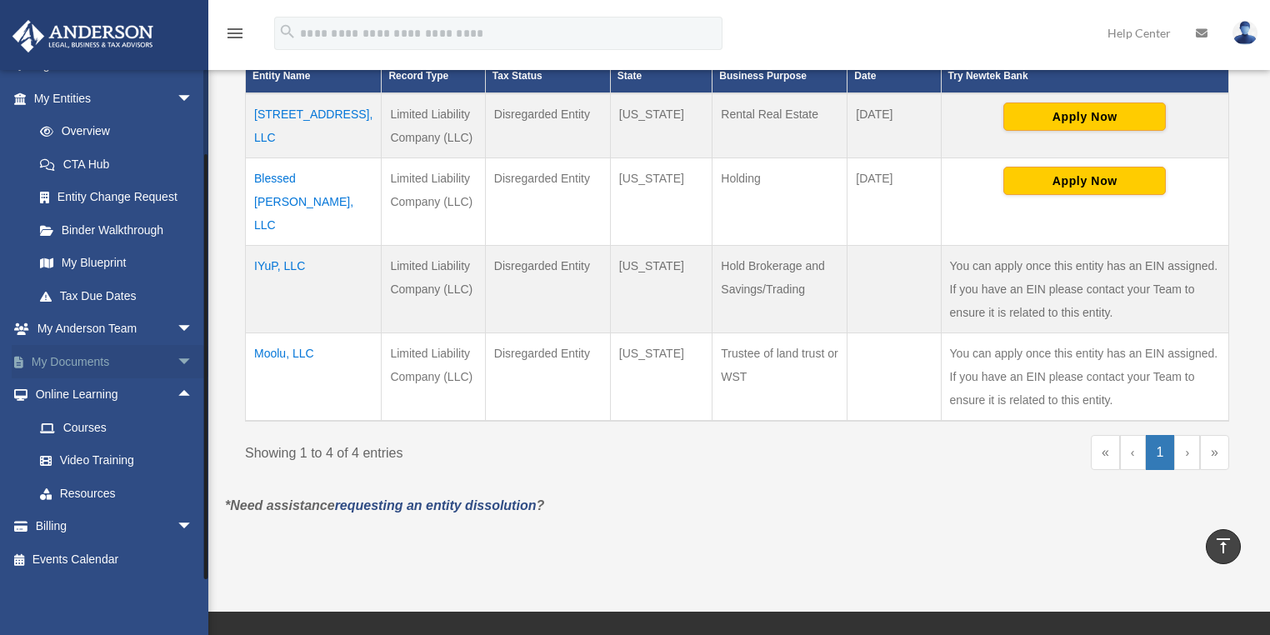
click at [177, 361] on span "arrow_drop_down" at bounding box center [193, 362] width 33 height 34
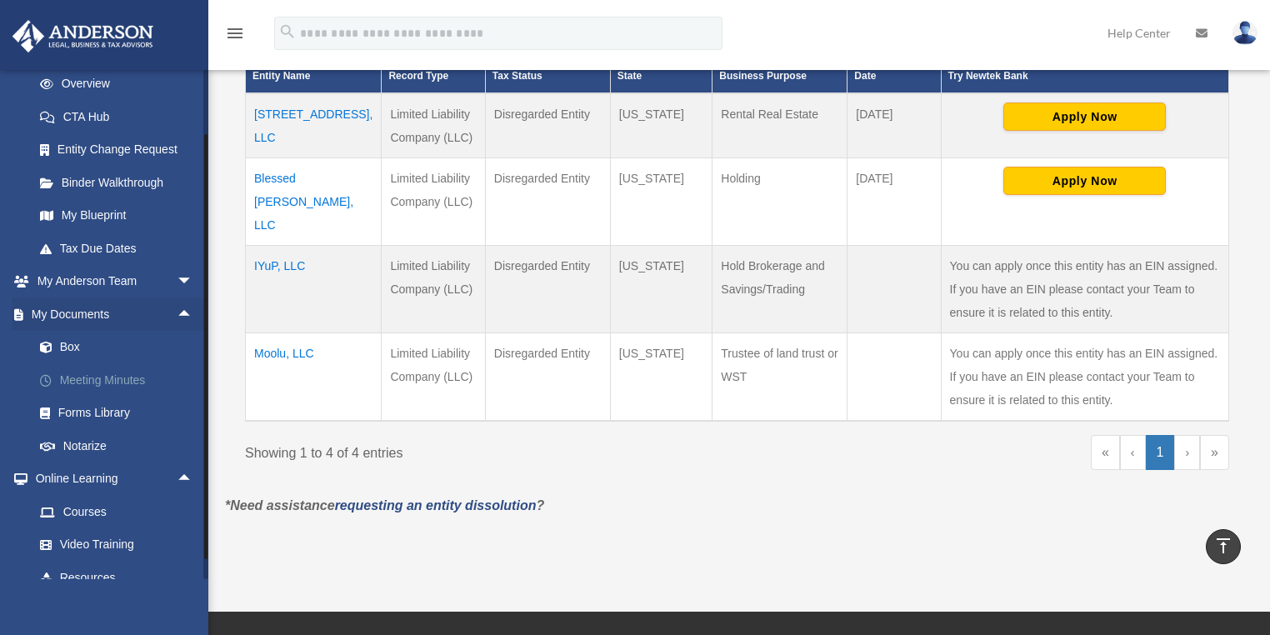
scroll to position [257, 0]
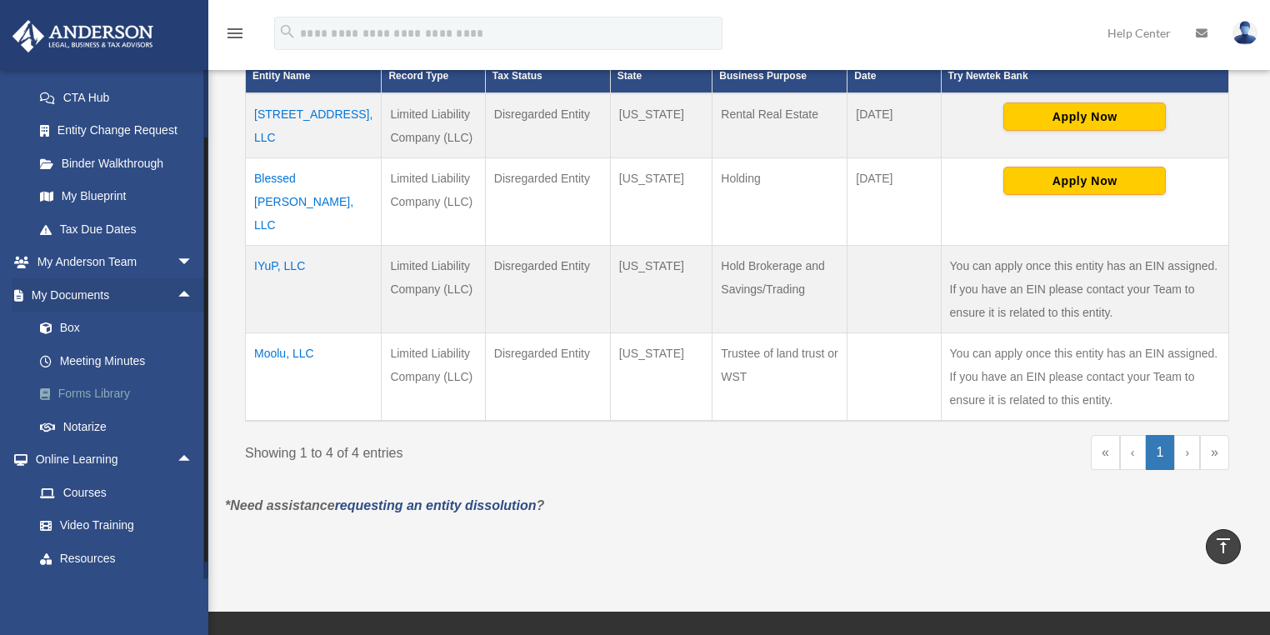
click at [110, 393] on link "Forms Library" at bounding box center [120, 394] width 195 height 33
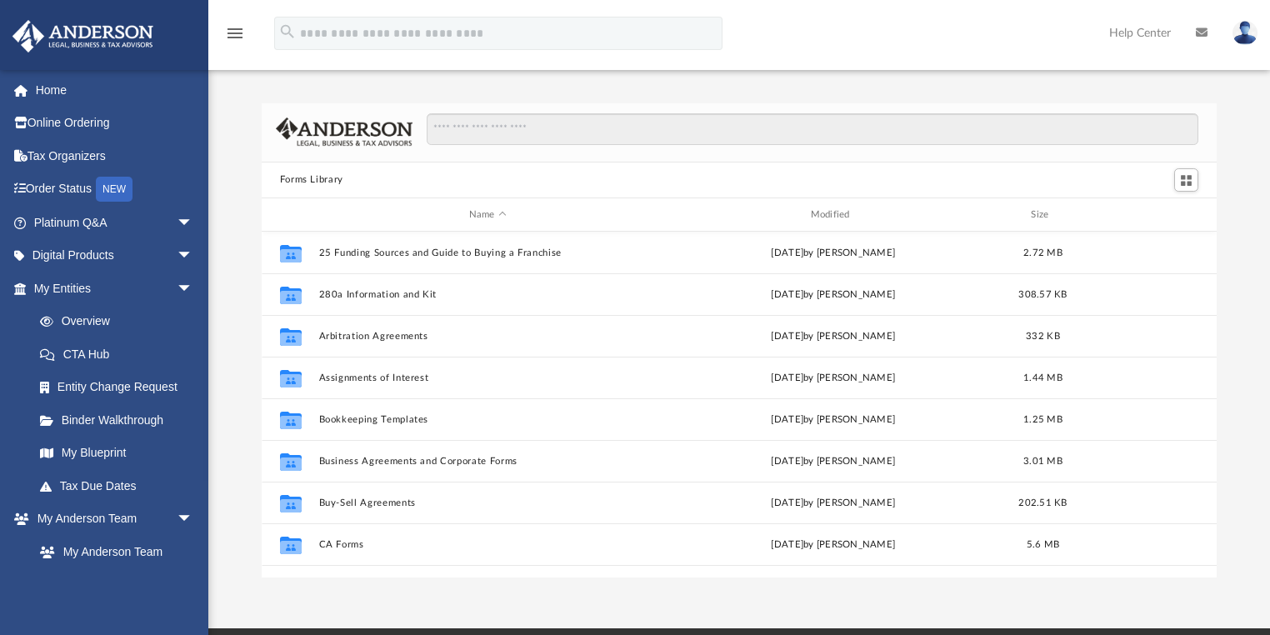
scroll to position [368, 946]
click at [64, 93] on link "Home" at bounding box center [115, 89] width 207 height 33
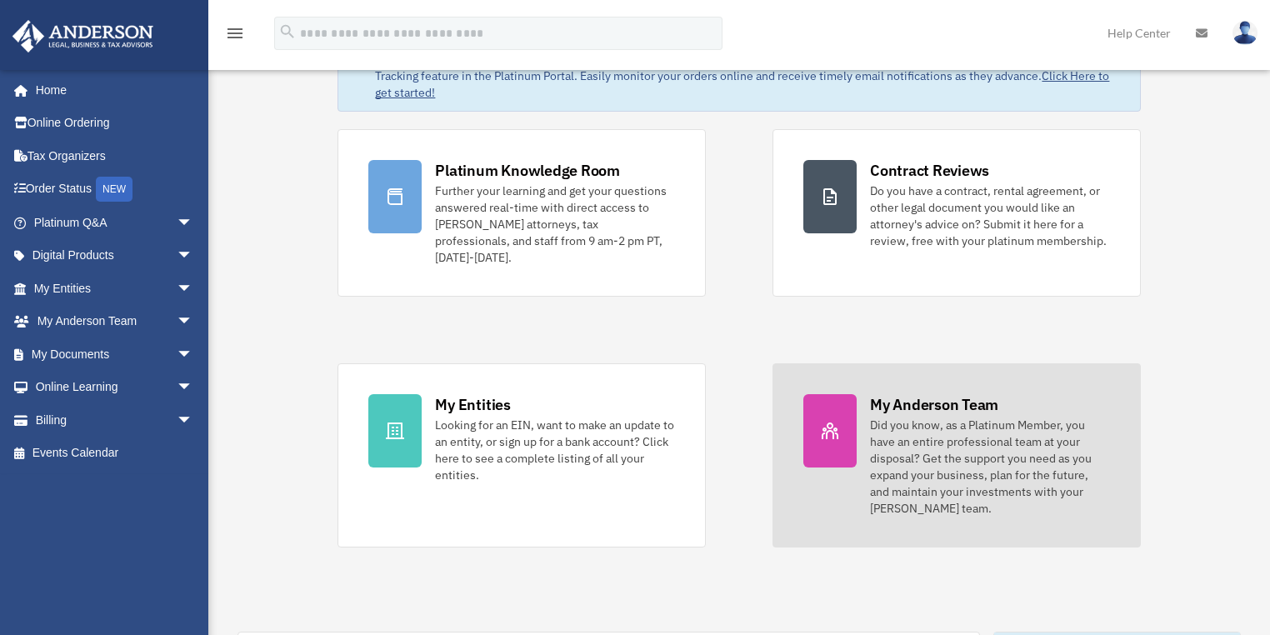
scroll to position [133, 0]
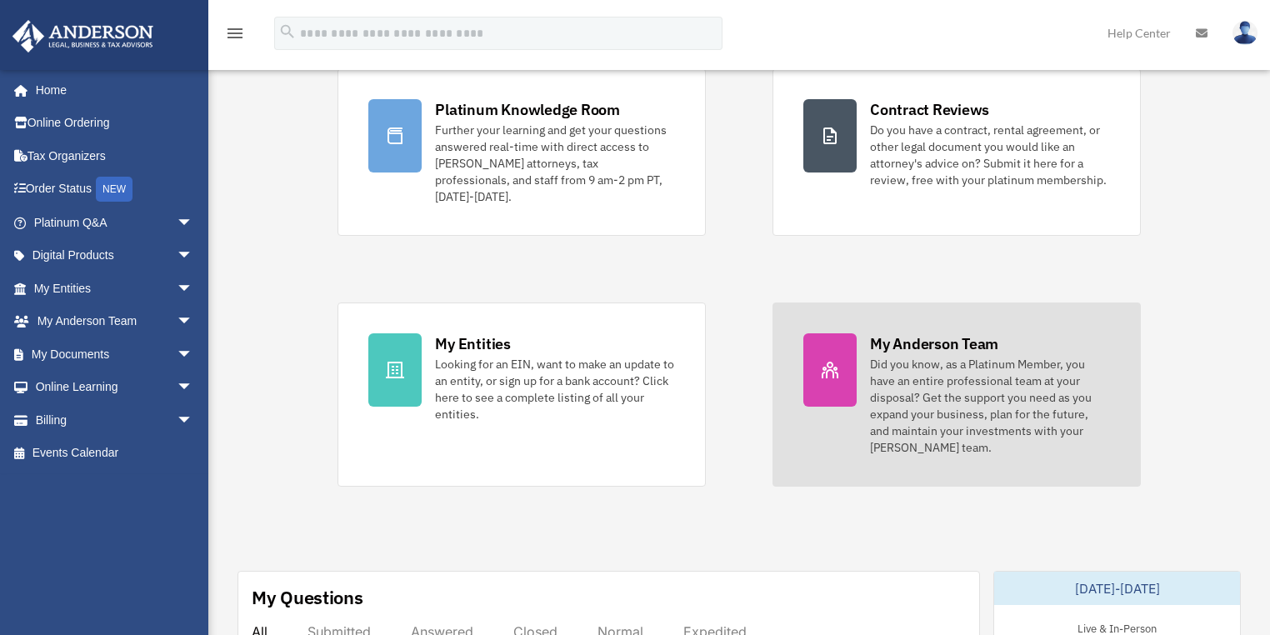
click at [953, 375] on div "Did you know, as a Platinum Member, you have an entire professional team at you…" at bounding box center [990, 406] width 240 height 100
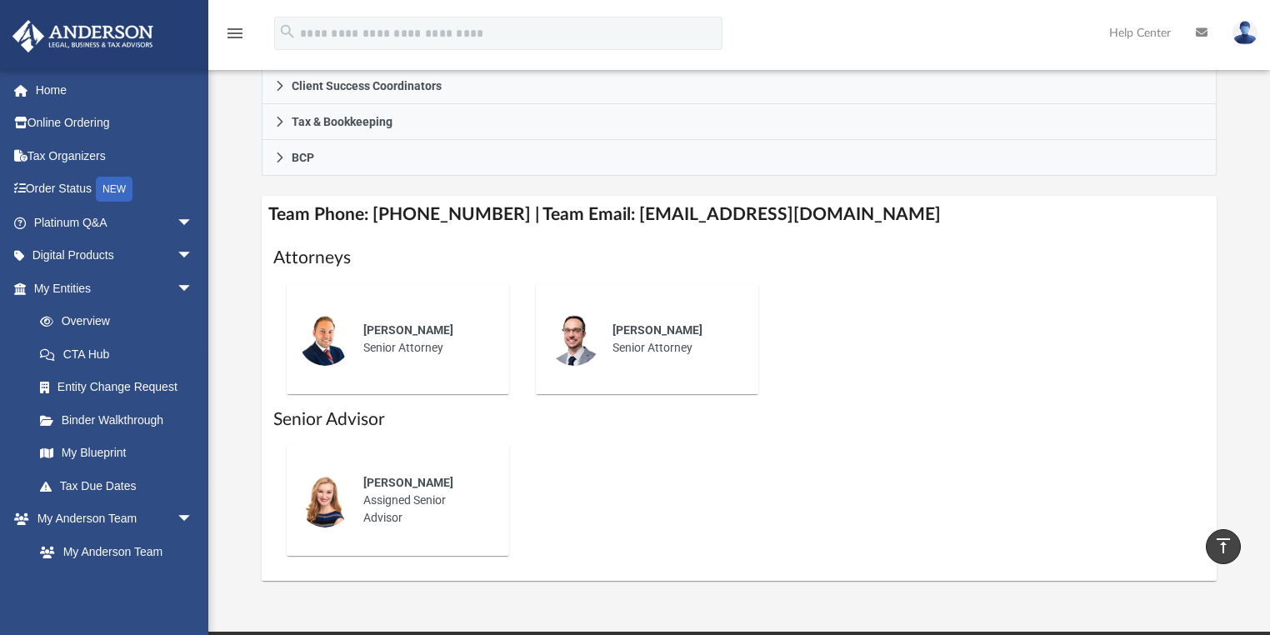
scroll to position [667, 0]
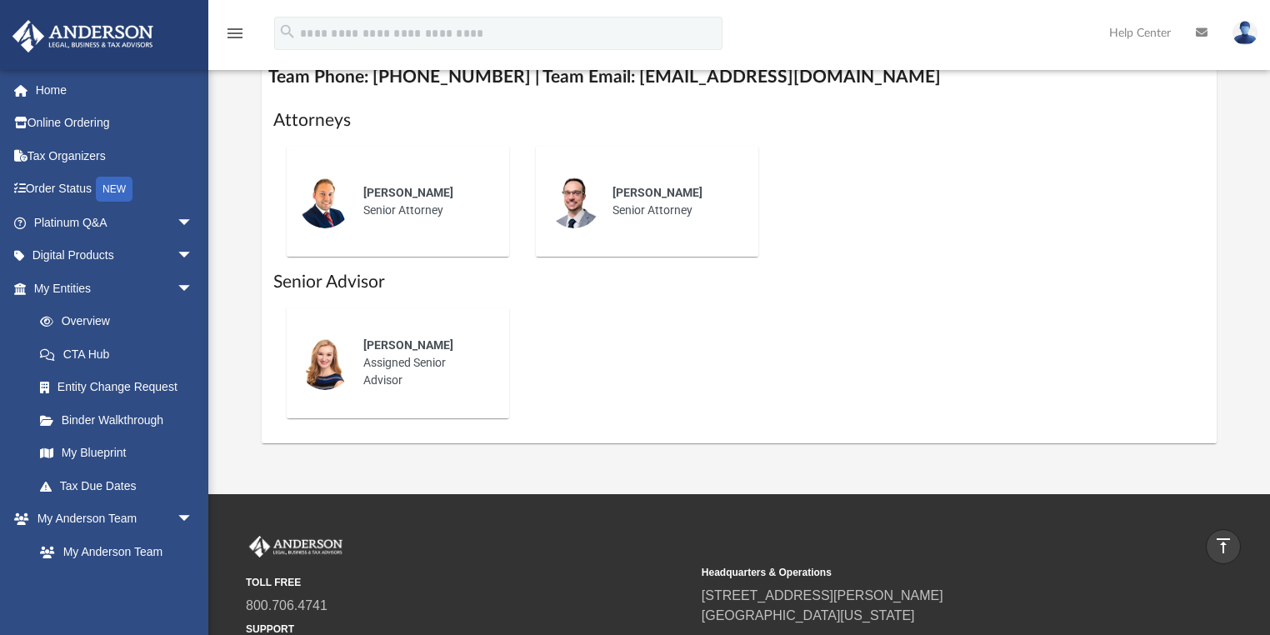
drag, startPoint x: 463, startPoint y: 343, endPoint x: 357, endPoint y: 344, distance: 106.7
click at [357, 344] on div "[PERSON_NAME] Assigned Senior Advisor" at bounding box center [425, 363] width 146 height 76
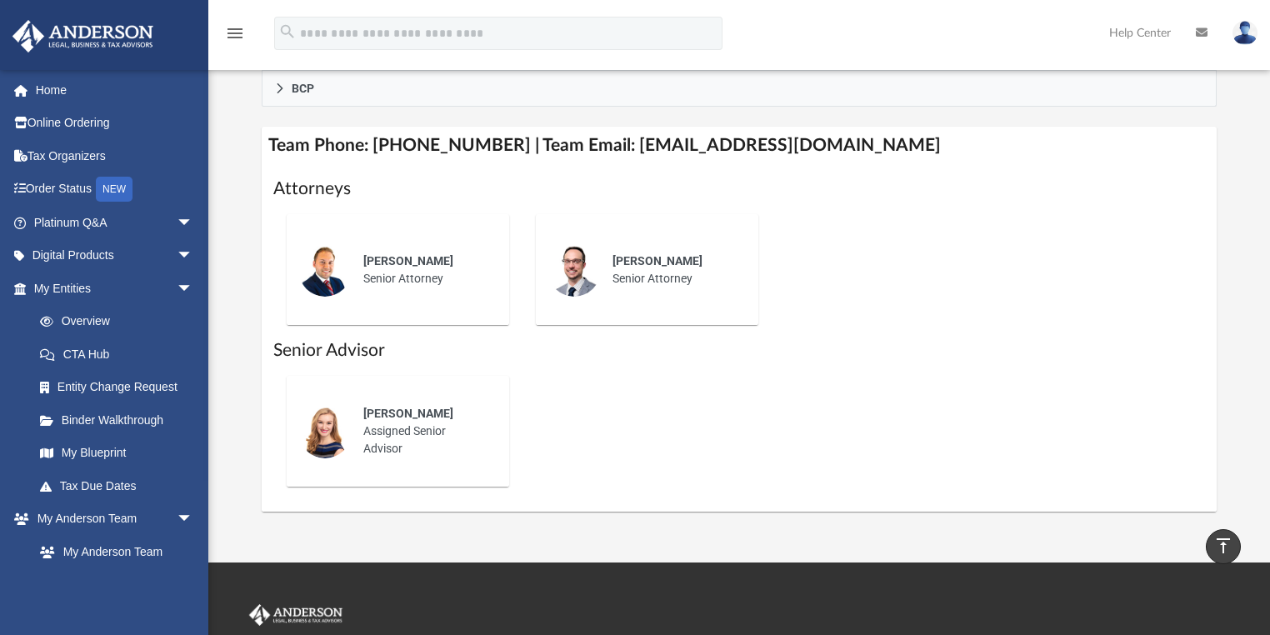
scroll to position [533, 0]
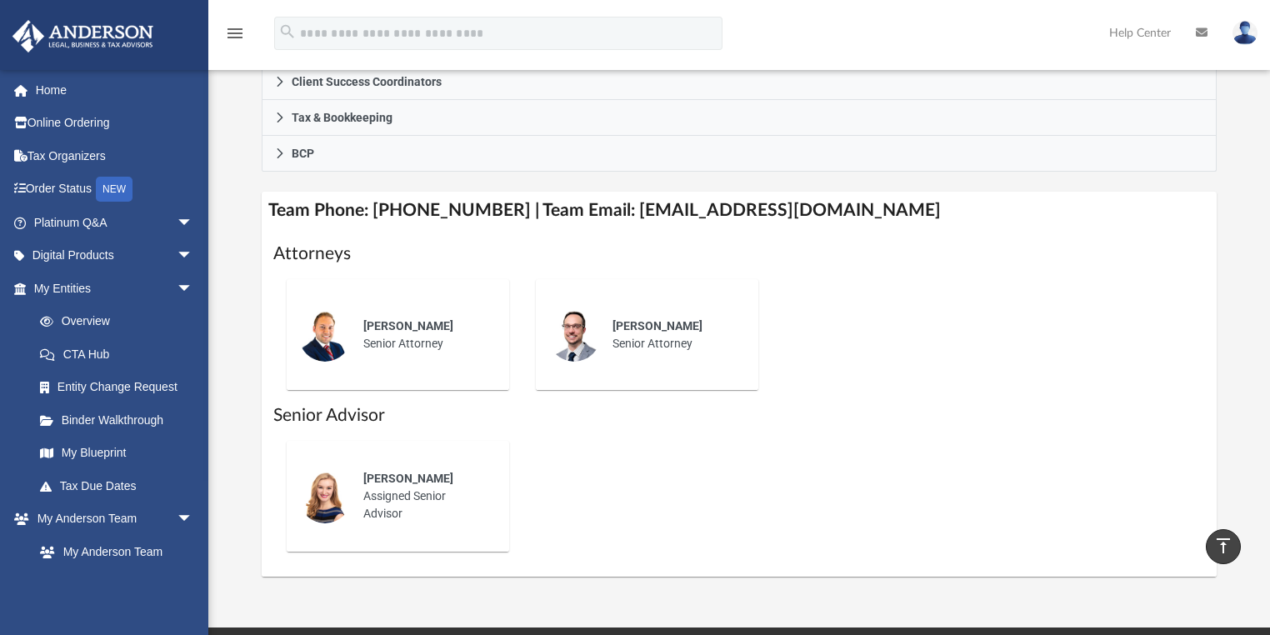
click at [542, 518] on div "[PERSON_NAME] Assigned Senior Advisor" at bounding box center [739, 497] width 933 height 138
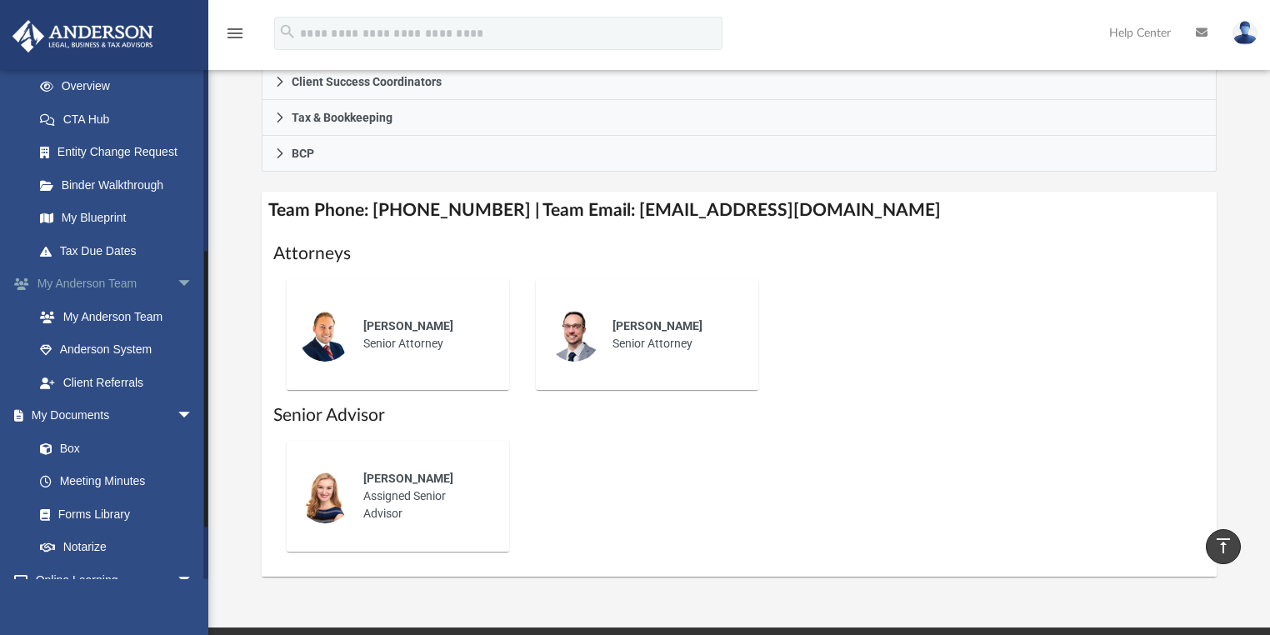
scroll to position [333, 0]
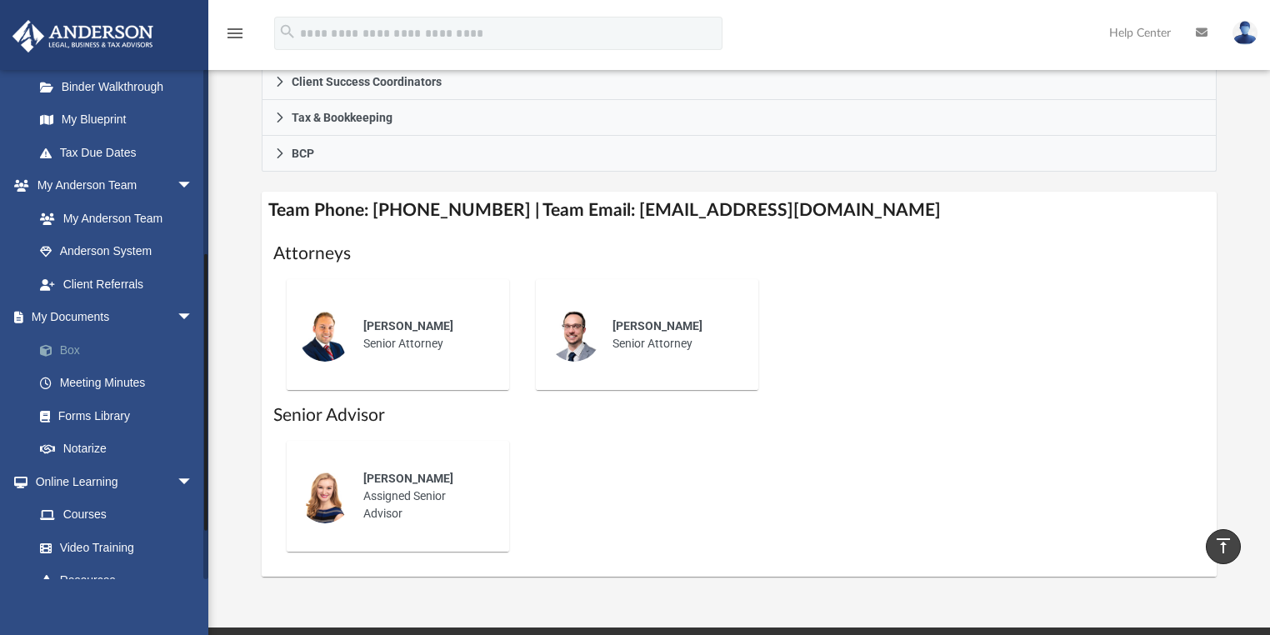
click at [70, 345] on link "Box" at bounding box center [120, 349] width 195 height 33
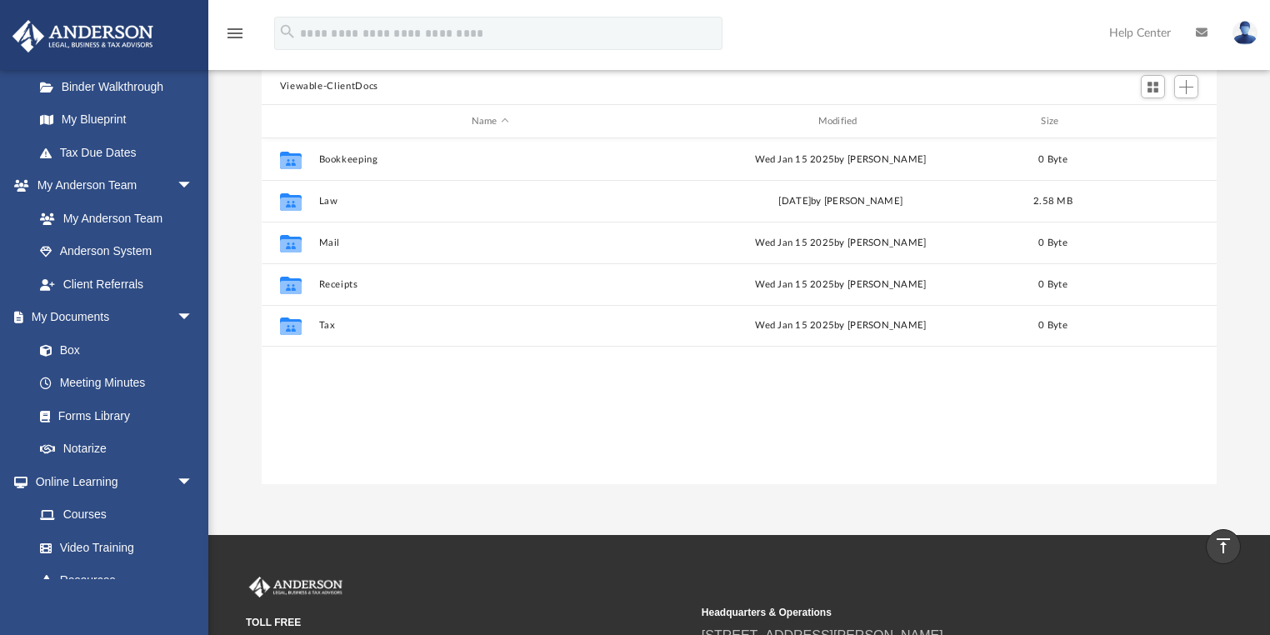
scroll to position [149, 0]
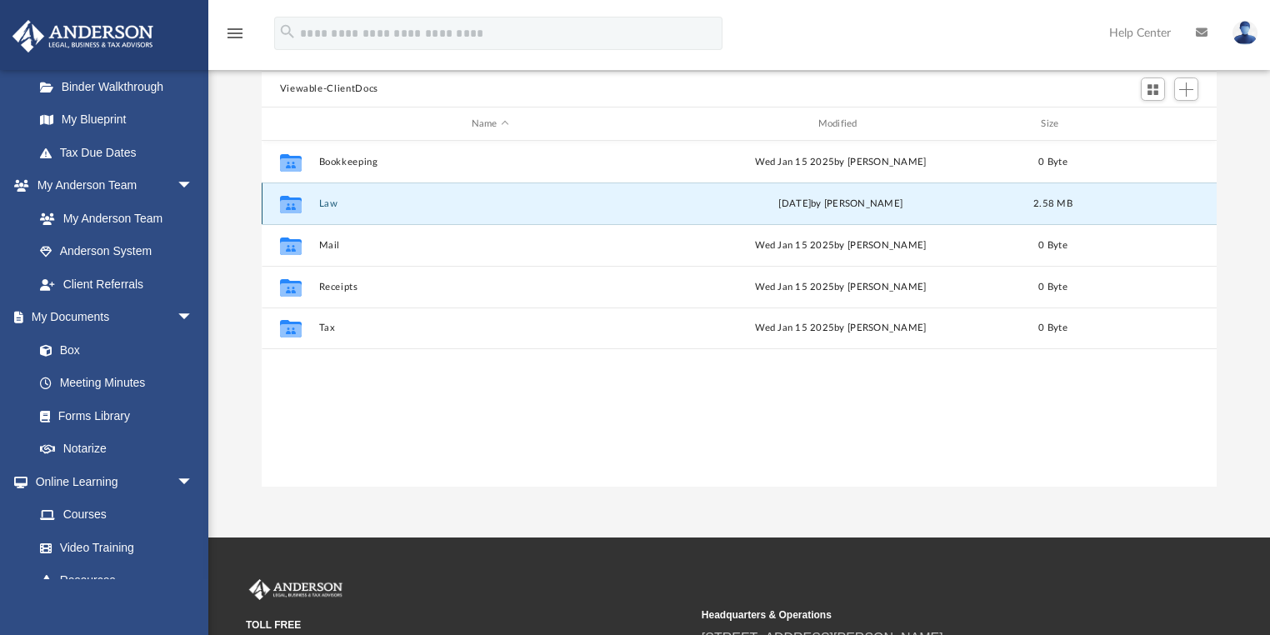
click at [328, 203] on button "Law" at bounding box center [489, 203] width 343 height 11
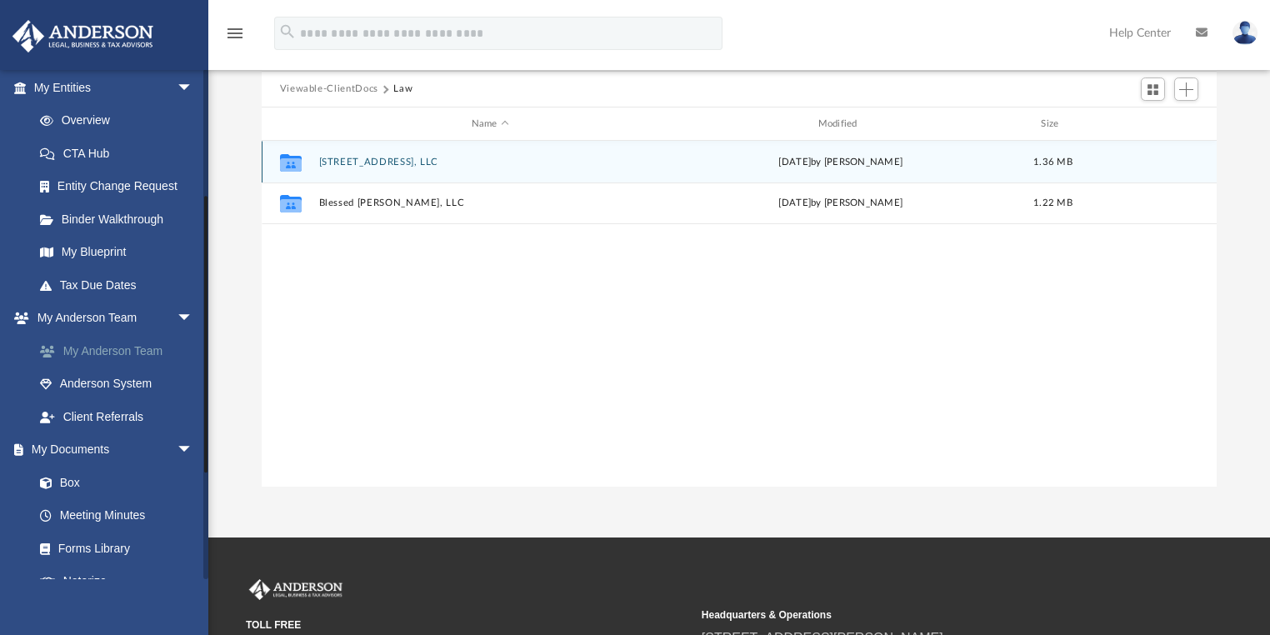
scroll to position [200, 0]
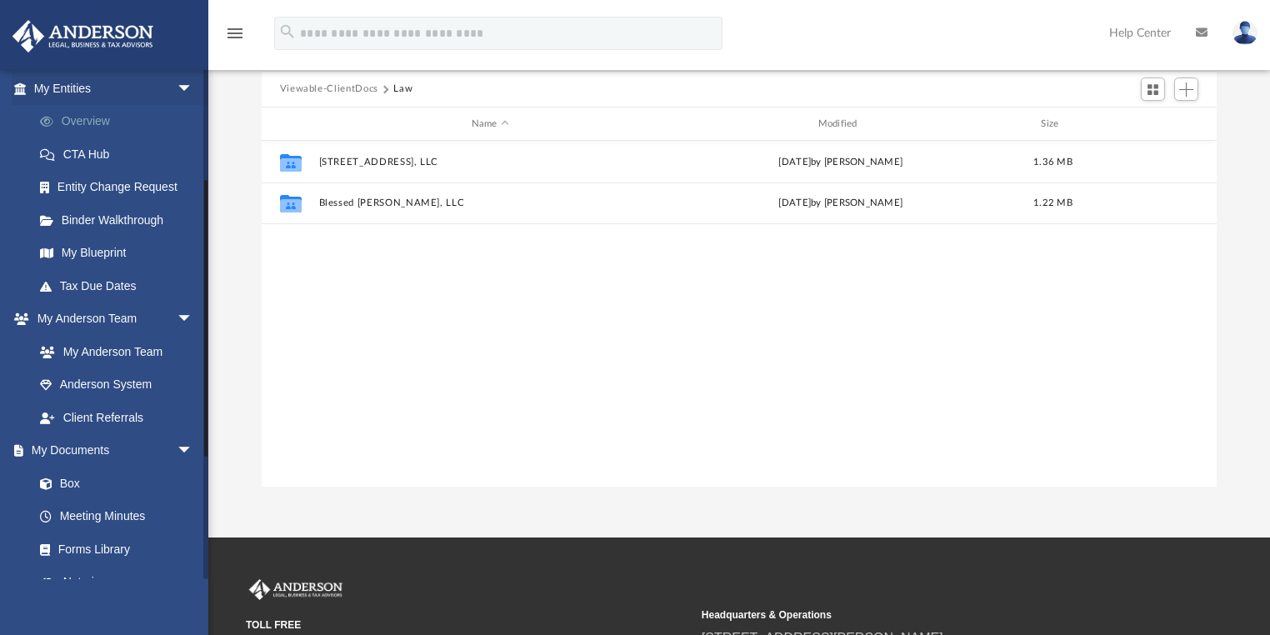
click at [87, 123] on link "Overview" at bounding box center [120, 121] width 195 height 33
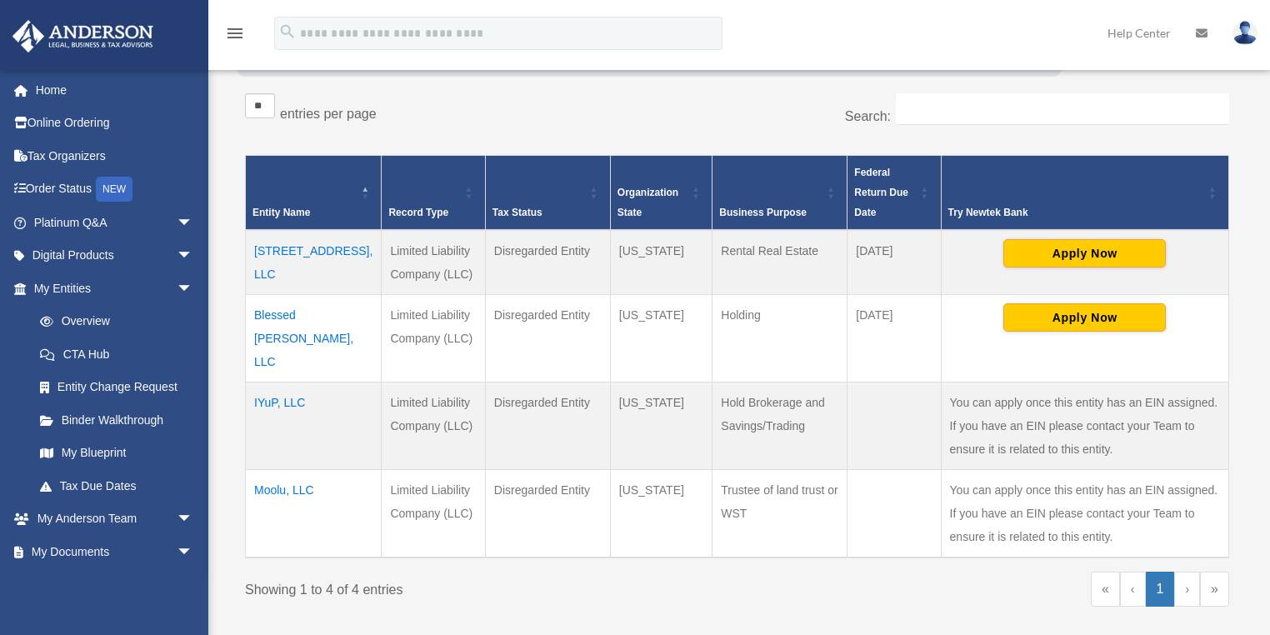
scroll to position [267, 0]
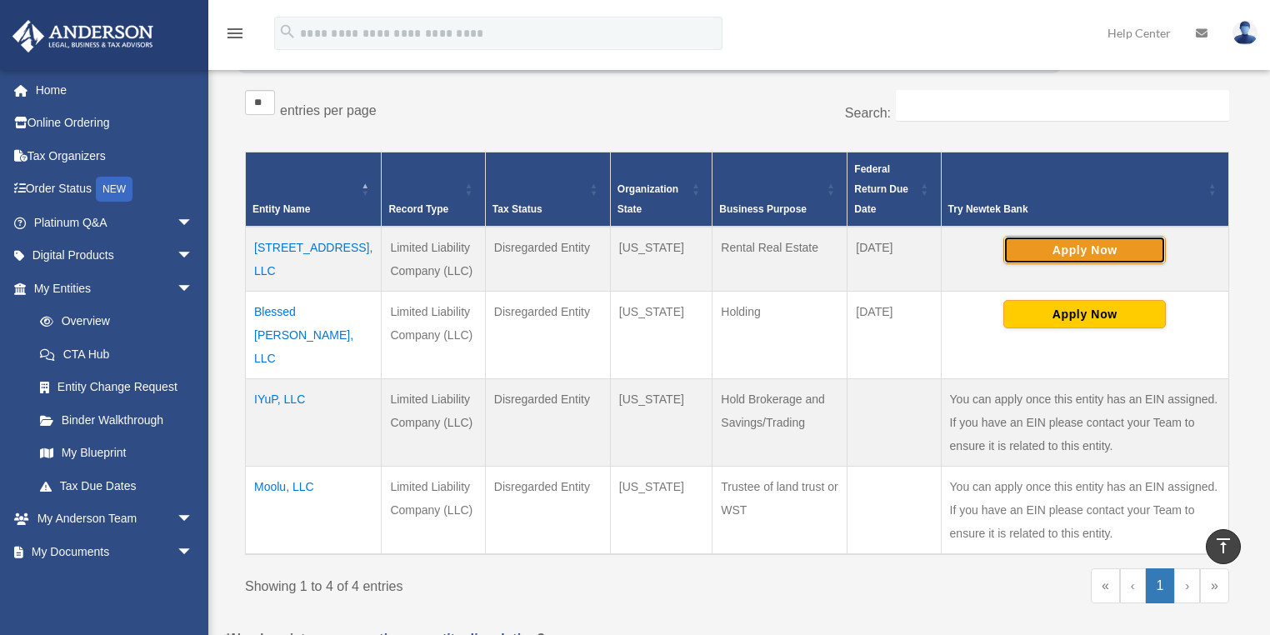
click at [1066, 248] on button "Apply Now" at bounding box center [1084, 250] width 163 height 28
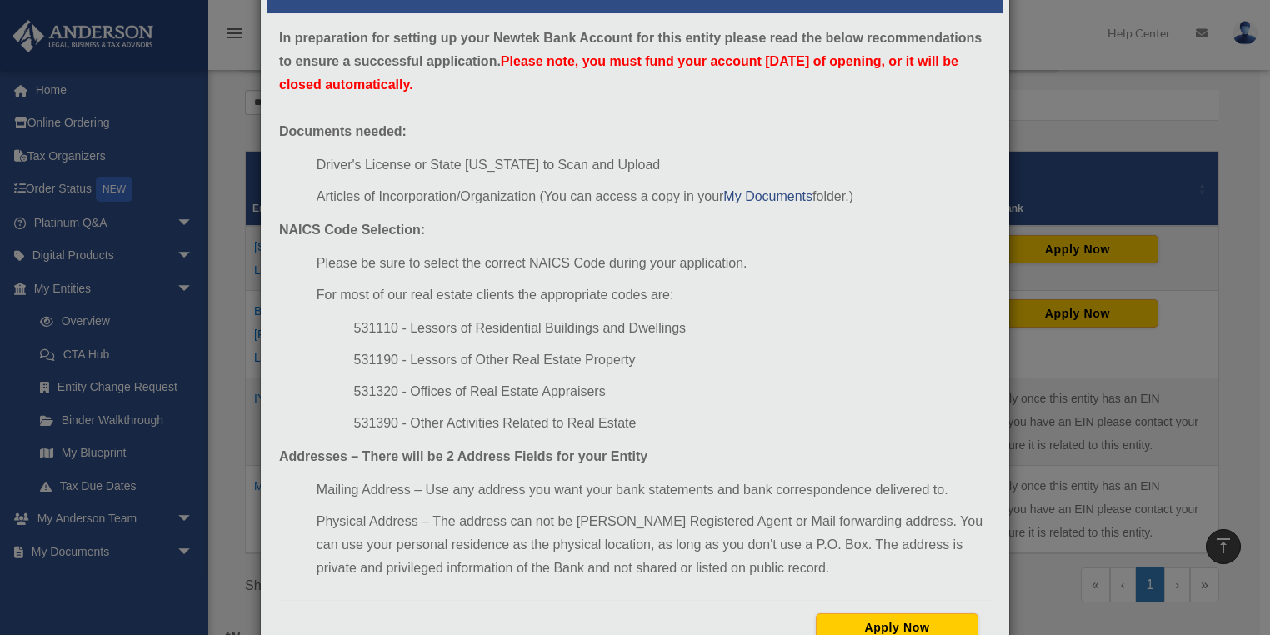
scroll to position [0, 0]
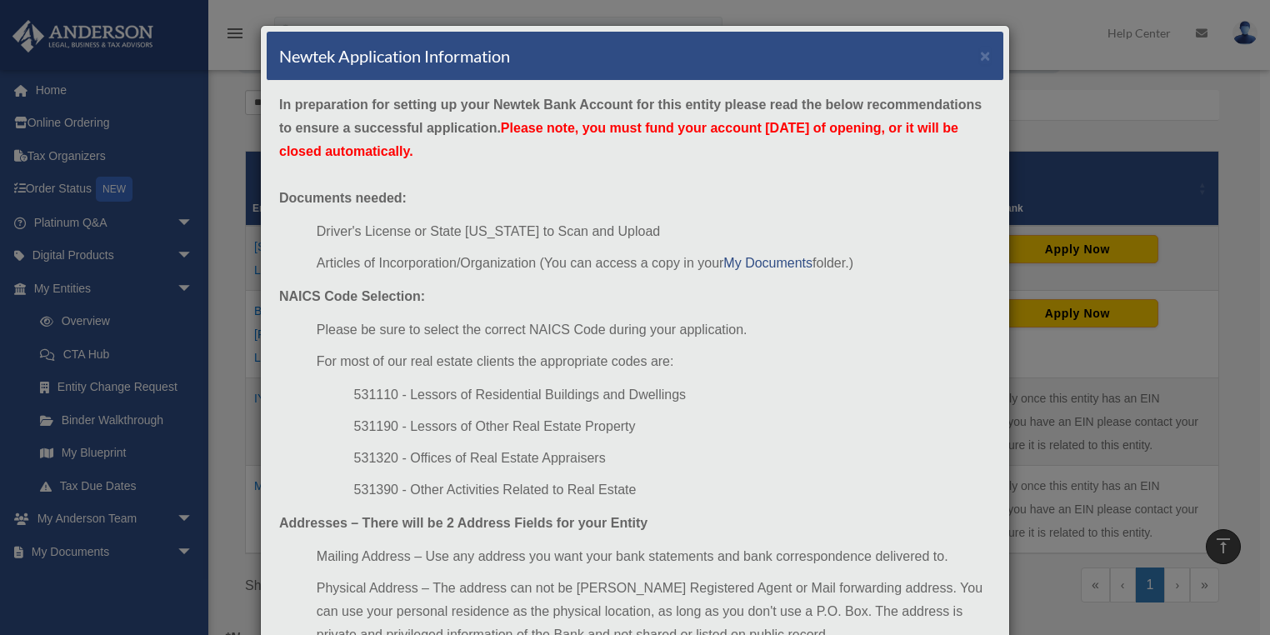
click at [1083, 118] on div "Newtek Application Information × In preparation for setting up your Newtek Bank…" at bounding box center [635, 317] width 1270 height 635
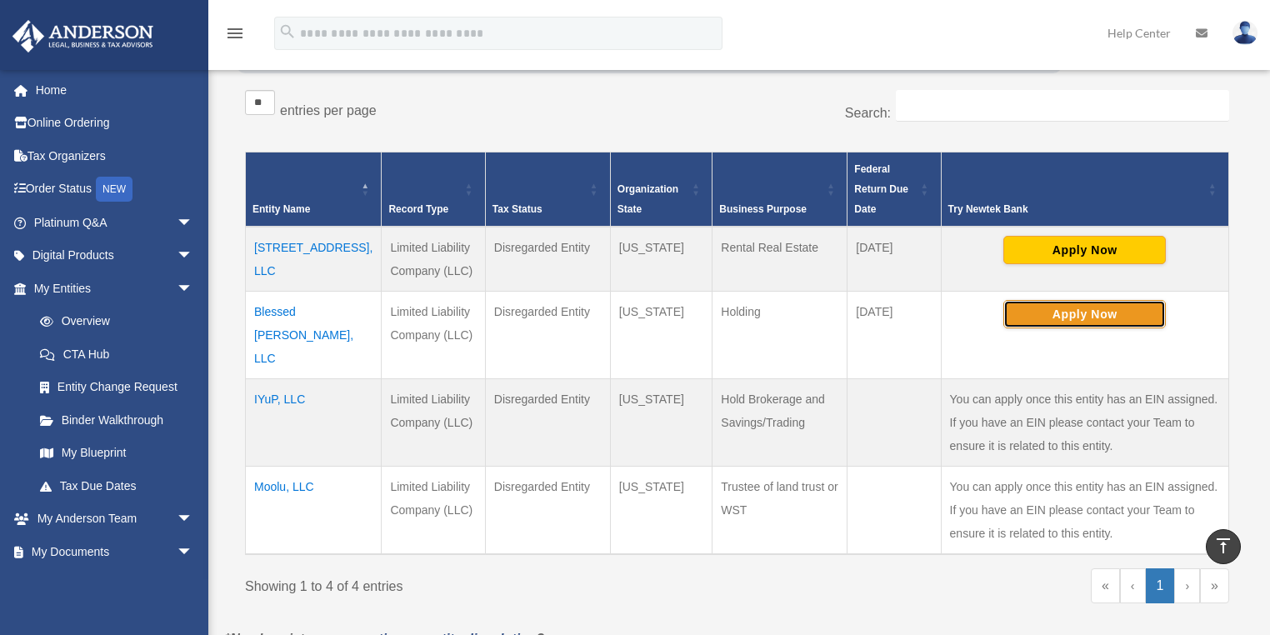
click at [1083, 319] on button "Apply Now" at bounding box center [1084, 314] width 163 height 28
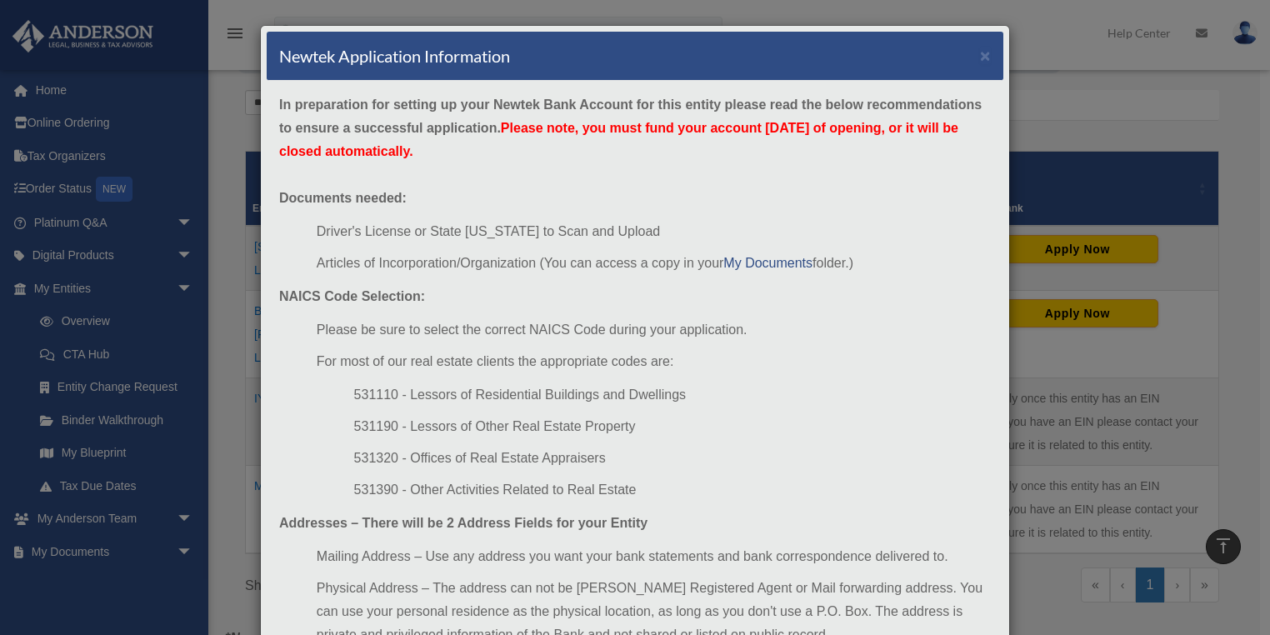
scroll to position [128, 0]
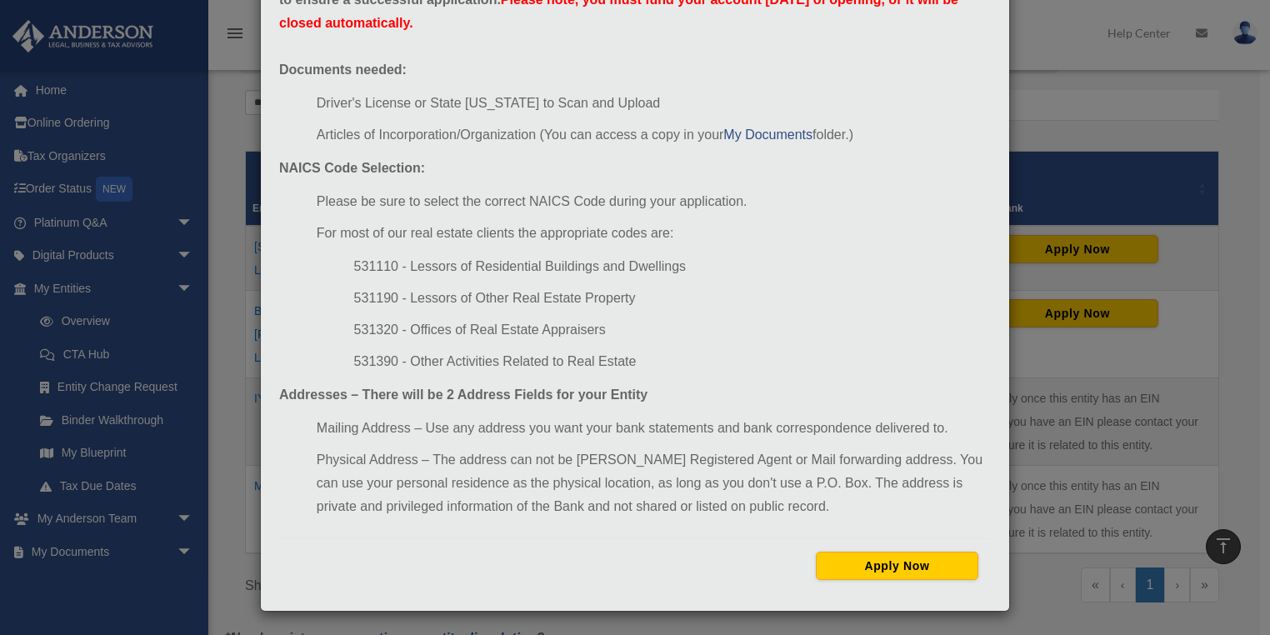
click at [1103, 137] on div "Newtek Application Information × In preparation for setting up your Newtek Bank…" at bounding box center [635, 317] width 1270 height 635
